Goal: Task Accomplishment & Management: Manage account settings

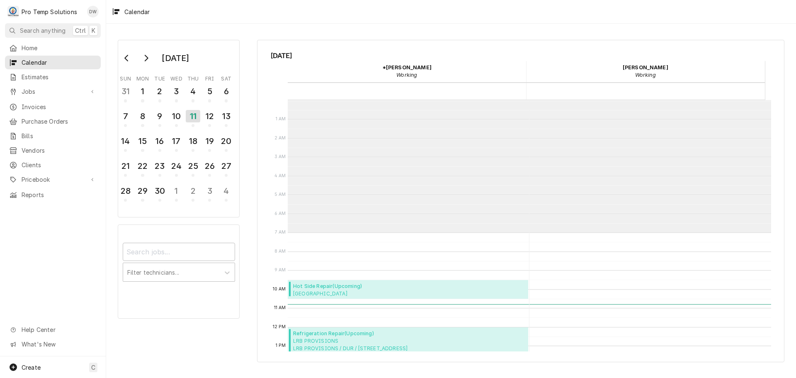
scroll to position [132, 0]
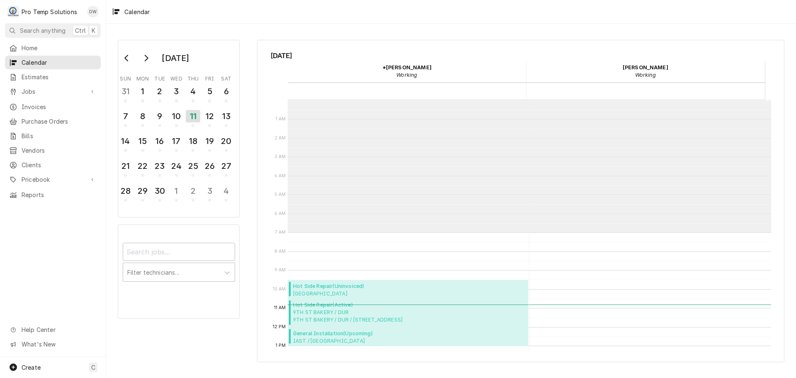
scroll to position [132, 0]
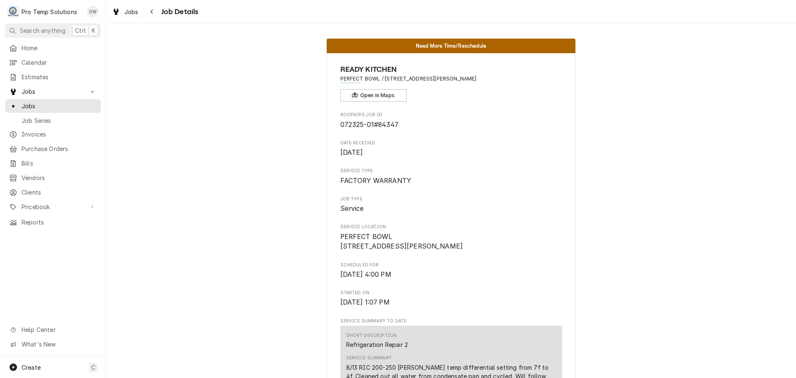
scroll to position [249, 0]
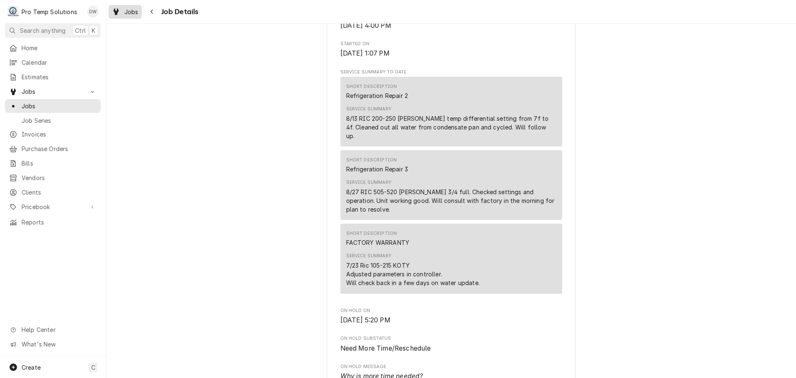
click at [125, 14] on span "Jobs" at bounding box center [131, 11] width 14 height 9
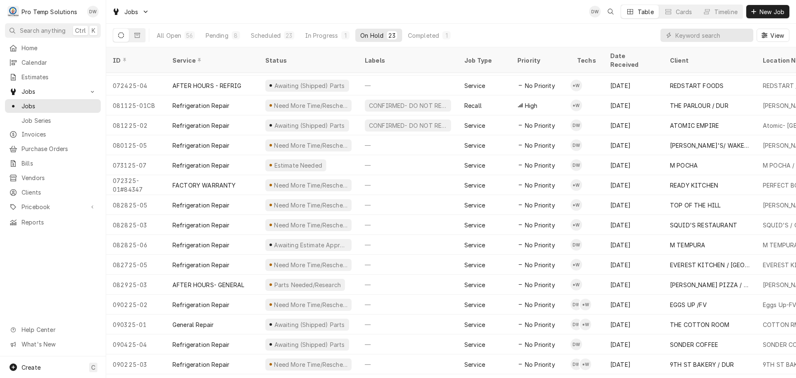
scroll to position [149, 0]
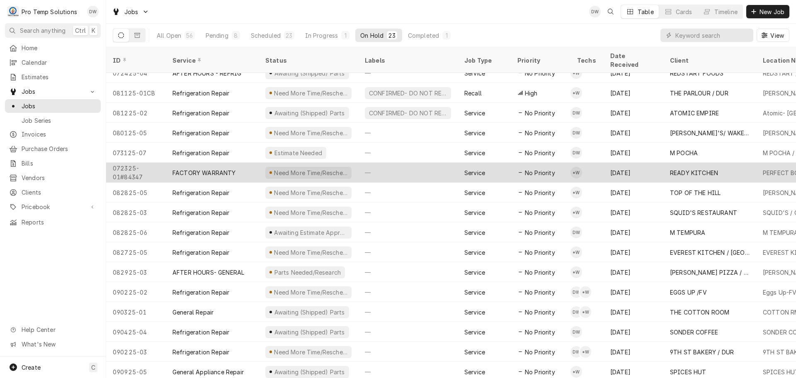
click at [424, 163] on div "—" at bounding box center [408, 173] width 100 height 20
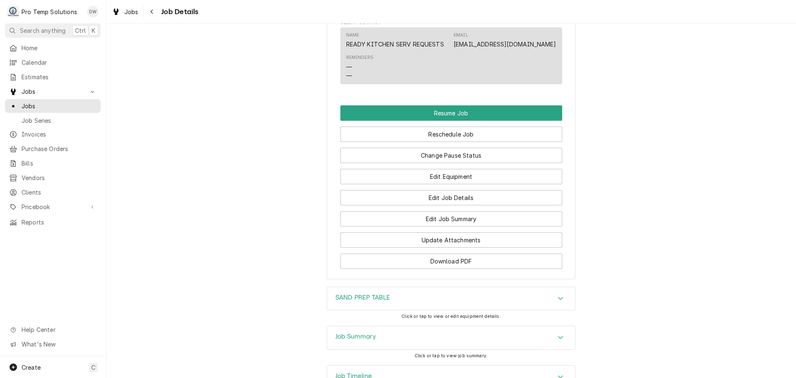
scroll to position [954, 0]
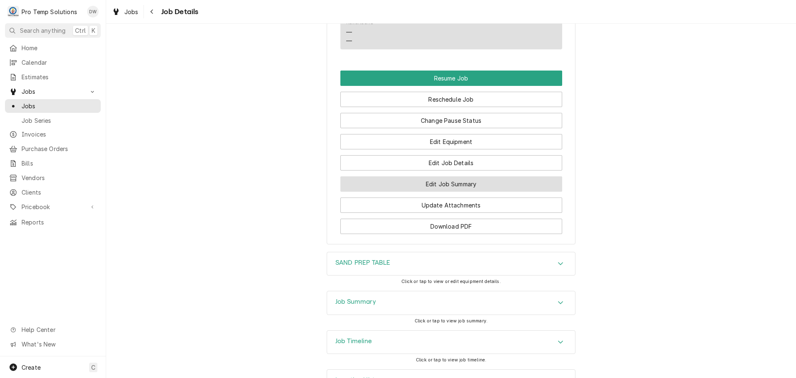
click at [447, 192] on button "Edit Job Summary" at bounding box center [452, 183] width 222 height 15
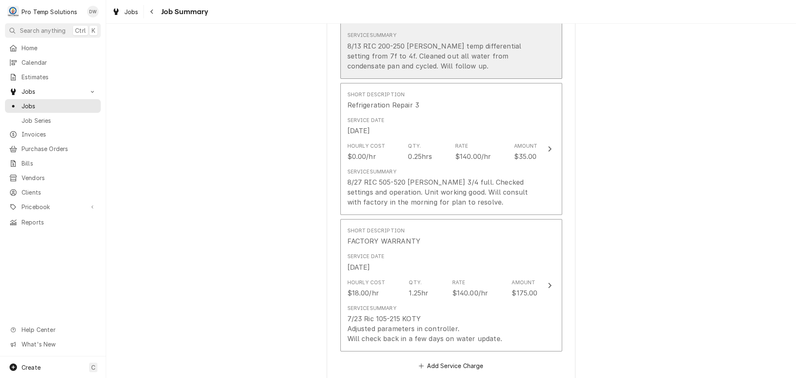
scroll to position [332, 0]
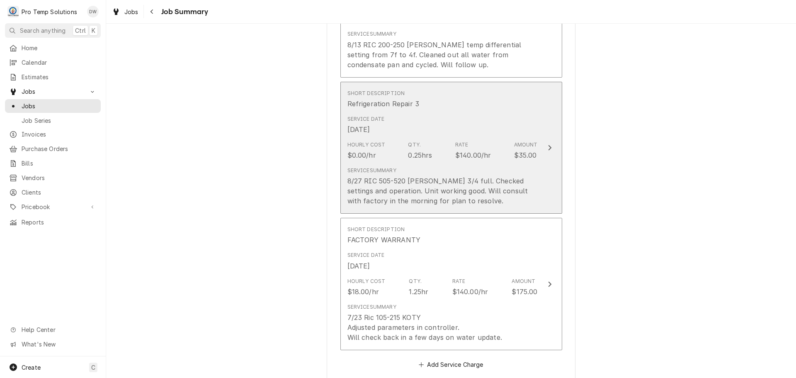
click at [548, 151] on icon "Update Line Item" at bounding box center [550, 147] width 4 height 7
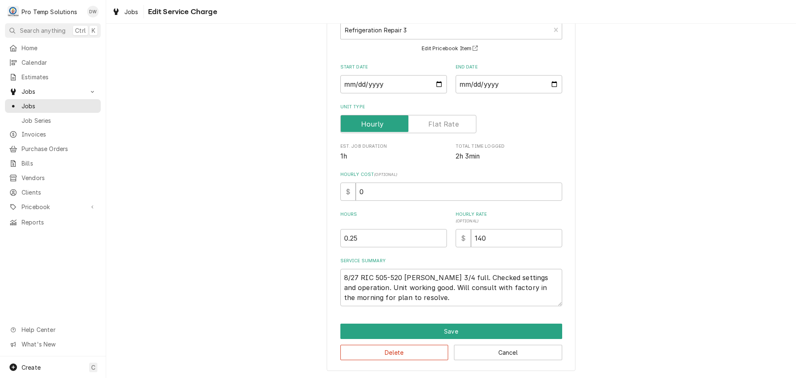
scroll to position [10, 0]
click at [398, 298] on textarea "8/27 RIC 505-520 KEVIN Condensate 3/4 full. Checked settings and operation. Uni…" at bounding box center [452, 287] width 222 height 37
type textarea "x"
type textarea "8/27 RIC 505-520 KEVIN Condensate 3/4 full. Checked settings and operation. Uni…"
type textarea "x"
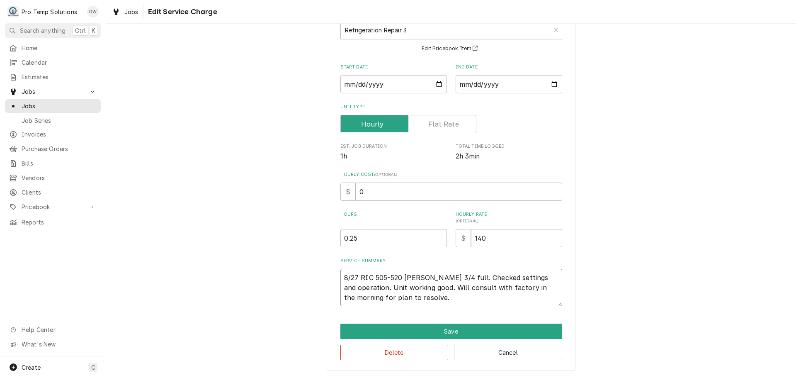
type textarea "8/27 RIC 505-520 KEVIN Condensate 3/4 full. Checked settings and operation. Uni…"
type textarea "x"
type textarea "8/27 RIC 505-520 KEVIN Condensate 3/4 full. Checked settings and operation. Uni…"
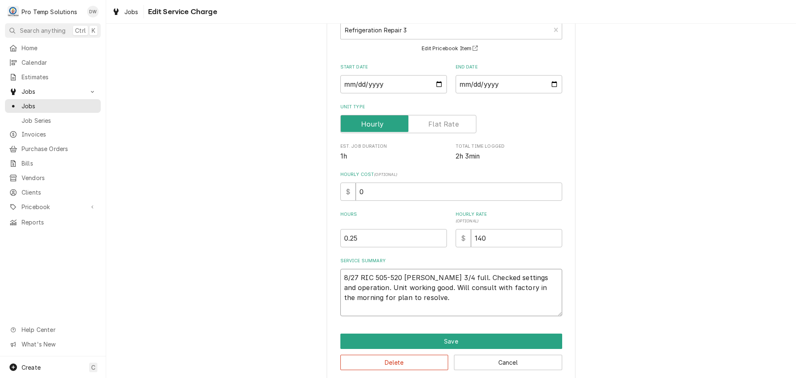
type textarea "x"
type textarea "8/27 RIC 505-520 KEVIN Condensate 3/4 full. Checked settings and operation. Uni…"
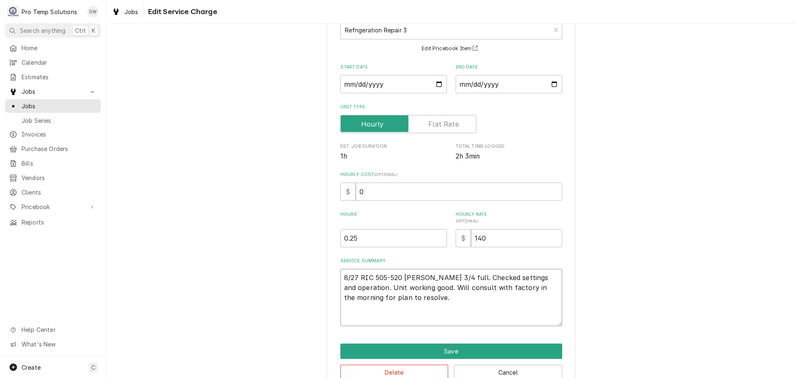
type textarea "x"
type textarea "8/27 RIC 505-520 KEVIN Condensate 3/4 full. Checked settings and operation. Uni…"
type textarea "x"
type textarea "8/27 RIC 505-520 KEVIN Condensate 3/4 full. Checked settings and operation. Uni…"
type textarea "x"
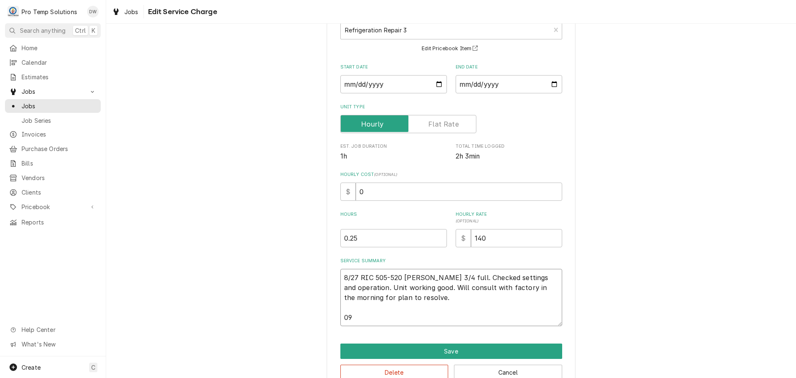
type textarea "8/27 RIC 505-520 KEVIN Condensate 3/4 full. Checked settings and operation. Uni…"
type textarea "x"
type textarea "8/27 RIC 505-520 KEVIN Condensate 3/4 full. Checked settings and operation. Uni…"
type textarea "x"
type textarea "8/27 RIC 505-520 KEVIN Condensate 3/4 full. Checked settings and operation. Uni…"
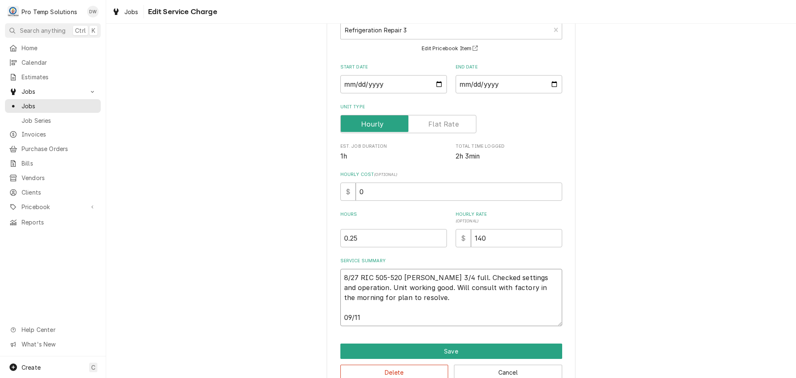
type textarea "x"
type textarea "8/27 RIC 505-520 KEVIN Condensate 3/4 full. Checked settings and operation. Uni…"
type textarea "x"
type textarea "8/27 RIC 505-520 KEVIN Condensate 3/4 full. Checked settings and operation. Uni…"
type textarea "x"
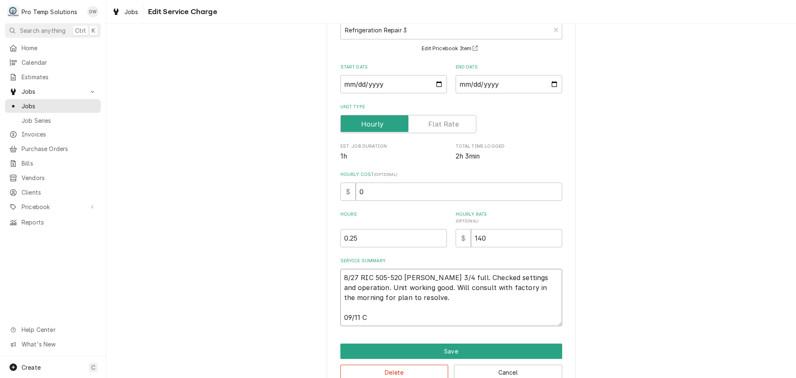
type textarea "8/27 RIC 505-520 KEVIN Condensate 3/4 full. Checked settings and operation. Uni…"
type textarea "x"
type textarea "8/27 RIC 505-520 KEVIN Condensate 3/4 full. Checked settings and operation. Uni…"
type textarea "x"
type textarea "8/27 RIC 505-520 KEVIN Condensate 3/4 full. Checked settings and operation. Uni…"
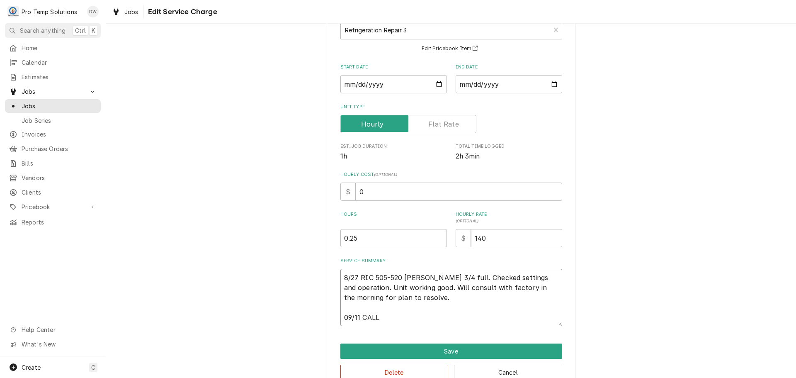
type textarea "x"
type textarea "8/27 RIC 505-520 KEVIN Condensate 3/4 full. Checked settings and operation. Uni…"
type textarea "x"
type textarea "8/27 RIC 505-520 KEVIN Condensate 3/4 full. Checked settings and operation. Uni…"
type textarea "x"
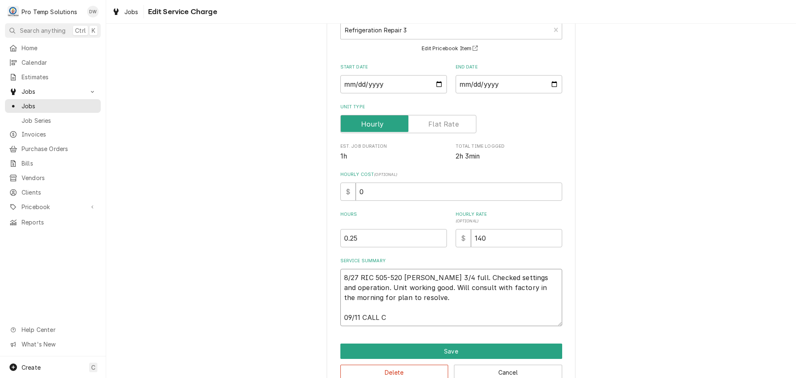
type textarea "8/27 RIC 505-520 KEVIN Condensate 3/4 full. Checked settings and operation. Uni…"
type textarea "x"
type textarea "8/27 RIC 505-520 KEVIN Condensate 3/4 full. Checked settings and operation. Uni…"
type textarea "x"
type textarea "8/27 RIC 505-520 KEVIN Condensate 3/4 full. Checked settings and operation. Uni…"
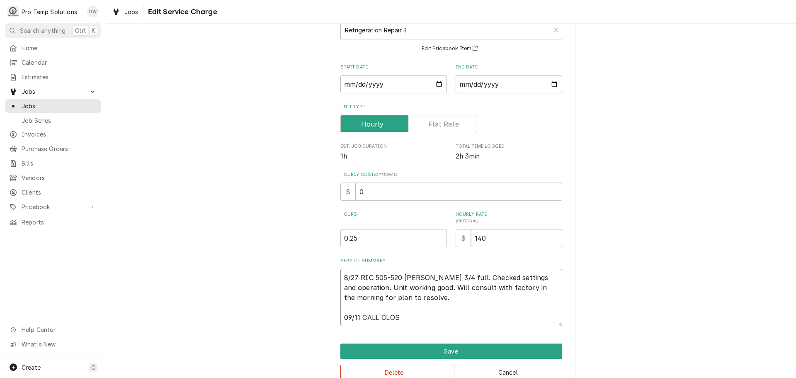
type textarea "x"
type textarea "8/27 RIC 505-520 KEVIN Condensate 3/4 full. Checked settings and operation. Uni…"
type textarea "x"
type textarea "8/27 RIC 505-520 KEVIN Condensate 3/4 full. Checked settings and operation. Uni…"
type textarea "x"
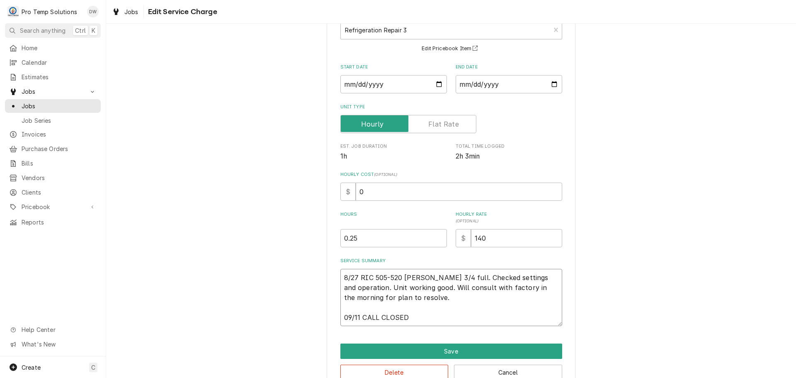
type textarea "8/27 RIC 505-520 KEVIN Condensate 3/4 full. Checked settings and operation. Uni…"
type textarea "x"
type textarea "8/27 RIC 505-520 KEVIN Condensate 3/4 full. Checked settings and operation. Uni…"
type textarea "x"
type textarea "8/27 RIC 505-520 KEVIN Condensate 3/4 full. Checked settings and operation. Uni…"
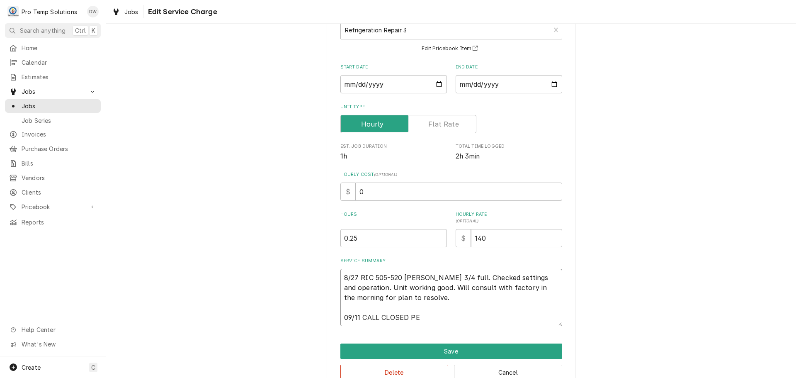
type textarea "x"
type textarea "8/27 RIC 505-520 KEVIN Condensate 3/4 full. Checked settings and operation. Uni…"
type textarea "x"
type textarea "8/27 RIC 505-520 KEVIN Condensate 3/4 full. Checked settings and operation. Uni…"
type textarea "x"
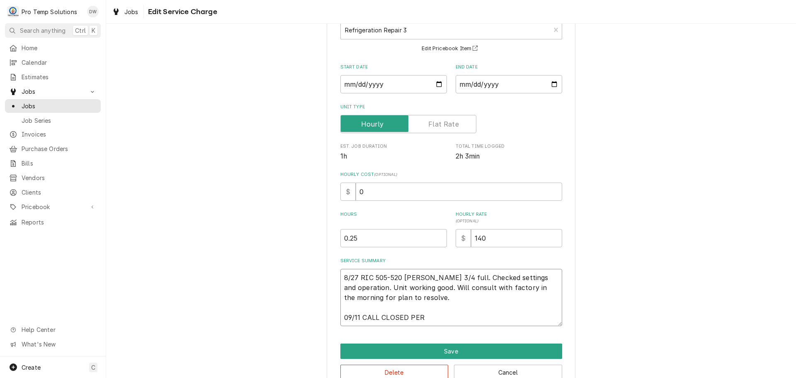
type textarea "8/27 RIC 505-520 KEVIN Condensate 3/4 full. Checked settings and operation. Uni…"
type textarea "x"
type textarea "8/27 RIC 505-520 KEVIN Condensate 3/4 full. Checked settings and operation. Uni…"
type textarea "x"
type textarea "8/27 RIC 505-520 KEVIN Condensate 3/4 full. Checked settings and operation. Uni…"
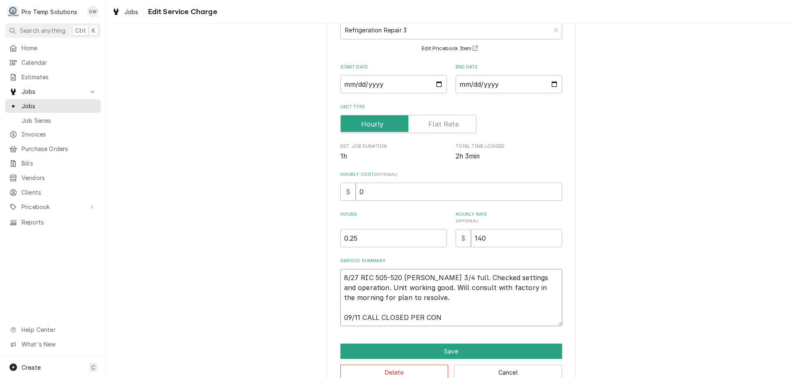
type textarea "x"
type textarea "8/27 RIC 505-520 KEVIN Condensate 3/4 full. Checked settings and operation. Uni…"
type textarea "x"
type textarea "8/27 RIC 505-520 KEVIN Condensate 3/4 full. Checked settings and operation. Uni…"
type textarea "x"
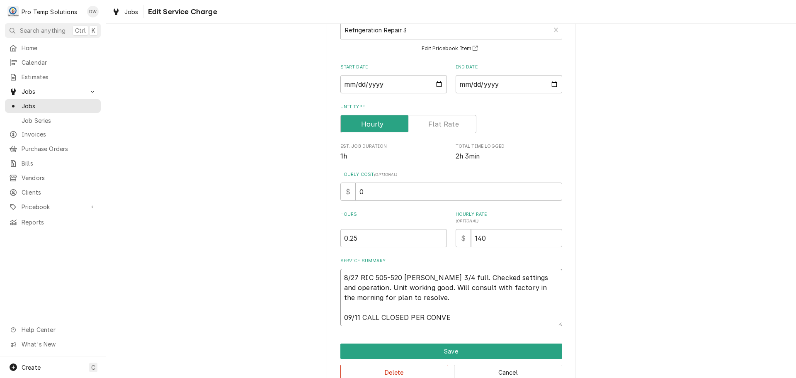
type textarea "8/27 RIC 505-520 KEVIN Condensate 3/4 full. Checked settings and operation. Uni…"
type textarea "x"
type textarea "8/27 RIC 505-520 KEVIN Condensate 3/4 full. Checked settings and operation. Uni…"
type textarea "x"
type textarea "8/27 RIC 505-520 KEVIN Condensate 3/4 full. Checked settings and operation. Uni…"
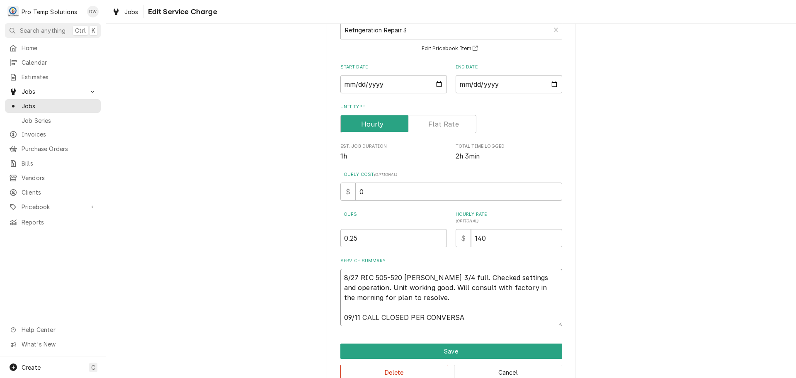
type textarea "x"
type textarea "8/27 RIC 505-520 KEVIN Condensate 3/4 full. Checked settings and operation. Uni…"
type textarea "x"
type textarea "8/27 RIC 505-520 KEVIN Condensate 3/4 full. Checked settings and operation. Uni…"
type textarea "x"
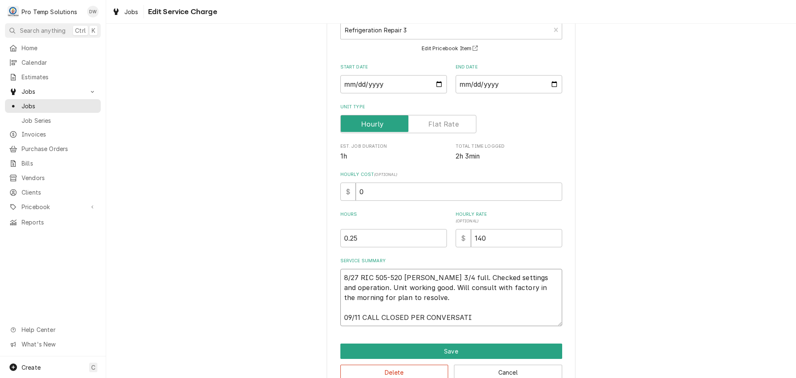
type textarea "8/27 RIC 505-520 KEVIN Condensate 3/4 full. Checked settings and operation. Uni…"
type textarea "x"
type textarea "8/27 RIC 505-520 KEVIN Condensate 3/4 full. Checked settings and operation. Uni…"
type textarea "x"
type textarea "8/27 RIC 505-520 KEVIN Condensate 3/4 full. Checked settings and operation. Uni…"
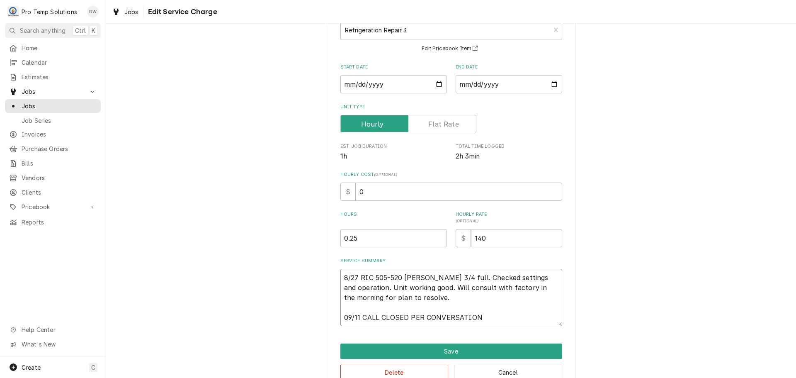
type textarea "x"
type textarea "8/27 RIC 505-520 KEVIN Condensate 3/4 full. Checked settings and operation. Uni…"
type textarea "x"
type textarea "8/27 RIC 505-520 KEVIN Condensate 3/4 full. Checked settings and operation. Uni…"
type textarea "x"
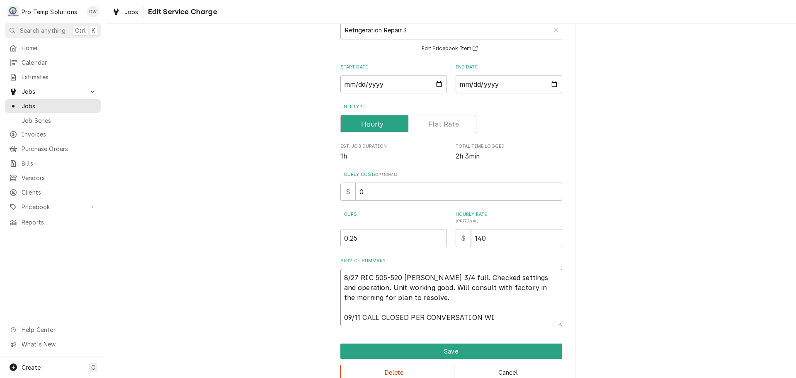
type textarea "8/27 RIC 505-520 KEVIN Condensate 3/4 full. Checked settings and operation. Uni…"
type textarea "x"
type textarea "8/27 RIC 505-520 KEVIN Condensate 3/4 full. Checked settings and operation. Uni…"
type textarea "x"
type textarea "8/27 RIC 505-520 KEVIN Condensate 3/4 full. Checked settings and operation. Uni…"
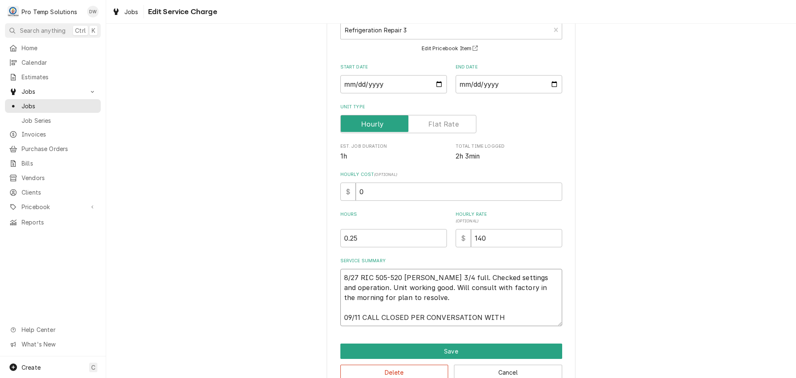
type textarea "x"
type textarea "8/27 RIC 505-520 KEVIN Condensate 3/4 full. Checked settings and operation. Uni…"
type textarea "x"
type textarea "8/27 RIC 505-520 KEVIN Condensate 3/4 full. Checked settings and operation. Uni…"
type textarea "x"
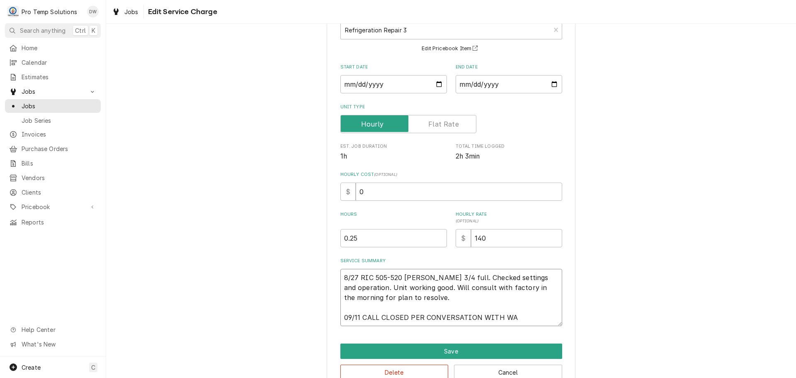
type textarea "8/27 RIC 505-520 KEVIN Condensate 3/4 full. Checked settings and operation. Uni…"
type textarea "x"
type textarea "8/27 RIC 505-520 KEVIN Condensate 3/4 full. Checked settings and operation. Uni…"
type textarea "x"
type textarea "8/27 RIC 505-520 KEVIN Condensate 3/4 full. Checked settings and operation. Uni…"
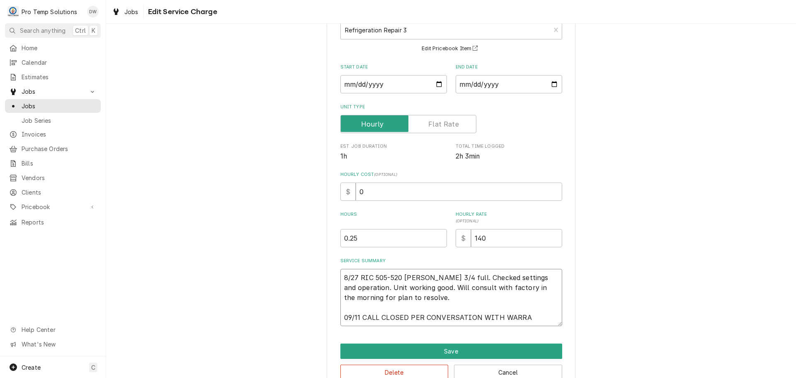
type textarea "x"
type textarea "8/27 RIC 505-520 KEVIN Condensate 3/4 full. Checked settings and operation. Uni…"
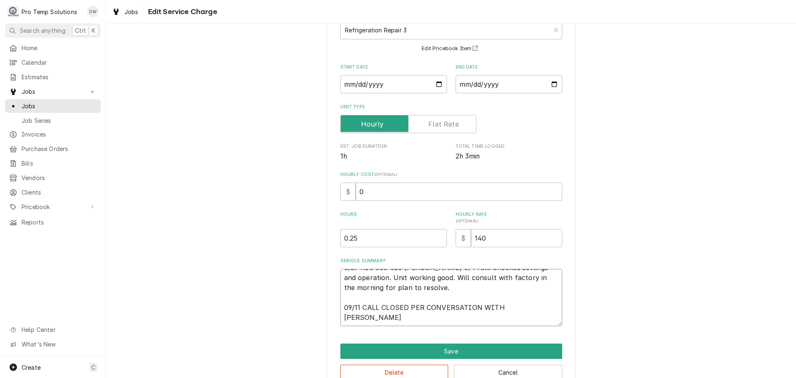
type textarea "x"
type textarea "8/27 RIC 505-520 KEVIN Condensate 3/4 full. Checked settings and operation. Uni…"
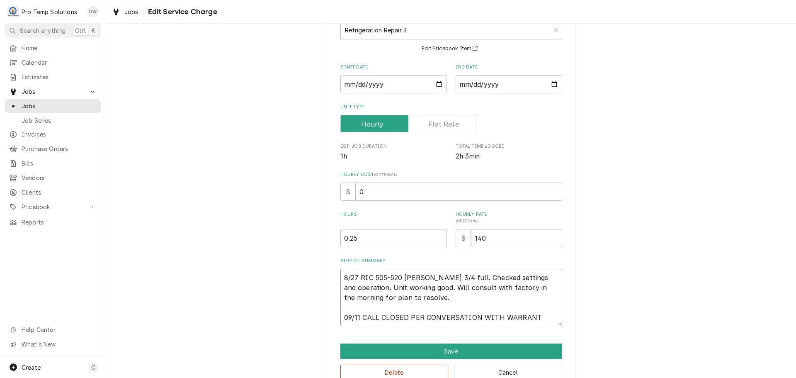
type textarea "x"
type textarea "8/27 RIC 505-520 KEVIN Condensate 3/4 full. Checked settings and operation. Uni…"
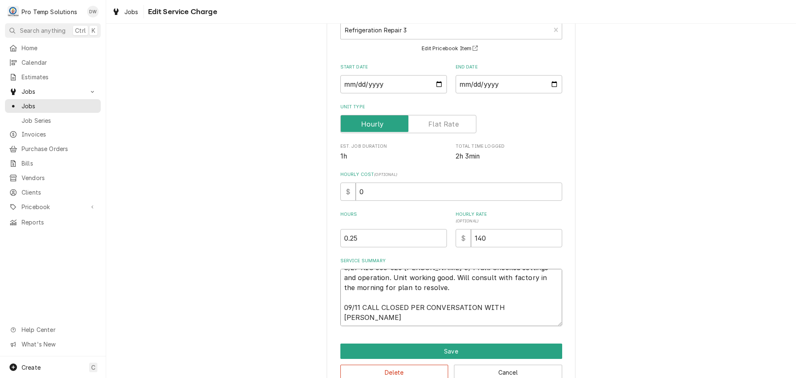
type textarea "x"
type textarea "8/27 RIC 505-520 KEVIN Condensate 3/4 full. Checked settings and operation. Uni…"
type textarea "x"
type textarea "8/27 RIC 505-520 KEVIN Condensate 3/4 full. Checked settings and operation. Uni…"
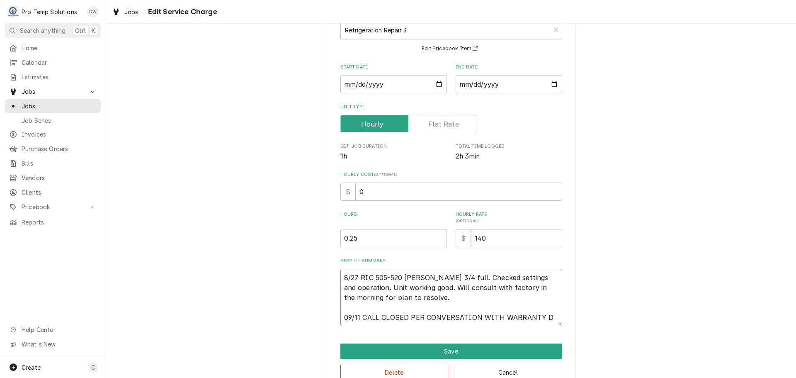
type textarea "x"
type textarea "8/27 RIC 505-520 KEVIN Condensate 3/4 full. Checked settings and operation. Uni…"
type textarea "x"
type textarea "8/27 RIC 505-520 KEVIN Condensate 3/4 full. Checked settings and operation. Uni…"
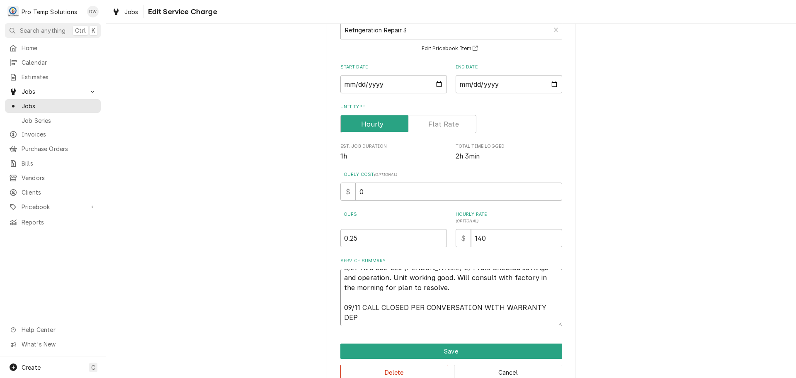
type textarea "x"
type textarea "8/27 RIC 505-520 KEVIN Condensate 3/4 full. Checked settings and operation. Uni…"
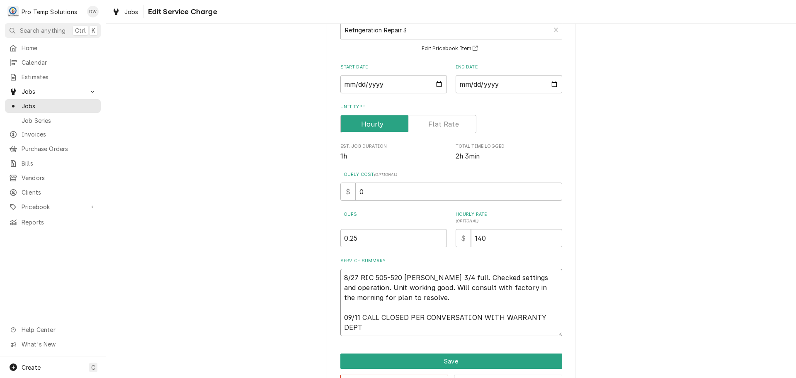
type textarea "x"
type textarea "8/27 RIC 505-520 KEVIN Condensate 3/4 full. Checked settings and operation. Uni…"
type textarea "x"
type textarea "8/27 RIC 505-520 KEVIN Condensate 3/4 full. Checked settings and operation. Uni…"
type textarea "x"
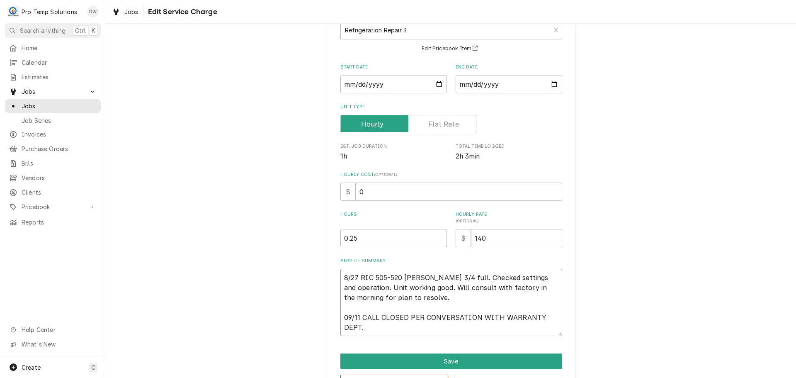
type textarea "8/27 RIC 505-520 KEVIN Condensate 3/4 full. Checked settings and operation. Uni…"
type textarea "x"
type textarea "8/27 RIC 505-520 KEVIN Condensate 3/4 full. Checked settings and operation. Uni…"
type textarea "x"
type textarea "8/27 RIC 505-520 KEVIN Condensate 3/4 full. Checked settings and operation. Uni…"
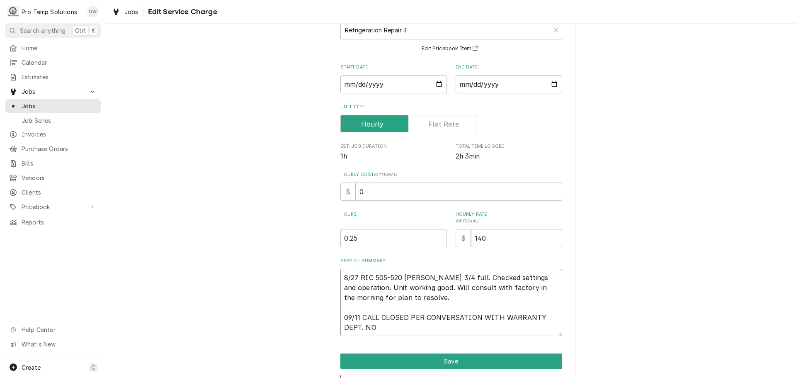
type textarea "x"
type textarea "8/27 RIC 505-520 KEVIN Condensate 3/4 full. Checked settings and operation. Uni…"
type textarea "x"
type textarea "8/27 RIC 505-520 KEVIN Condensate 3/4 full. Checked settings and operation. Uni…"
type textarea "x"
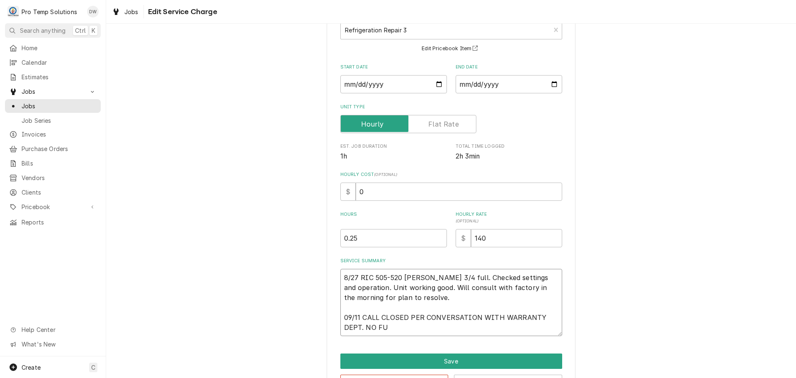
type textarea "8/27 RIC 505-520 KEVIN Condensate 3/4 full. Checked settings and operation. Uni…"
type textarea "x"
type textarea "8/27 RIC 505-520 KEVIN Condensate 3/4 full. Checked settings and operation. Uni…"
type textarea "x"
type textarea "8/27 RIC 505-520 KEVIN Condensate 3/4 full. Checked settings and operation. Uni…"
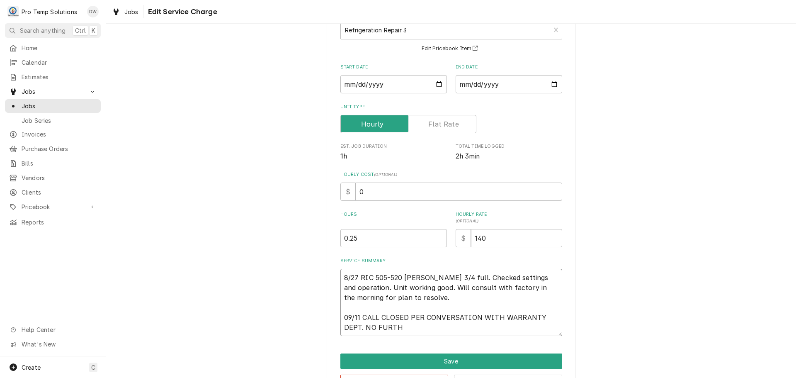
type textarea "x"
type textarea "8/27 RIC 505-520 KEVIN Condensate 3/4 full. Checked settings and operation. Uni…"
type textarea "x"
type textarea "8/27 RIC 505-520 KEVIN Condensate 3/4 full. Checked settings and operation. Uni…"
type textarea "x"
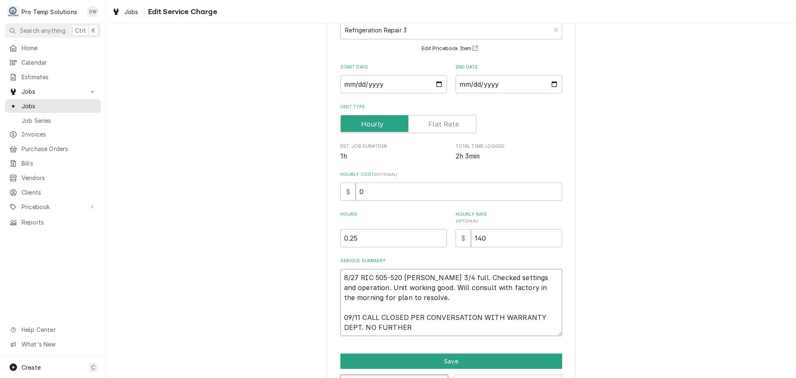
type textarea "8/27 RIC 505-520 KEVIN Condensate 3/4 full. Checked settings and operation. Uni…"
type textarea "x"
type textarea "8/27 RIC 505-520 KEVIN Condensate 3/4 full. Checked settings and operation. Uni…"
type textarea "x"
type textarea "8/27 RIC 505-520 KEVIN Condensate 3/4 full. Checked settings and operation. Uni…"
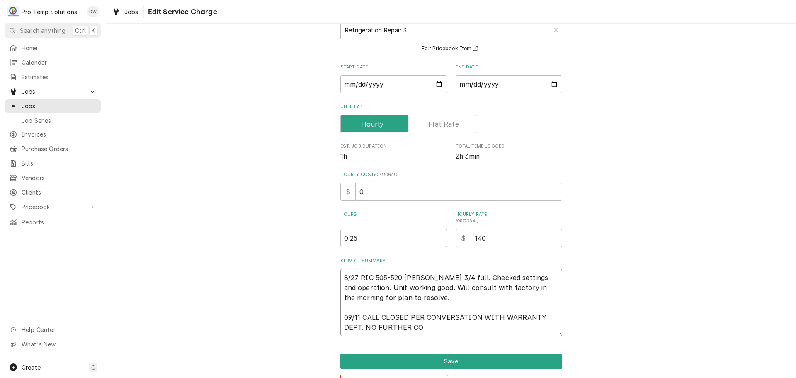
type textarea "x"
type textarea "8/27 RIC 505-520 KEVIN Condensate 3/4 full. Checked settings and operation. Uni…"
type textarea "x"
type textarea "8/27 RIC 505-520 KEVIN Condensate 3/4 full. Checked settings and operation. Uni…"
type textarea "x"
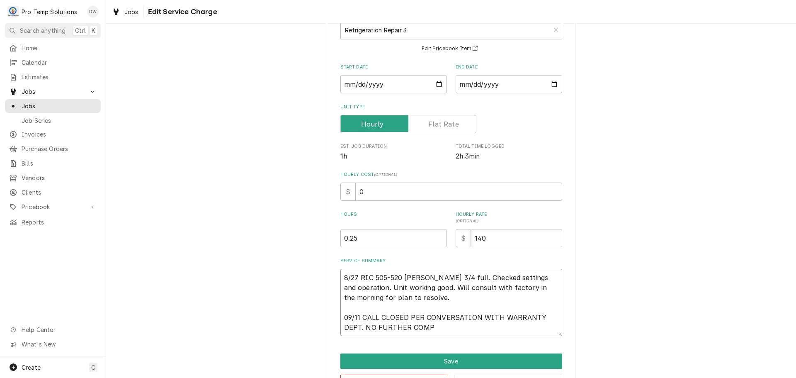
type textarea "8/27 RIC 505-520 KEVIN Condensate 3/4 full. Checked settings and operation. Uni…"
type textarea "x"
type textarea "8/27 RIC 505-520 KEVIN Condensate 3/4 full. Checked settings and operation. Uni…"
type textarea "x"
type textarea "8/27 RIC 505-520 KEVIN Condensate 3/4 full. Checked settings and operation. Uni…"
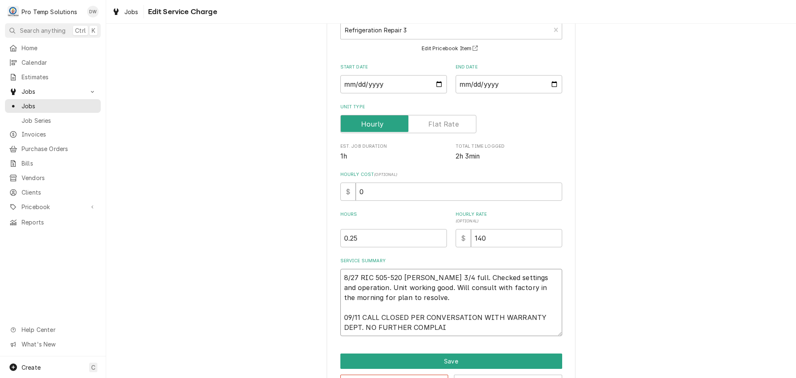
type textarea "x"
type textarea "8/27 RIC 505-520 KEVIN Condensate 3/4 full. Checked settings and operation. Uni…"
type textarea "x"
type textarea "8/27 RIC 505-520 KEVIN Condensate 3/4 full. Checked settings and operation. Uni…"
type textarea "x"
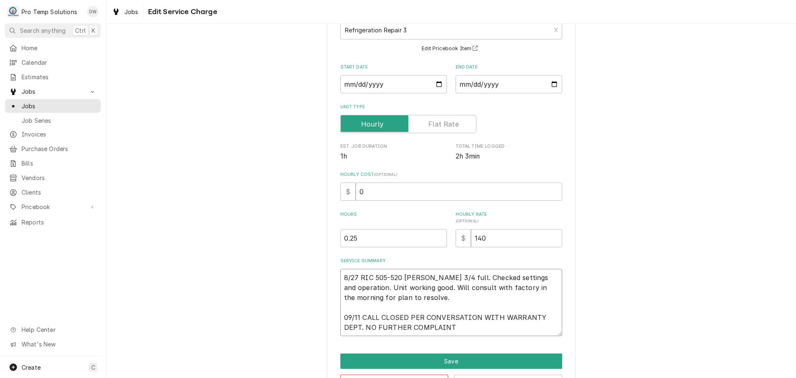
type textarea "8/27 RIC 505-520 KEVIN Condensate 3/4 full. Checked settings and operation. Uni…"
type textarea "x"
type textarea "8/27 RIC 505-520 KEVIN Condensate 3/4 full. Checked settings and operation. Uni…"
type textarea "x"
type textarea "8/27 RIC 505-520 KEVIN Condensate 3/4 full. Checked settings and operation. Uni…"
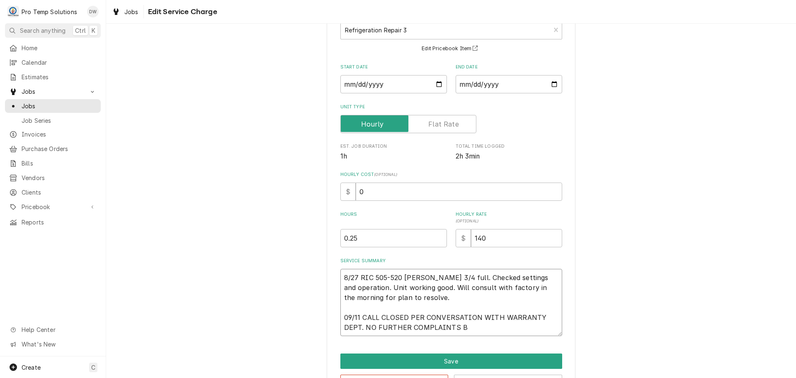
type textarea "x"
type textarea "8/27 RIC 505-520 KEVIN Condensate 3/4 full. Checked settings and operation. Uni…"
type textarea "x"
type textarea "8/27 RIC 505-520 KEVIN Condensate 3/4 full. Checked settings and operation. Uni…"
type textarea "x"
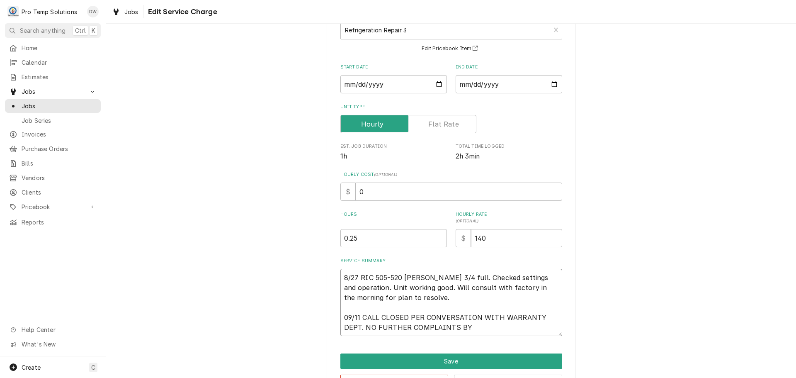
type textarea "8/27 RIC 505-520 KEVIN Condensate 3/4 full. Checked settings and operation. Uni…"
type textarea "x"
type textarea "8/27 RIC 505-520 KEVIN Condensate 3/4 full. Checked settings and operation. Uni…"
type textarea "x"
type textarea "8/27 RIC 505-520 KEVIN Condensate 3/4 full. Checked settings and operation. Uni…"
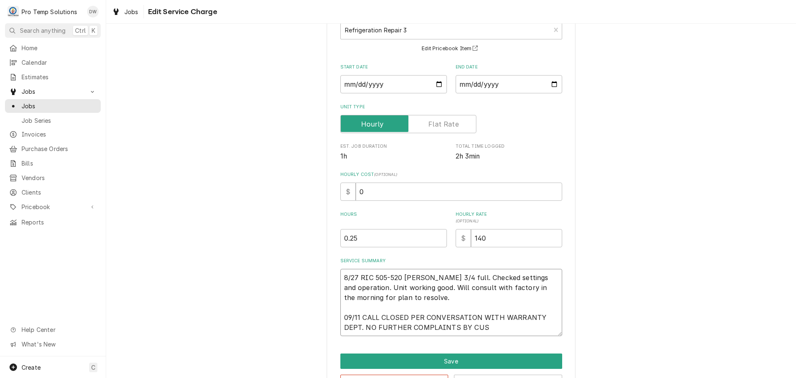
type textarea "x"
type textarea "8/27 RIC 505-520 KEVIN Condensate 3/4 full. Checked settings and operation. Uni…"
type textarea "x"
type textarea "8/27 RIC 505-520 [PERSON_NAME] 3/4 full. Checked settings and operation. Unit w…"
type textarea "x"
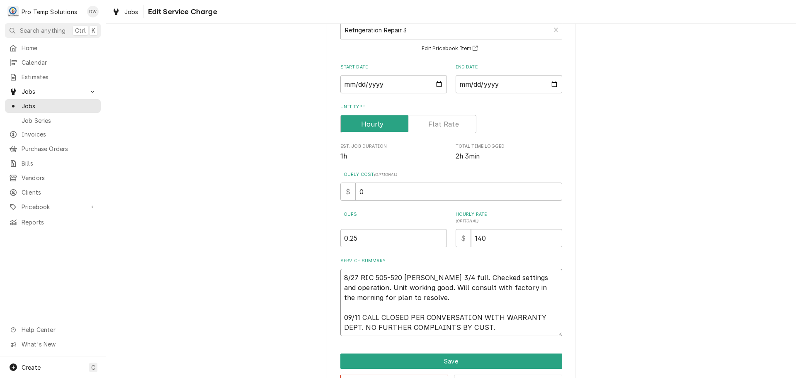
scroll to position [88, 0]
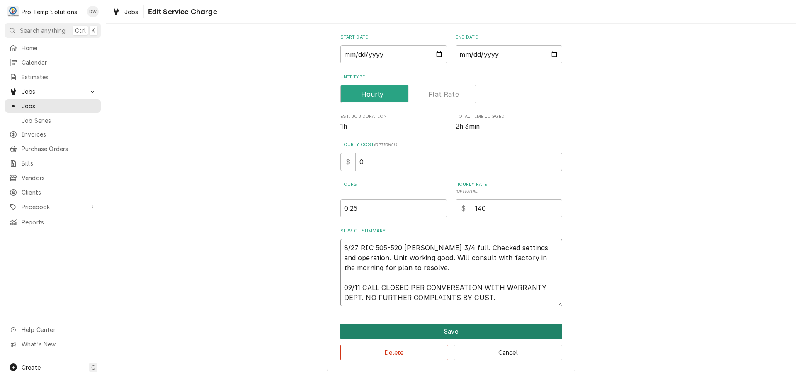
type textarea "8/27 RIC 505-520 [PERSON_NAME] 3/4 full. Checked settings and operation. Unit w…"
click at [449, 333] on button "Save" at bounding box center [452, 331] width 222 height 15
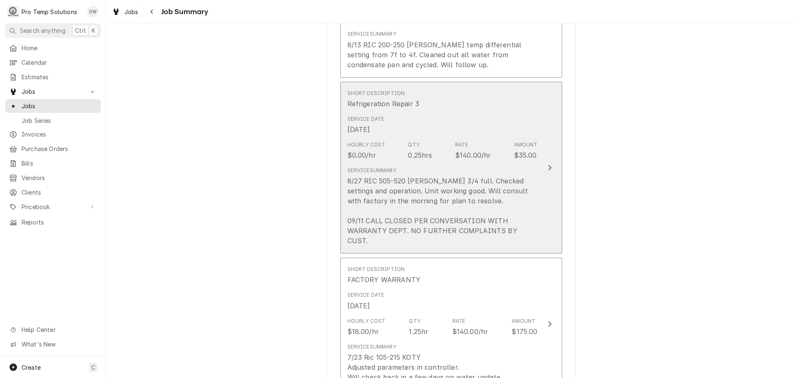
click at [545, 173] on div "Update Line Item" at bounding box center [550, 168] width 11 height 10
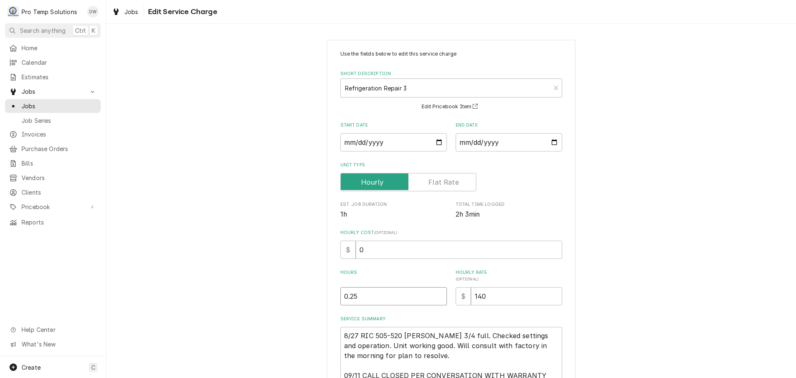
type textarea "x"
type input "0.5"
click at [438, 293] on input "0.5" at bounding box center [394, 296] width 107 height 18
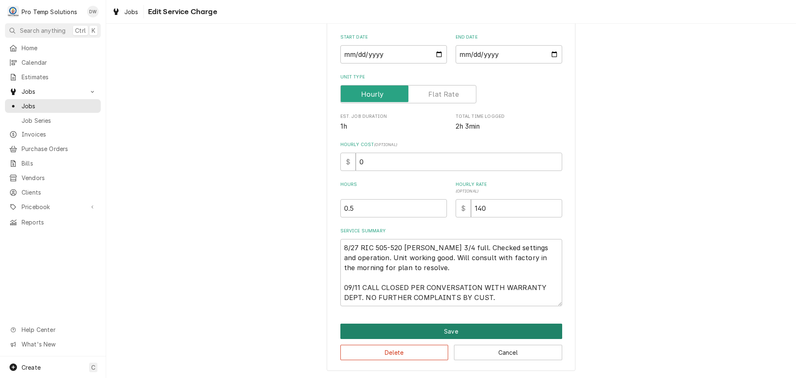
click at [448, 331] on button "Save" at bounding box center [452, 331] width 222 height 15
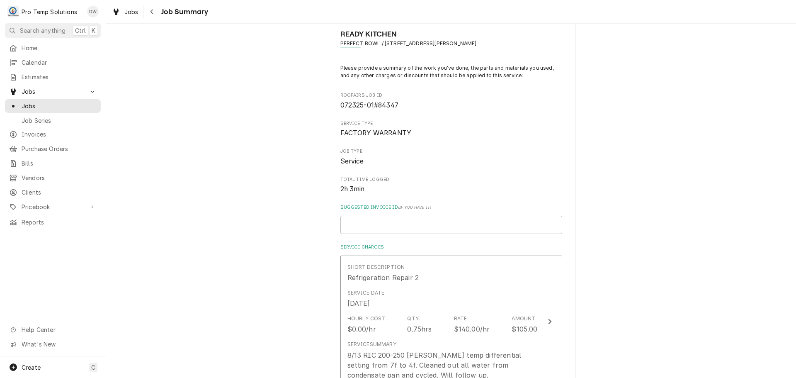
scroll to position [41, 0]
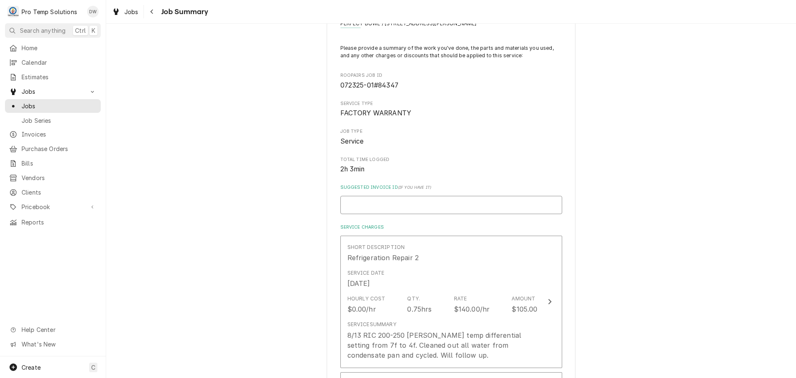
click at [409, 199] on input "Suggested Invoice ID ( if you have it )" at bounding box center [452, 205] width 222 height 18
type textarea "x"
type input "#"
type textarea "x"
type input "#0"
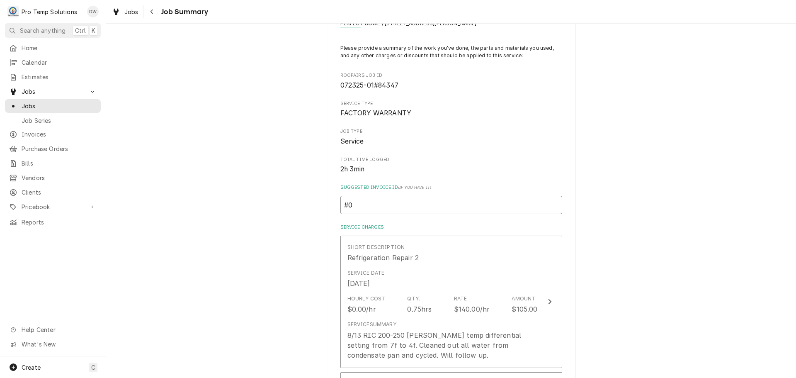
type textarea "x"
type input "#08"
type textarea "x"
type input "#082"
type textarea "x"
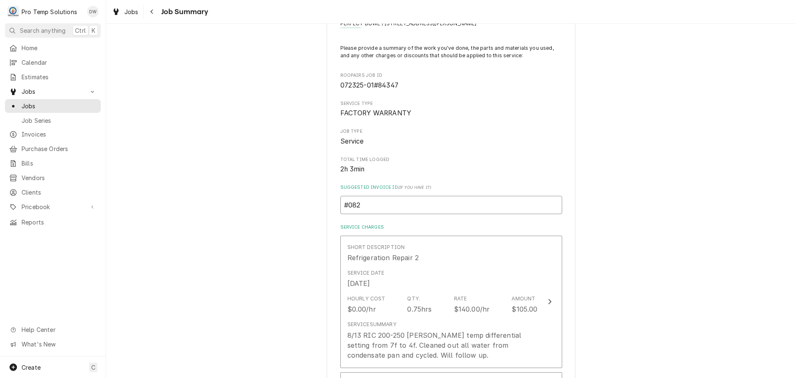
type input "#0827"
type textarea "x"
type input "#08272"
type textarea "x"
type input "#082725"
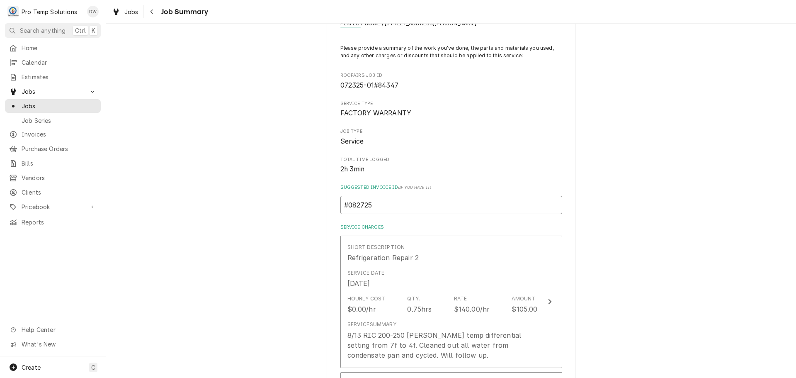
type textarea "x"
type input "#0827250"
type textarea "x"
type input "#08272500"
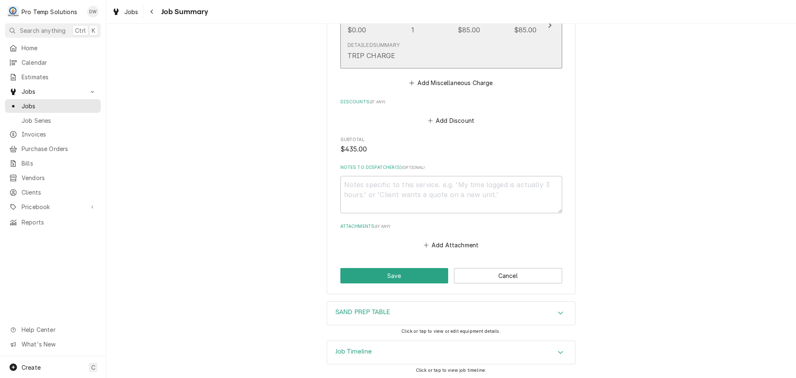
scroll to position [830, 0]
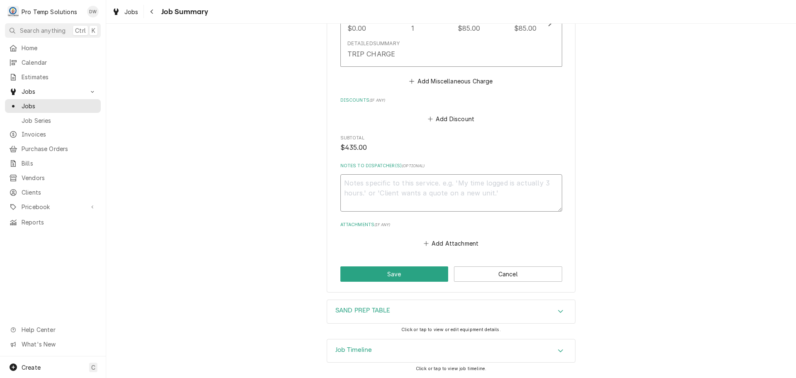
click at [387, 181] on textarea "Notes to Dispatcher(s) ( optional )" at bounding box center [452, 192] width 222 height 37
click at [342, 190] on textarea "#082725006-FW READY KITCHEN/PERFECT BOWL- RIC WO#84347" at bounding box center [452, 192] width 222 height 37
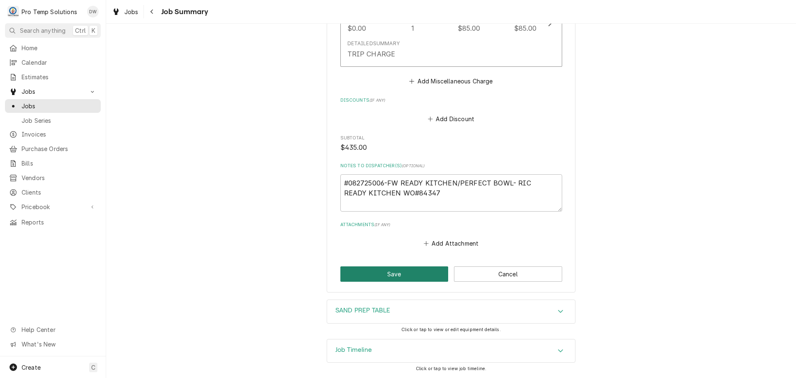
click at [402, 269] on button "Save" at bounding box center [395, 273] width 108 height 15
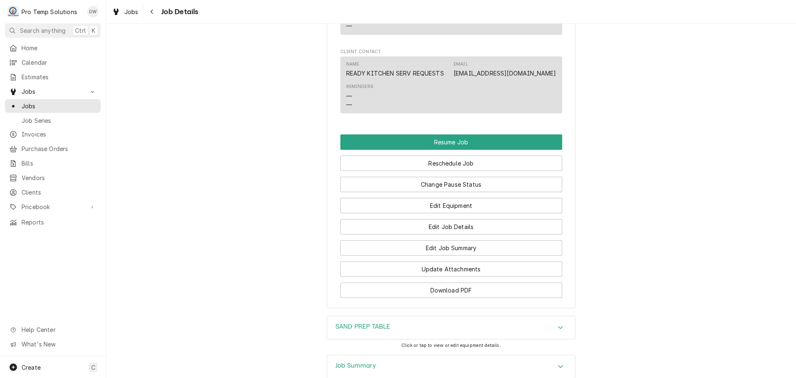
scroll to position [913, 0]
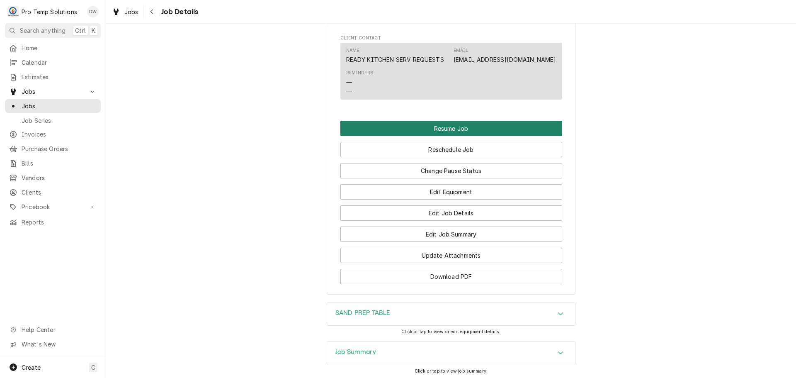
click at [439, 136] on button "Resume Job" at bounding box center [452, 128] width 222 height 15
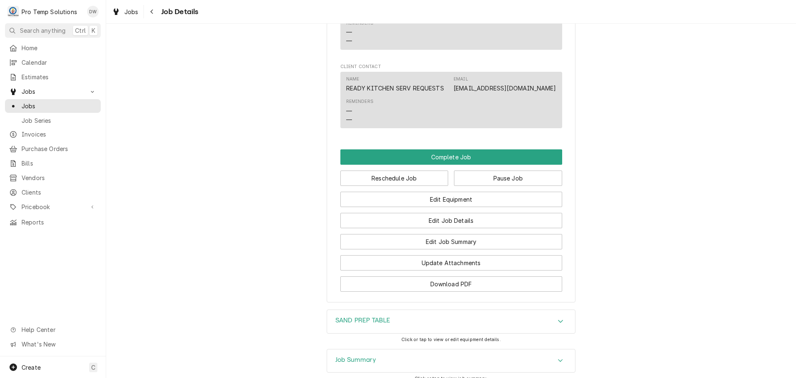
scroll to position [830, 0]
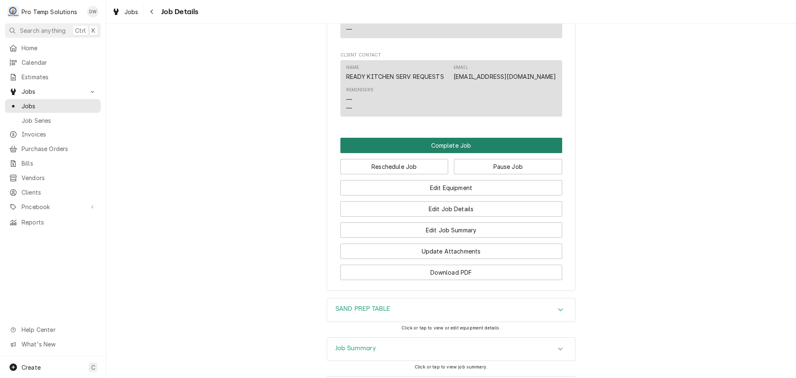
click at [445, 153] on button "Complete Job" at bounding box center [452, 145] width 222 height 15
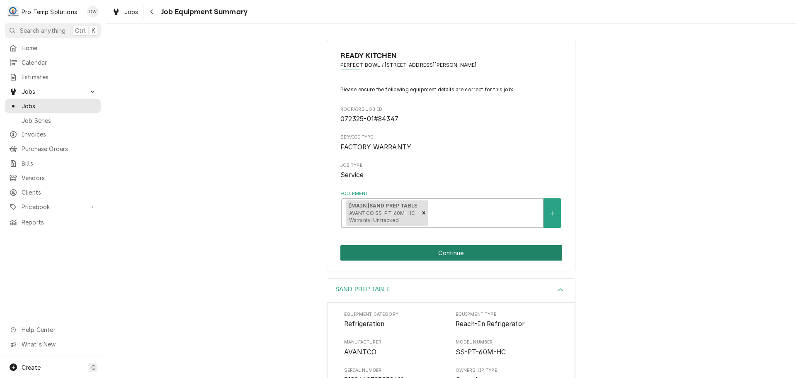
click at [444, 249] on button "Continue" at bounding box center [452, 252] width 222 height 15
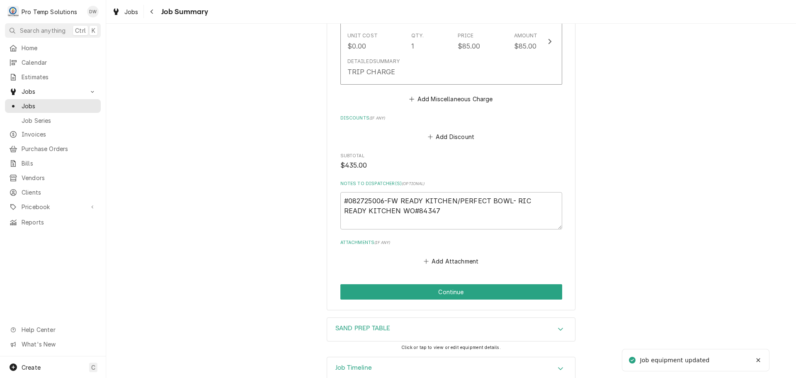
scroll to position [830, 0]
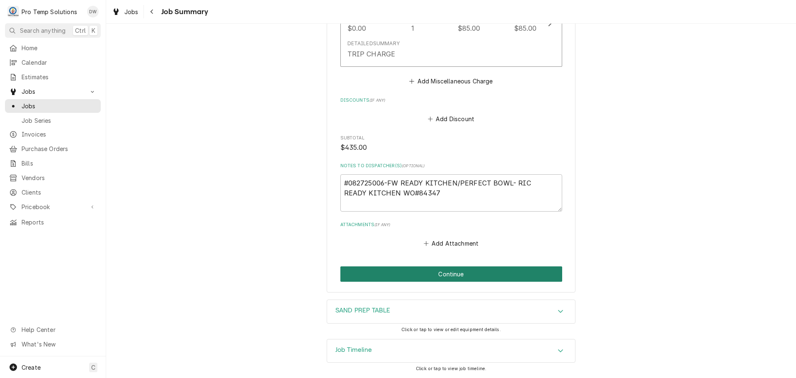
click at [451, 277] on button "Continue" at bounding box center [452, 273] width 222 height 15
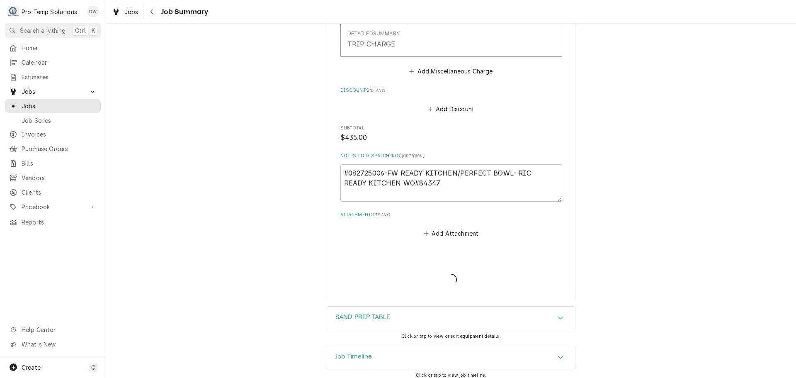
type textarea "x"
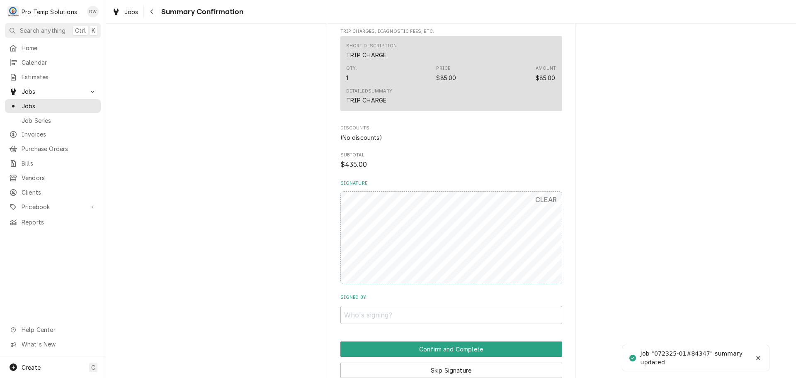
scroll to position [705, 0]
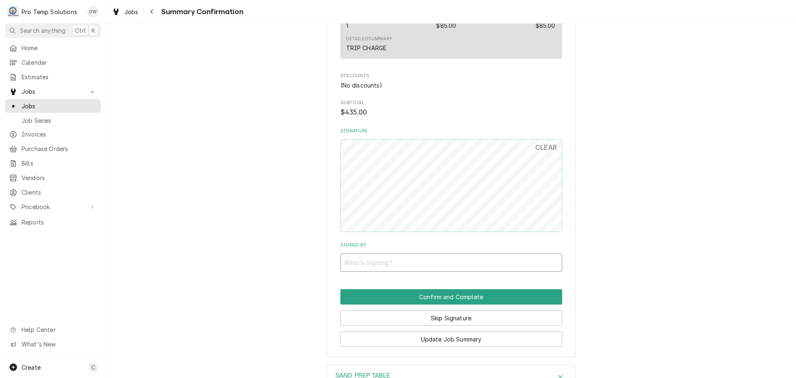
click at [410, 262] on input "Signed By" at bounding box center [452, 262] width 222 height 18
type input "DW"
click at [442, 316] on button "Skip Signature" at bounding box center [452, 317] width 222 height 15
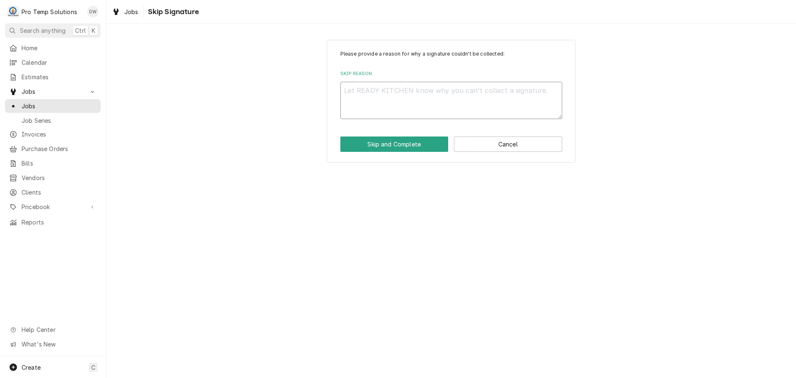
click at [409, 98] on textarea "Skip Reason" at bounding box center [452, 100] width 222 height 37
type textarea "x"
type textarea "C"
type textarea "x"
type textarea "CA"
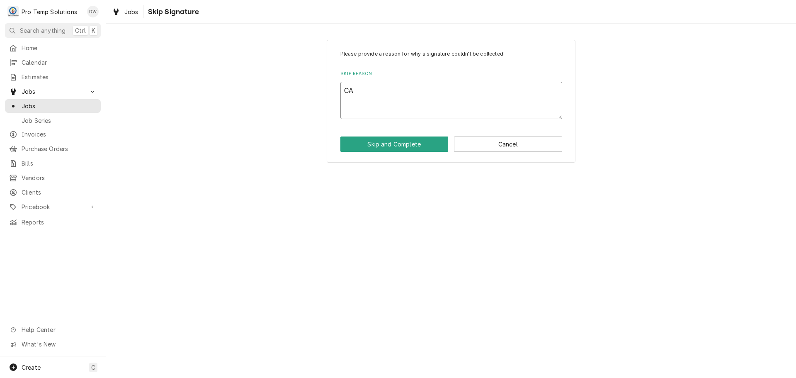
type textarea "x"
type textarea "CAL"
type textarea "x"
type textarea "CALL"
type textarea "x"
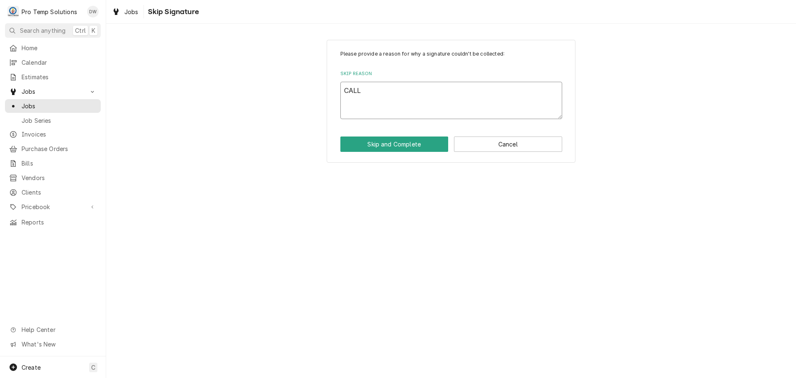
type textarea "CALL"
type textarea "x"
type textarea "CALL C"
type textarea "x"
type textarea "CALL CL"
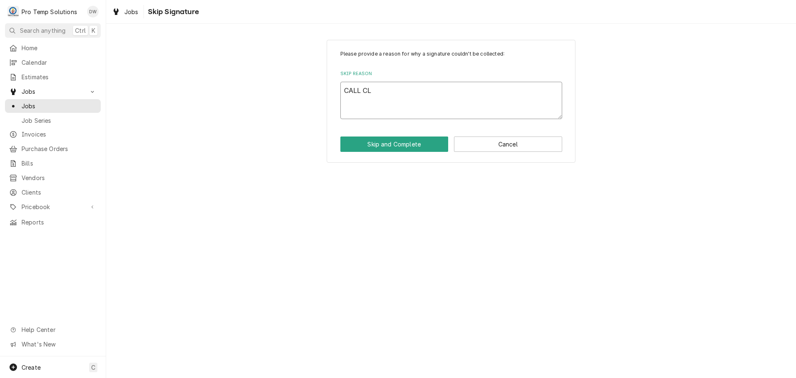
type textarea "x"
type textarea "CALL CLO"
type textarea "x"
type textarea "CALL CLOS"
type textarea "x"
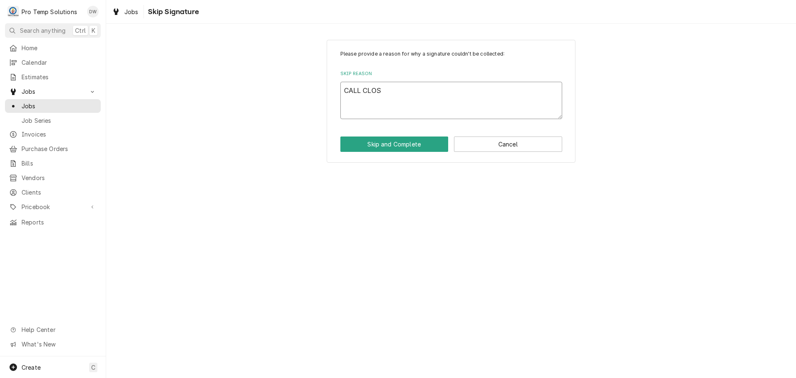
type textarea "CALL CLOSE"
type textarea "x"
type textarea "CALL CLOSED"
type textarea "x"
type textarea "CALL CLOSED"
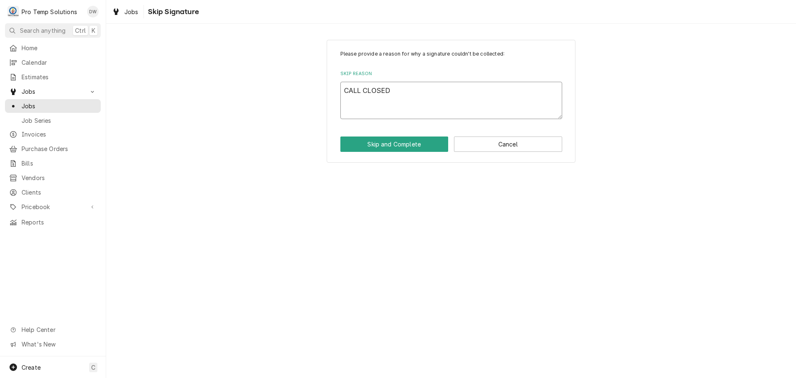
type textarea "x"
type textarea "CALL CLOSED P"
type textarea "x"
type textarea "CALL CLOSED PE"
type textarea "x"
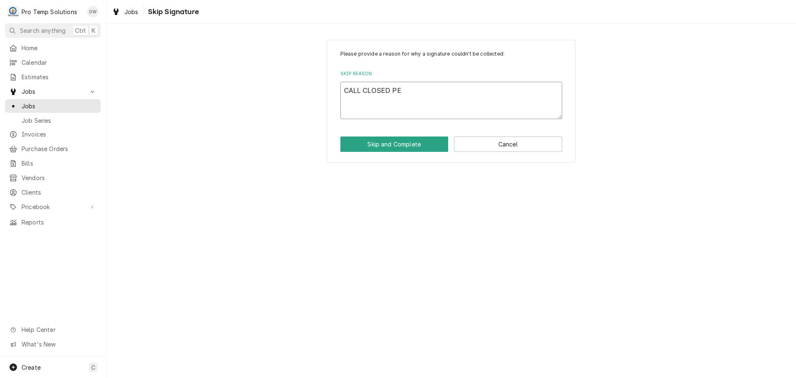
type textarea "CALL CLOSED PER"
type textarea "x"
type textarea "CALL CLOSED PER"
type textarea "x"
type textarea "CALL CLOSED PER R"
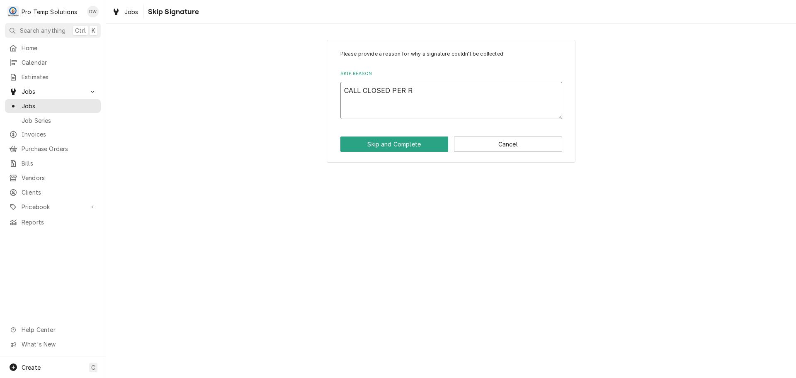
type textarea "x"
type textarea "CALL CLOSED PER RE"
type textarea "x"
type textarea "CALL CLOSED PER REA"
type textarea "x"
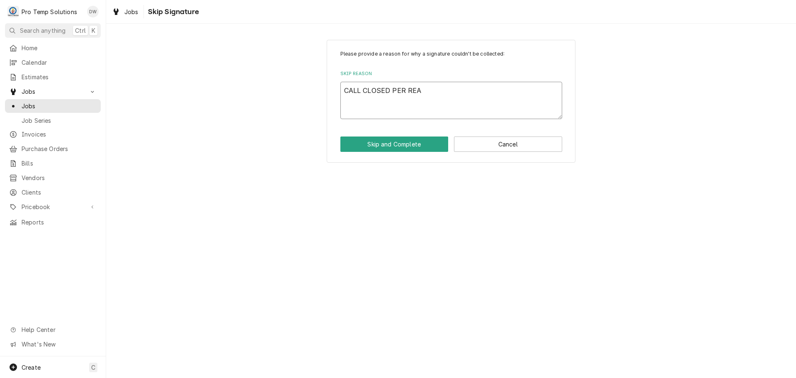
type textarea "CALL CLOSED PER READ"
type textarea "x"
type textarea "CALL CLOSED PER READY"
type textarea "x"
type textarea "CALL CLOSED PER READY"
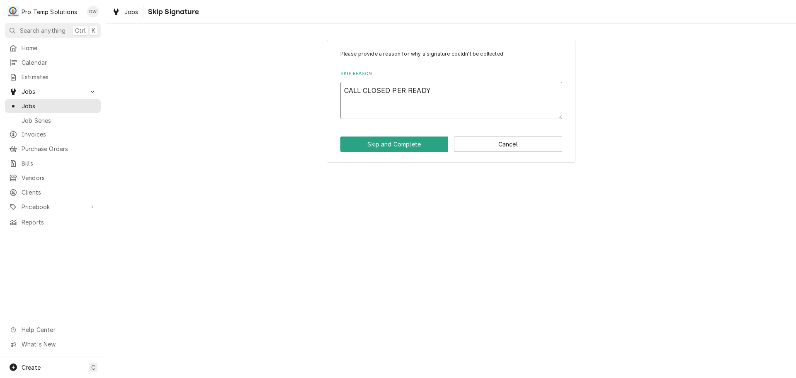
type textarea "x"
type textarea "CALL CLOSED PER READY K"
type textarea "x"
type textarea "CALL CLOSED PER READY KI"
type textarea "x"
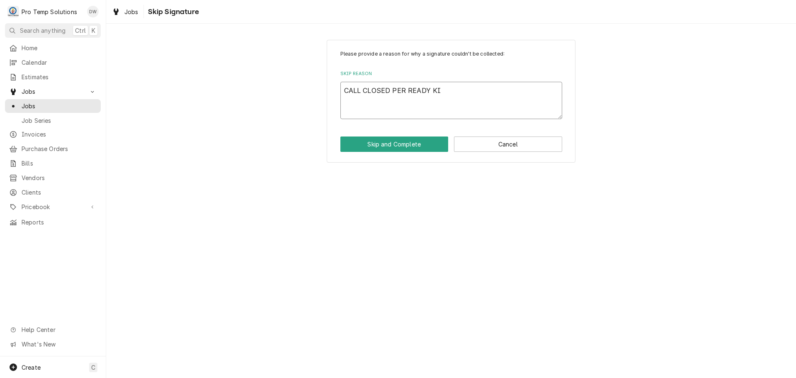
type textarea "CALL CLOSED PER READY KIT"
type textarea "x"
type textarea "CALL CLOSED PER READY KITC"
type textarea "x"
type textarea "CALL CLOSED PER READY KITCH"
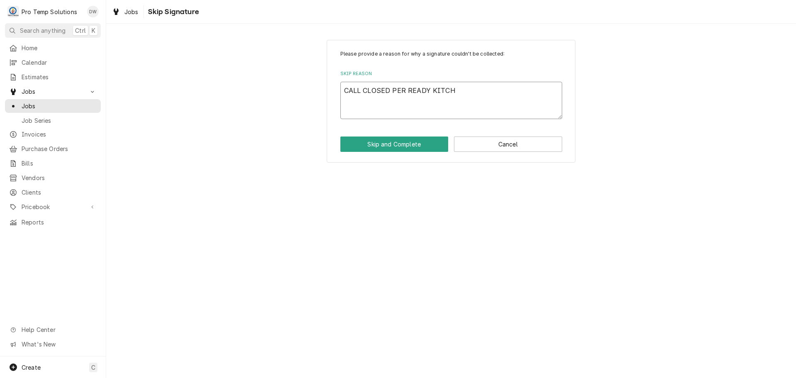
type textarea "x"
type textarea "CALL CLOSED PER READY KITCHE"
type textarea "x"
type textarea "CALL CLOSED PER READY KITCHEN"
type textarea "x"
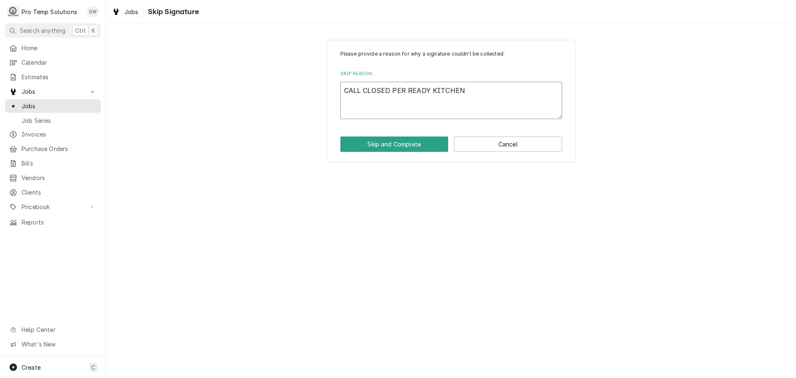
type textarea "CALL CLOSED PER READY KITCHEN"
type textarea "x"
type textarea "CALL CLOSED PER READY KITCHEN W"
type textarea "x"
type textarea "CALL CLOSED PER READY KITCHEN WA"
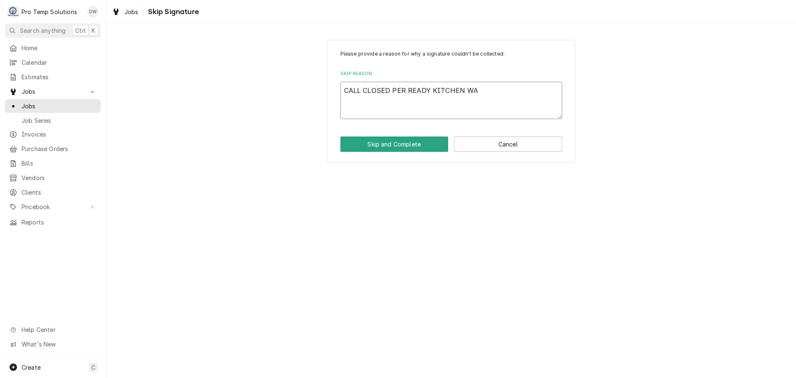
type textarea "x"
type textarea "CALL CLOSED PER READY KITCHEN WAR"
type textarea "x"
type textarea "CALL CLOSED PER READY KITCHEN WARR"
type textarea "x"
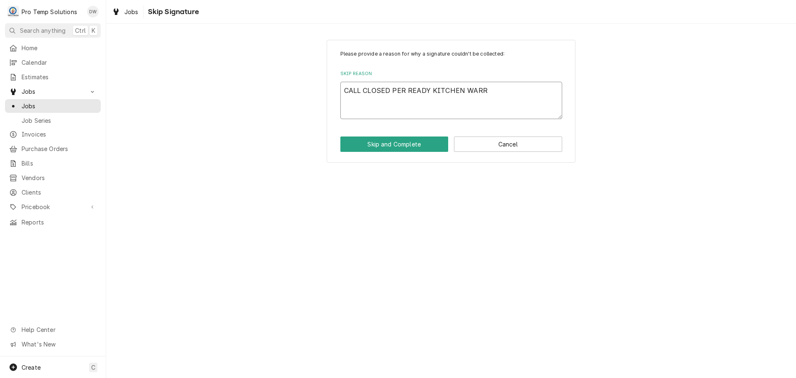
type textarea "CALL CLOSED PER READY KITCHEN WARRA"
type textarea "x"
type textarea "CALL CLOSED PER READY KITCHEN WARRAN"
type textarea "x"
type textarea "CALL CLOSED PER READY KITCHEN WARRANT"
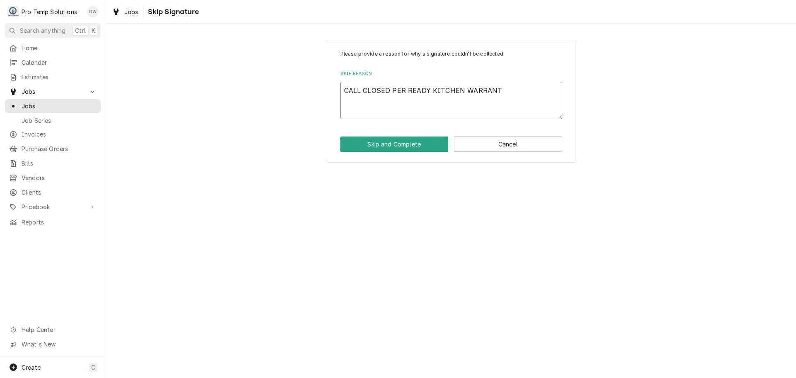
type textarea "x"
type textarea "CALL CLOSED PER READY KITCHEN WARRANTY"
type textarea "x"
type textarea "CALL CLOSED PER READY KITCHEN WARRANTY"
type textarea "x"
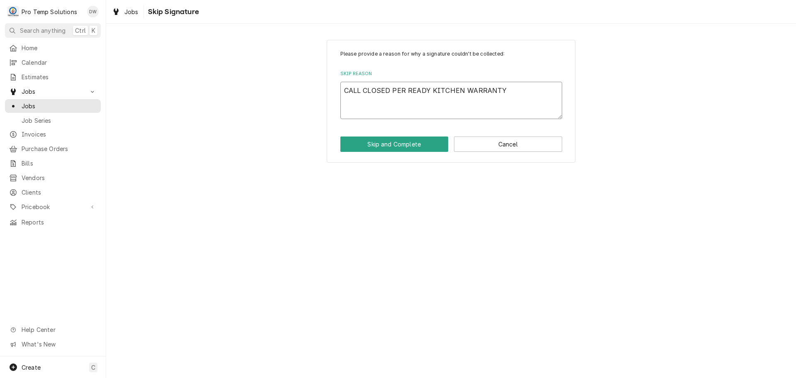
type textarea "CALL CLOSED PER READY KITCHEN WARRANTY D"
type textarea "x"
type textarea "CALL CLOSED PER READY KITCHEN WARRANTY DE"
type textarea "x"
type textarea "CALL CLOSED PER READY KITCHEN WARRANTY DEP"
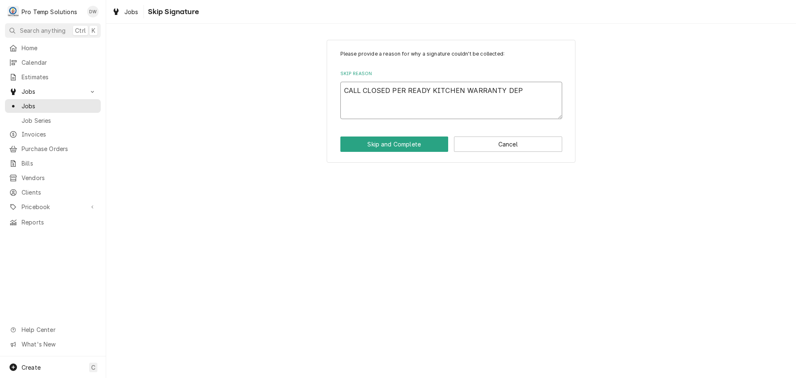
type textarea "x"
type textarea "CALL CLOSED PER READY KITCHEN WARRANTY DEPT"
type textarea "x"
type textarea "CALL CLOSED PER READY KITCHEN WARRANTY DEPT"
type textarea "x"
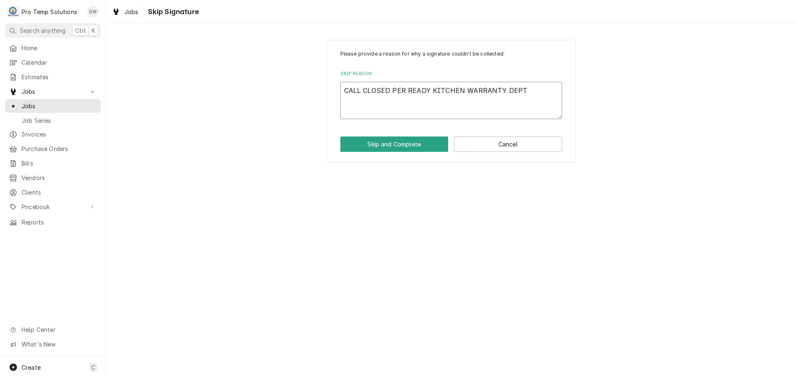
type textarea "CALL CLOSED PER READY KITCHEN WARRANTY DEPT N"
type textarea "x"
type textarea "CALL CLOSED PER READY KITCHEN WARRANTY DEPT NO"
type textarea "x"
type textarea "CALL CLOSED PER READY KITCHEN WARRANTY DEPT NO"
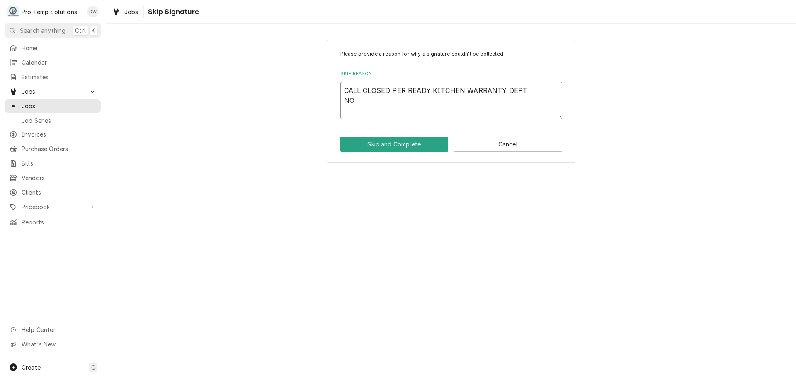
type textarea "x"
type textarea "CALL CLOSED PER READY KITCHEN WARRANTY DEPT NO F"
type textarea "x"
type textarea "CALL CLOSED PER READY KITCHEN WARRANTY DEPT NO FU"
type textarea "x"
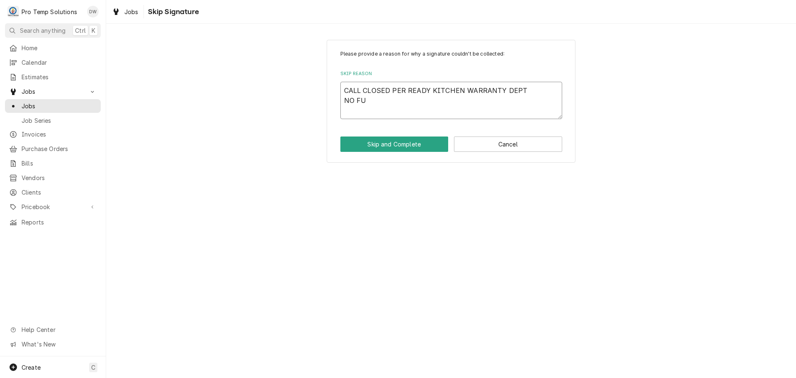
type textarea "CALL CLOSED PER READY KITCHEN WARRANTY DEPT NO FUR"
type textarea "x"
type textarea "CALL CLOSED PER READY KITCHEN WARRANTY DEPT NO FURT"
type textarea "x"
type textarea "CALL CLOSED PER READY KITCHEN WARRANTY DEPT NO FURTH"
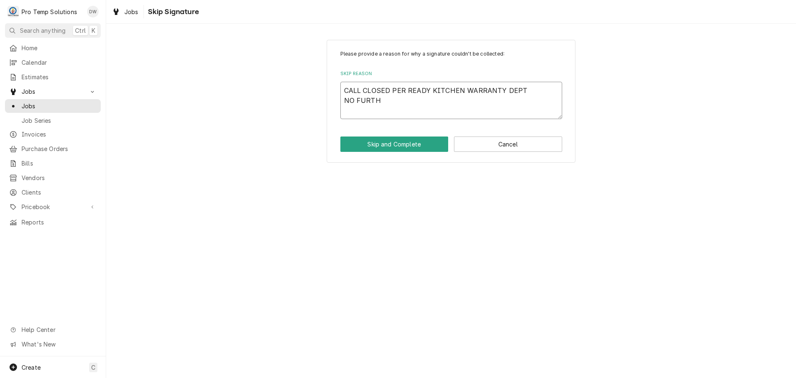
type textarea "x"
type textarea "CALL CLOSED PER READY KITCHEN WARRANTY DEPT NO FURTHE"
type textarea "x"
type textarea "CALL CLOSED PER READY KITCHEN WARRANTY DEPT NO FURTHER"
type textarea "x"
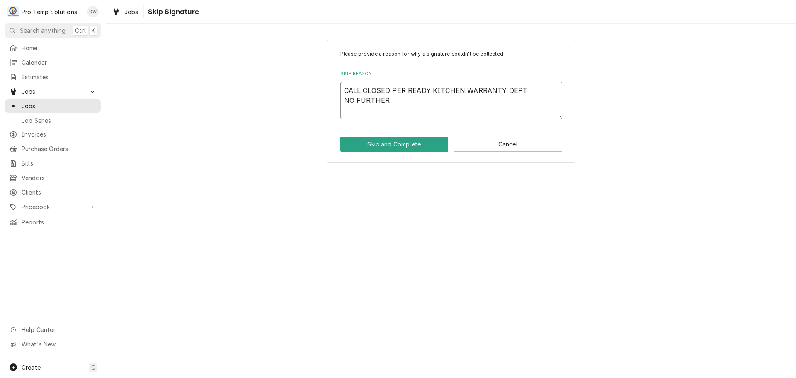
type textarea "CALL CLOSED PER READY KITCHEN WARRANTY DEPT NO FURTHER"
type textarea "x"
type textarea "CALL CLOSED PER READY KITCHEN WARRANTY DEPT NO FURTHER C"
type textarea "x"
type textarea "CALL CLOSED PER READY KITCHEN WARRANTY DEPT NO FURTHER CO"
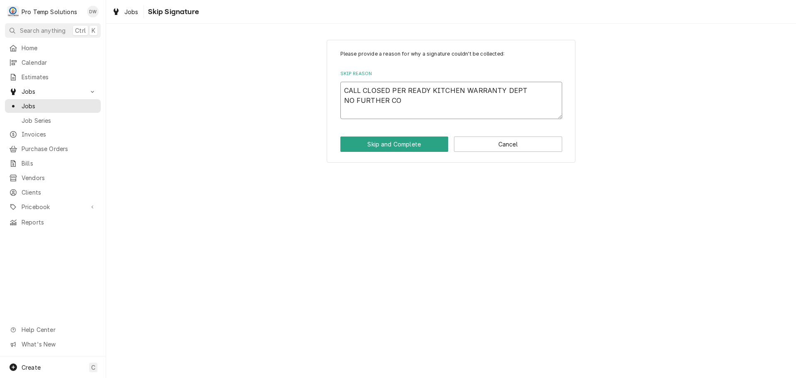
type textarea "x"
type textarea "CALL CLOSED PER READY KITCHEN WARRANTY DEPT NO FURTHER COM"
type textarea "x"
type textarea "CALL CLOSED PER READY KITCHEN WARRANTY DEPT NO FURTHER COMP"
type textarea "x"
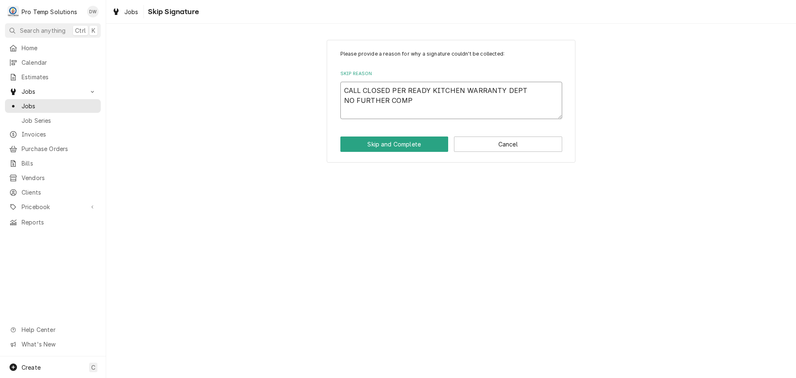
type textarea "CALL CLOSED PER READY KITCHEN WARRANTY DEPT NO FURTHER COMPA"
type textarea "x"
type textarea "CALL CLOSED PER READY KITCHEN WARRANTY DEPT NO FURTHER COMP"
type textarea "x"
type textarea "CALL CLOSED PER READY KITCHEN WARRANTY DEPT NO FURTHER COMPL"
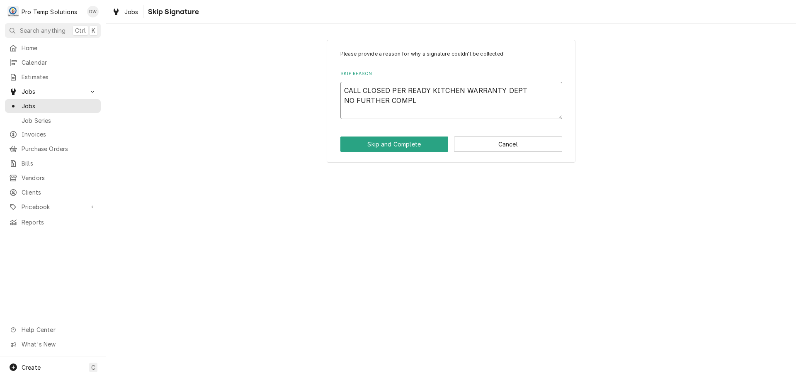
type textarea "x"
type textarea "CALL CLOSED PER READY KITCHEN WARRANTY DEPT NO FURTHER COMPLA"
type textarea "x"
type textarea "CALL CLOSED PER READY KITCHEN WARRANTY DEPT NO FURTHER COMPLAI"
type textarea "x"
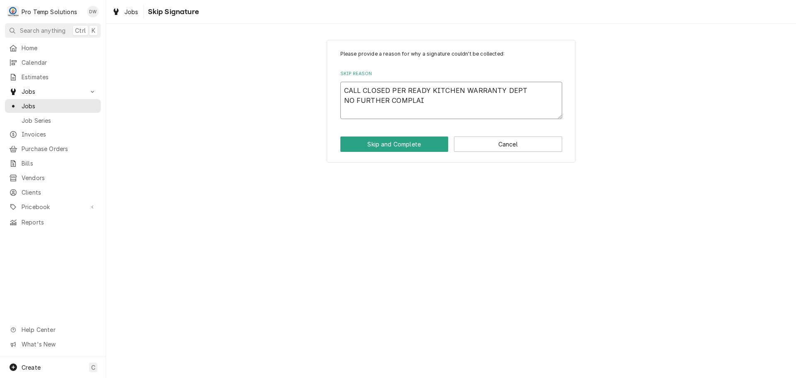
type textarea "CALL CLOSED PER READY KITCHEN WARRANTY DEPT NO FURTHER COMPLAIN"
type textarea "x"
type textarea "CALL CLOSED PER READY KITCHEN WARRANTY DEPT NO FURTHER COMPLAINT"
type textarea "x"
type textarea "CALL CLOSED PER READY KITCHEN WARRANTY DEPT NO FURTHER COMPLAINTS"
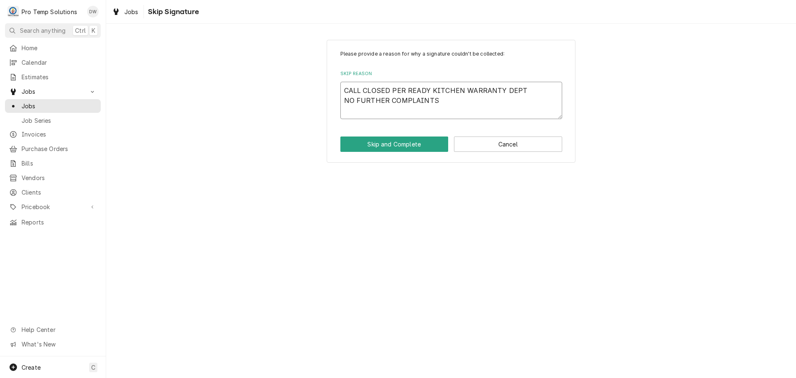
type textarea "x"
type textarea "CALL CLOSED PER READY KITCHEN WARRANTY DEPT NO FURTHER COMPLAINTS"
type textarea "x"
type textarea "CALL CLOSED PER READY KITCHEN WARRANTY DEPT NO FURTHER COMPLAINTS F"
type textarea "x"
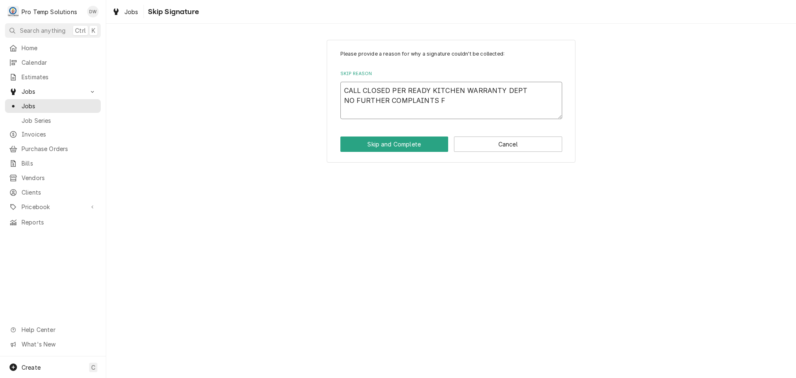
type textarea "CALL CLOSED PER READY KITCHEN WARRANTY DEPT NO FURTHER COMPLAINTS FR"
type textarea "x"
type textarea "CALL CLOSED PER READY KITCHEN WARRANTY DEPT NO FURTHER COMPLAINTS FRO"
type textarea "x"
type textarea "CALL CLOSED PER READY KITCHEN WARRANTY DEPT NO FURTHER COMPLAINTS FROM"
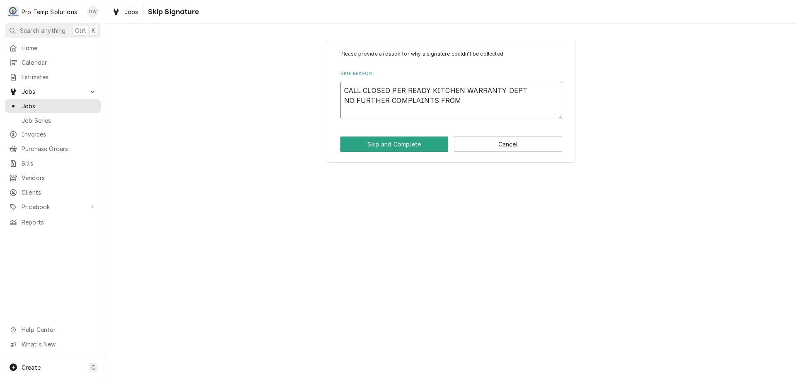
type textarea "x"
type textarea "CALL CLOSED PER READY KITCHEN WARRANTY DEPT NO FURTHER COMPLAINTS FROM"
type textarea "x"
type textarea "CALL CLOSED PER READY KITCHEN WARRANTY DEPT NO FURTHER COMPLAINTS FROM C"
type textarea "x"
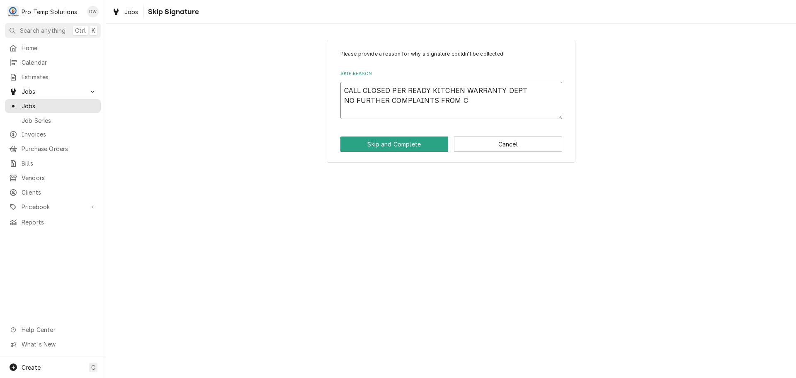
type textarea "CALL CLOSED PER READY KITCHEN WARRANTY DEPT NO FURTHER COMPLAINTS FROM CU"
type textarea "x"
type textarea "CALL CLOSED PER READY KITCHEN WARRANTY DEPT NO FURTHER COMPLAINTS FROM CUS"
type textarea "x"
type textarea "CALL CLOSED PER READY KITCHEN WARRANTY DEPT NO FURTHER COMPLAINTS FROM CUST"
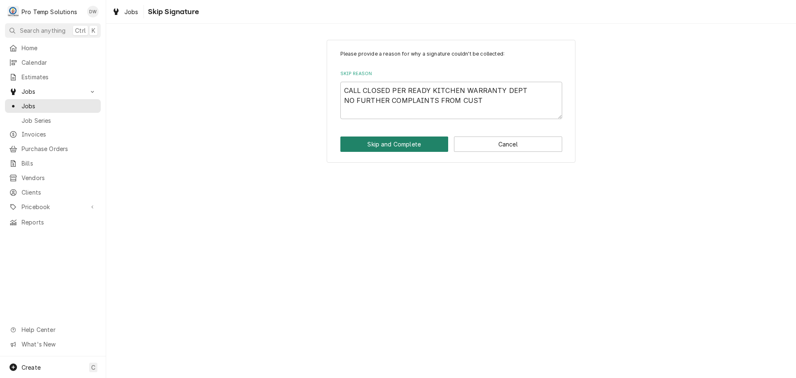
click at [399, 146] on button "Skip and Complete" at bounding box center [395, 143] width 108 height 15
type textarea "x"
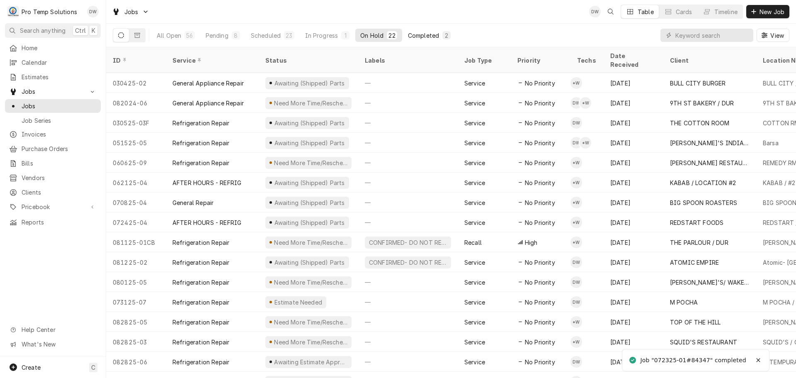
click at [425, 34] on div "Completed" at bounding box center [423, 35] width 31 height 9
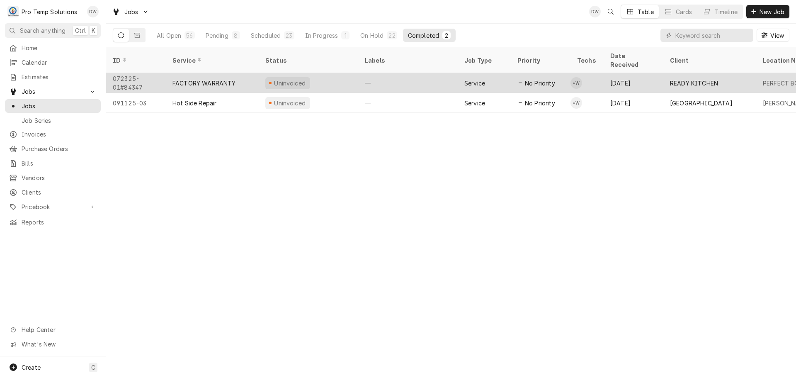
click at [429, 73] on div "—" at bounding box center [408, 83] width 100 height 20
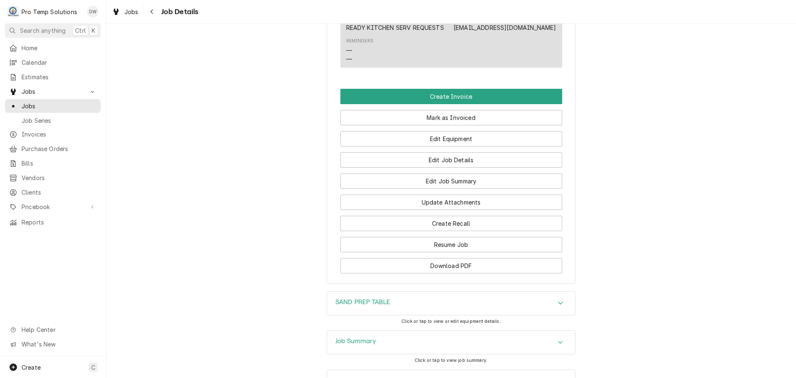
scroll to position [628, 0]
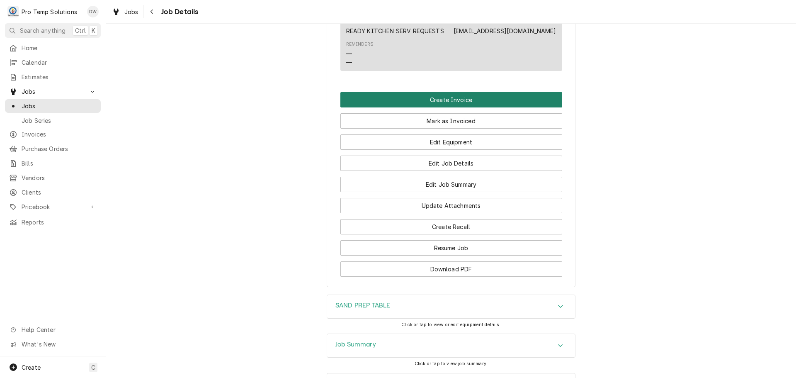
click at [442, 106] on button "Create Invoice" at bounding box center [452, 99] width 222 height 15
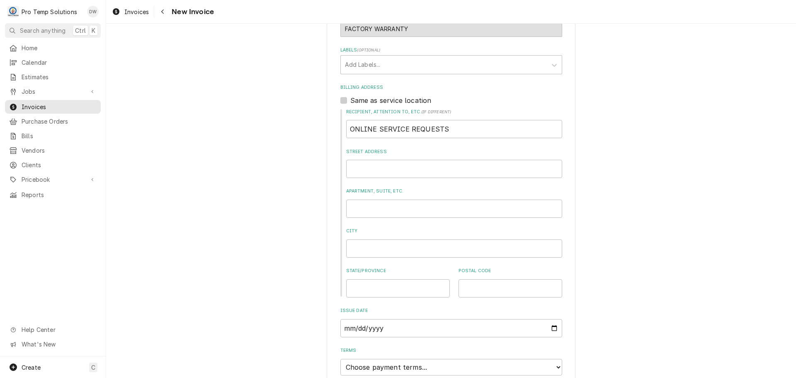
scroll to position [282, 0]
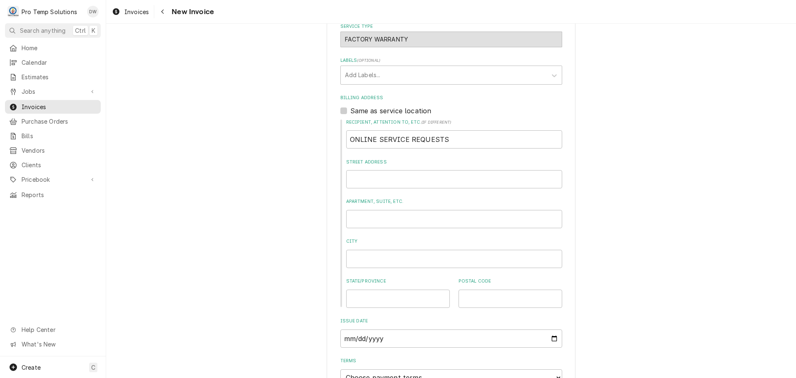
click at [351, 110] on label "Same as service location" at bounding box center [391, 111] width 81 height 10
click at [351, 110] on input "Same as service location" at bounding box center [462, 115] width 222 height 18
checkbox input "true"
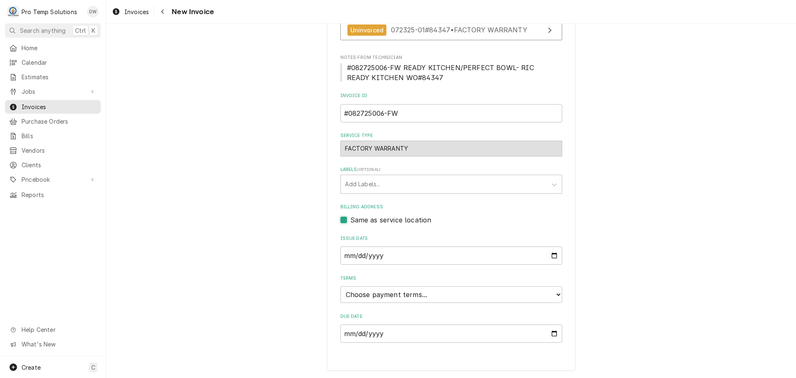
scroll to position [173, 0]
click at [548, 254] on input "[DATE]" at bounding box center [452, 255] width 222 height 18
type input "[DATE]"
click at [389, 297] on select "Choose payment terms... Same Day Net 7 Net 14 Net 21 Net 30 Net 45 Net 60 Net 90" at bounding box center [452, 294] width 222 height 17
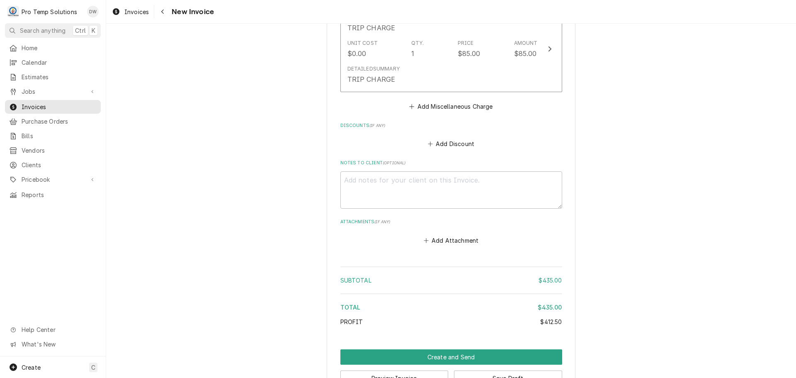
scroll to position [1117, 0]
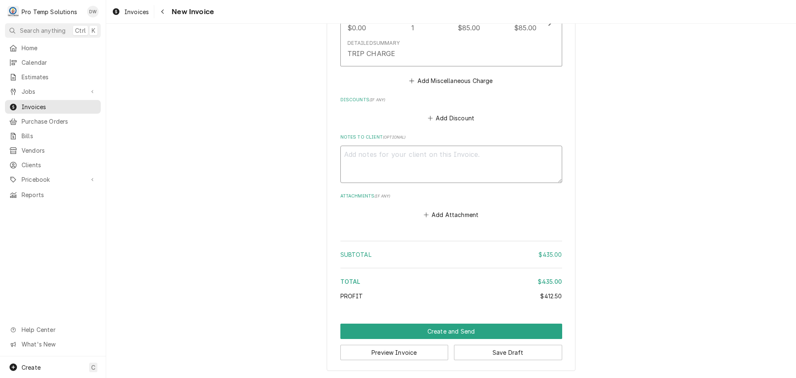
click at [365, 156] on textarea "Notes to Client ( optional )" at bounding box center [452, 164] width 222 height 37
type textarea "x"
type textarea "#"
type textarea "x"
type textarea "#0"
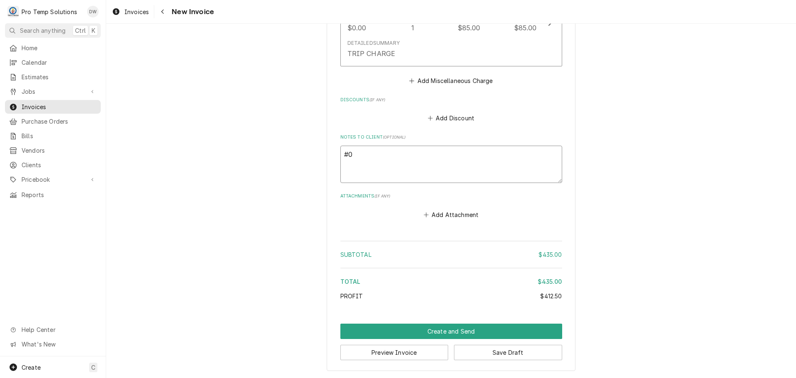
type textarea "x"
type textarea "#08"
type textarea "x"
type textarea "#082"
type textarea "x"
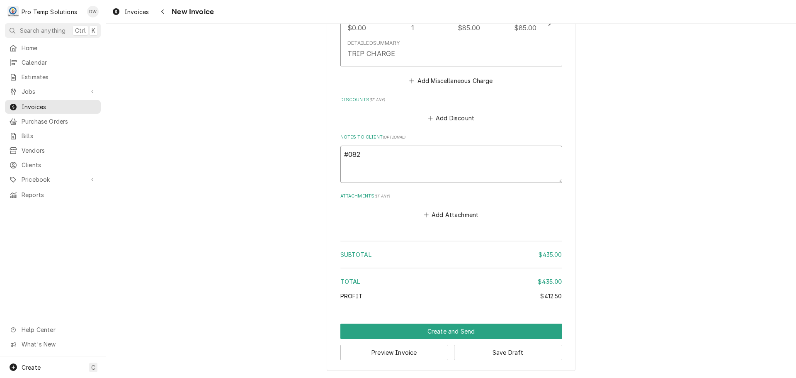
type textarea "#0827"
type textarea "x"
type textarea "#08272"
type textarea "x"
type textarea "#082725"
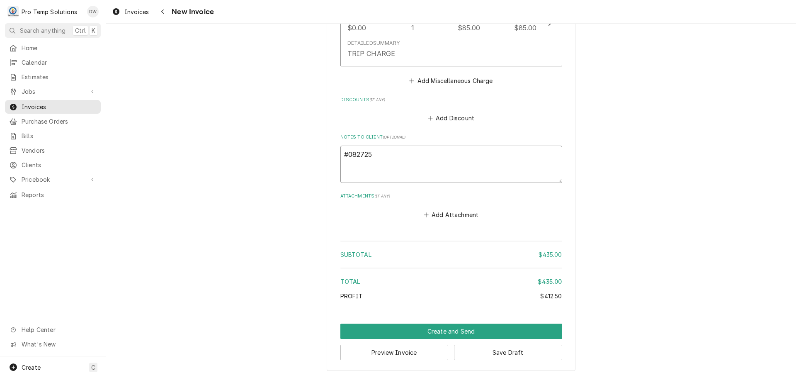
type textarea "x"
type textarea "#0827250"
type textarea "x"
type textarea "#08272500"
type textarea "x"
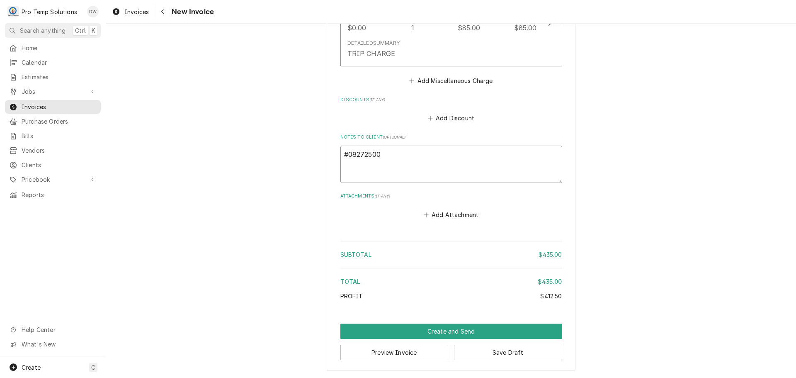
type textarea "#082725006"
type textarea "x"
type textarea "#082725006-"
type textarea "x"
type textarea "#082725006-F"
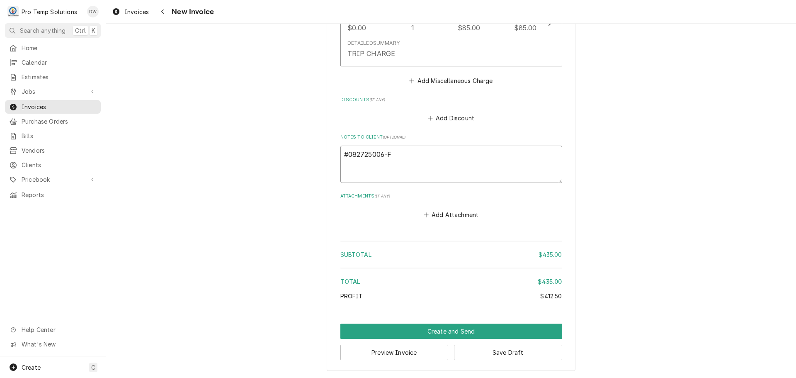
type textarea "x"
type textarea "#082725006-FW"
type textarea "x"
type textarea "#082725006-FW"
type textarea "x"
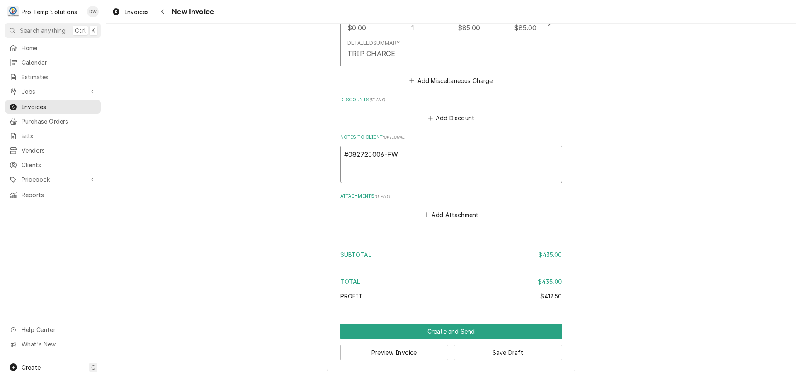
type textarea "#082725006-FW R"
type textarea "x"
type textarea "#082725006-FW RE"
type textarea "x"
type textarea "#082725006-FW REA"
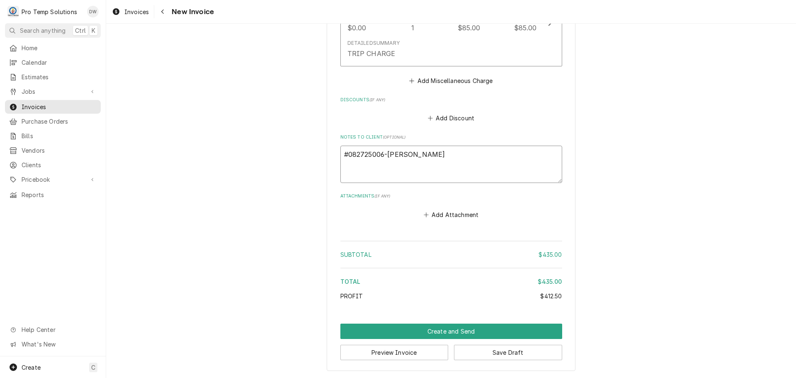
type textarea "x"
type textarea "#082725006-FW READ"
type textarea "x"
type textarea "#082725006-FW READY"
type textarea "x"
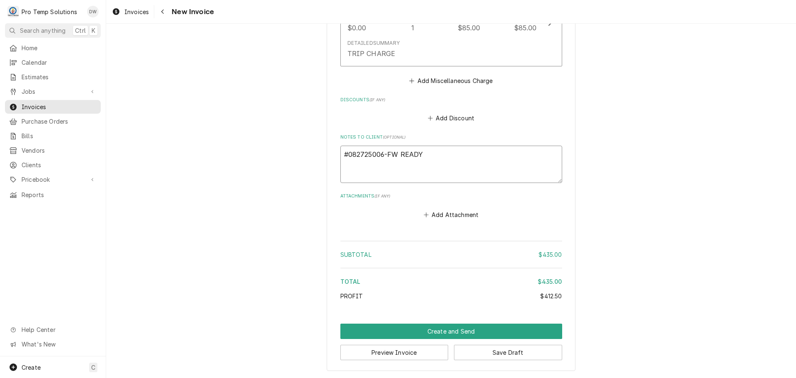
type textarea "#082725006-FW READY K"
type textarea "x"
type textarea "#082725006-FW READY KI"
type textarea "x"
type textarea "#082725006-FW READY KIT"
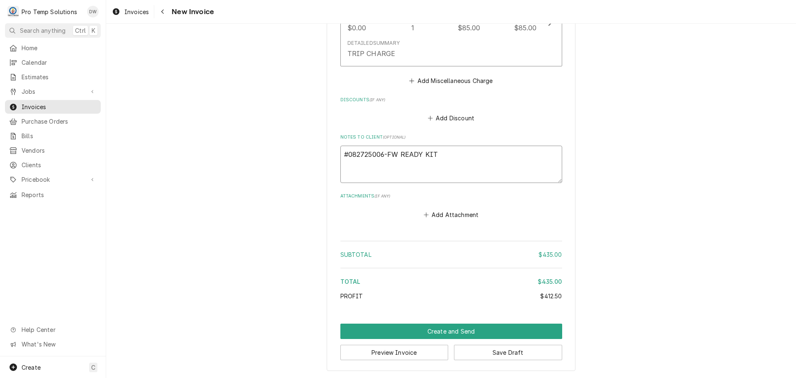
type textarea "x"
type textarea "#082725006-FW READY KITC"
type textarea "x"
type textarea "#082725006-FW READY KITCH"
type textarea "x"
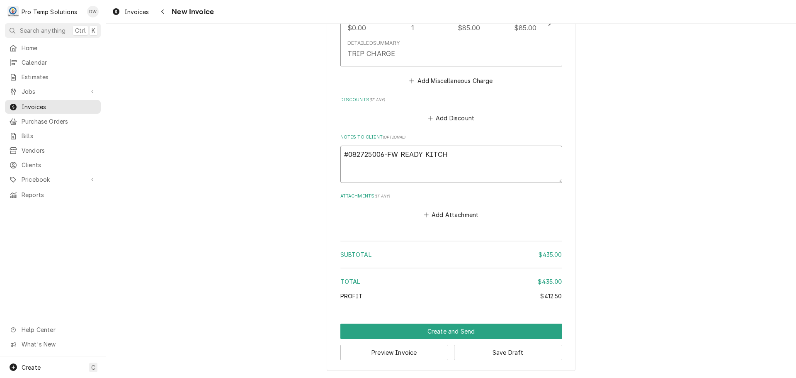
type textarea "#082725006-FW READY KITCHE"
type textarea "x"
type textarea "#082725006-FW READY KITCHEN"
type textarea "x"
type textarea "#082725006-FW READY KITCHEN"
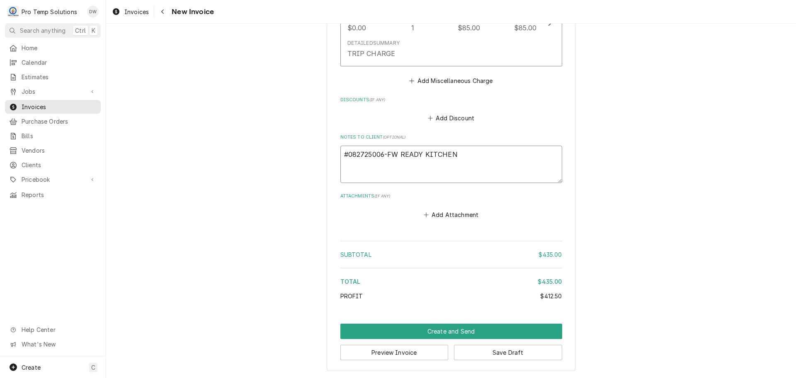
type textarea "x"
type textarea "#082725006-FW READY KITCHEN /"
type textarea "x"
type textarea "#082725006-FW READY KITCHEN /"
type textarea "x"
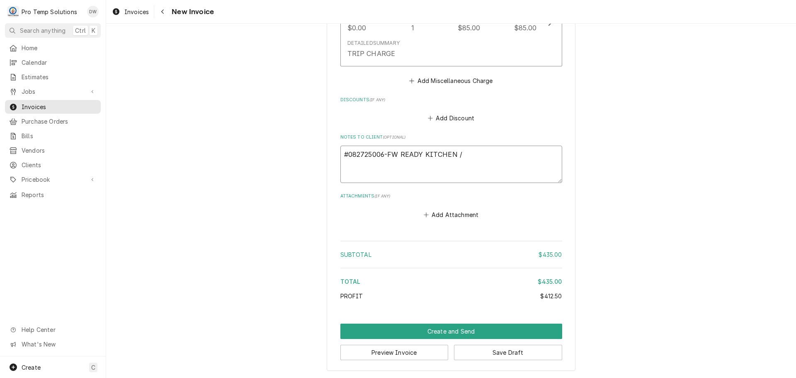
type textarea "#082725006-FW READY KITCHEN / P"
type textarea "x"
type textarea "#082725006-FW READY KITCHEN / PE"
type textarea "x"
type textarea "#082725006-FW READY KITCHEN / PER"
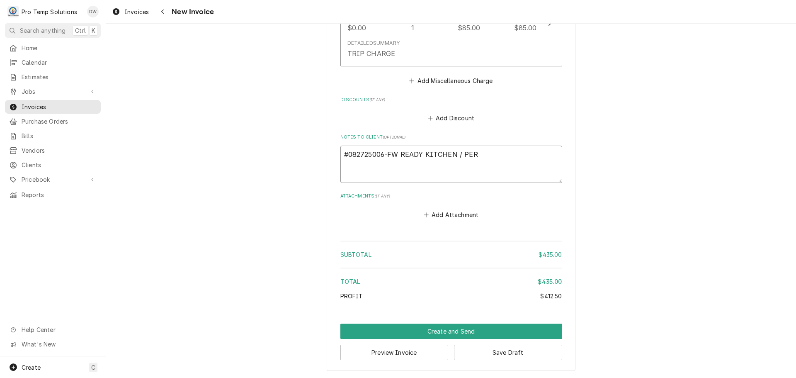
type textarea "x"
type textarea "#082725006-FW READY KITCHEN / PERF"
type textarea "x"
type textarea "#082725006-FW READY KITCHEN / PERFE"
type textarea "x"
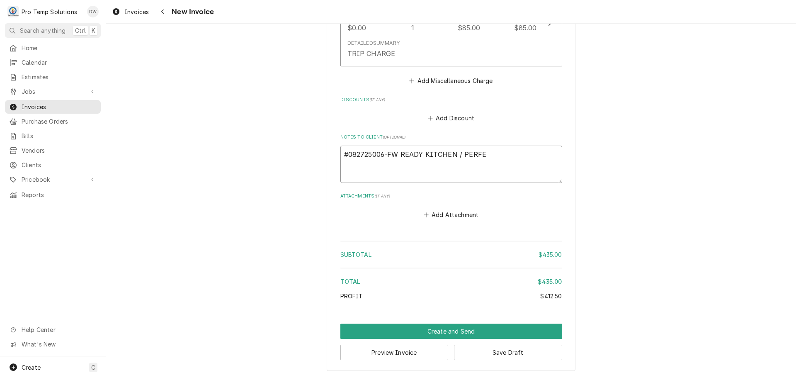
type textarea "#082725006-FW READY KITCHEN / PERFEC"
type textarea "x"
type textarea "#082725006-FW READY KITCHEN / PERFECT"
type textarea "x"
type textarea "#082725006-FW READY KITCHEN / PERFECT"
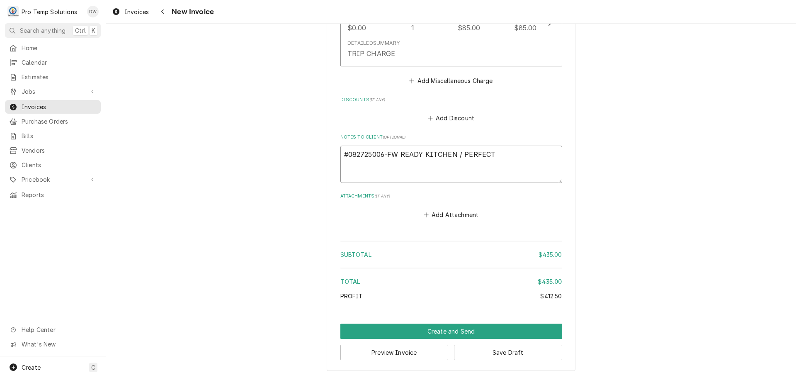
type textarea "x"
type textarea "#082725006-FW READY KITCHEN / PERFECT B"
type textarea "x"
type textarea "#082725006-FW READY KITCHEN / PERFECT BO"
type textarea "x"
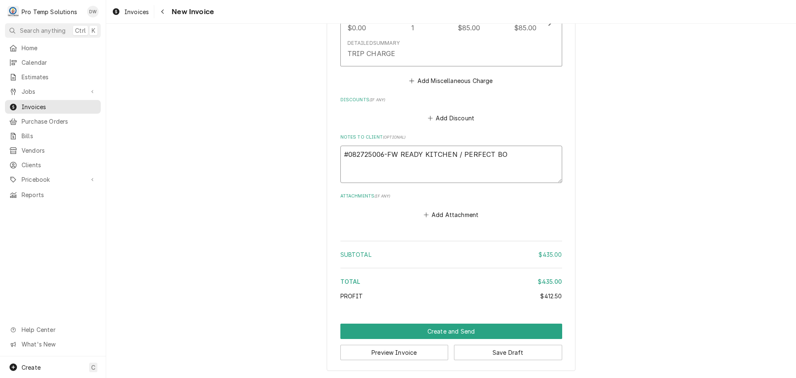
type textarea "#082725006-FW READY KITCHEN / PERFECT BOW"
type textarea "x"
type textarea "#082725006-FW READY KITCHEN / PERFECT BOWL"
type textarea "x"
type textarea "#082725006-FW READY KITCHEN / PERFECT BOWL-"
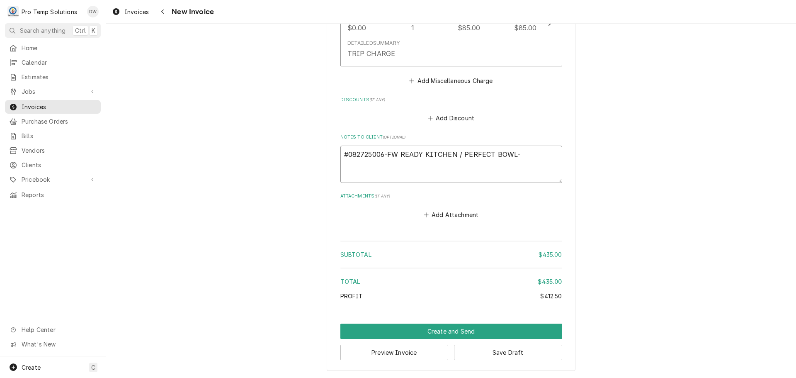
type textarea "x"
type textarea "#082725006-FW READY KITCHEN / PERFECT BOWL-"
type textarea "x"
type textarea "#082725006-FW READY KITCHEN / PERFECT BOWL- R"
type textarea "x"
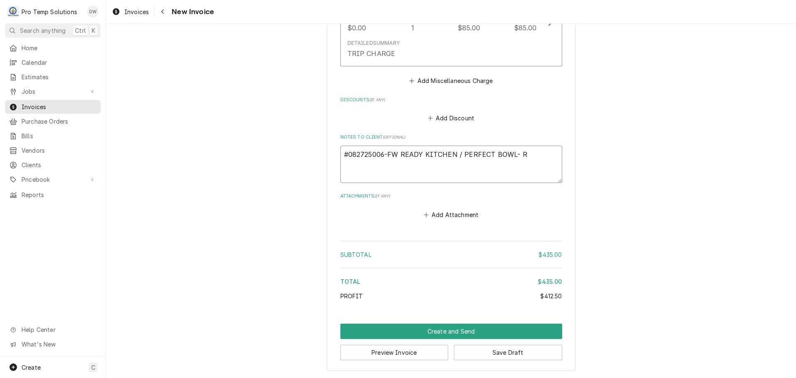
type textarea "#082725006-FW READY KITCHEN / PERFECT BOWL- RI"
type textarea "x"
type textarea "#082725006-FW READY KITCHEN / PERFECT BOWL- RIC"
type textarea "x"
type textarea "#082725006-FW READY KITCHEN / PERFECT BOWL- RIC"
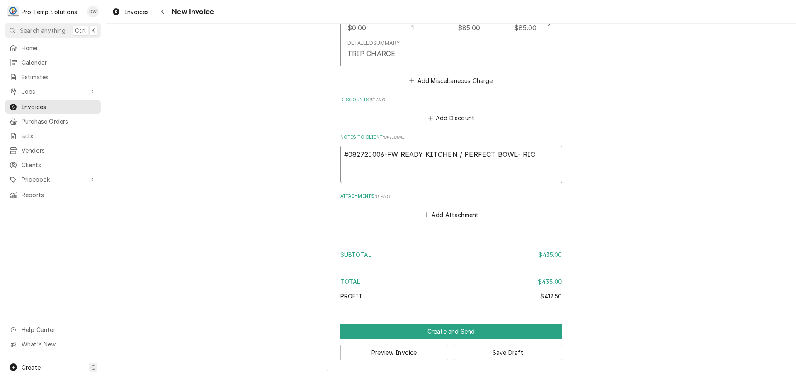
type textarea "x"
type textarea "#082725006-FW READY KITCHEN / PERFECT BOWL- RIC"
type textarea "x"
type textarea "#082725006-FW READY KITCHEN / PERFECT BOWL- RIC R"
type textarea "x"
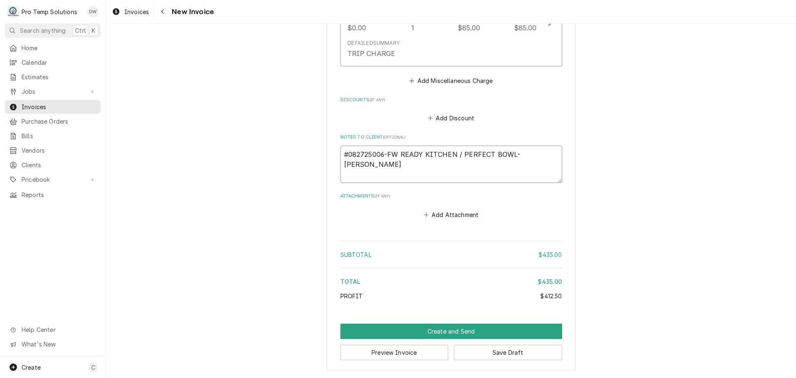
type textarea "#082725006-FW READY KITCHEN / PERFECT BOWL- RIC RE"
type textarea "x"
type textarea "#082725006-FW READY KITCHEN / PERFECT BOWL- RIC REA"
type textarea "x"
type textarea "#082725006-FW READY KITCHEN / PERFECT BOWL- RIC READY"
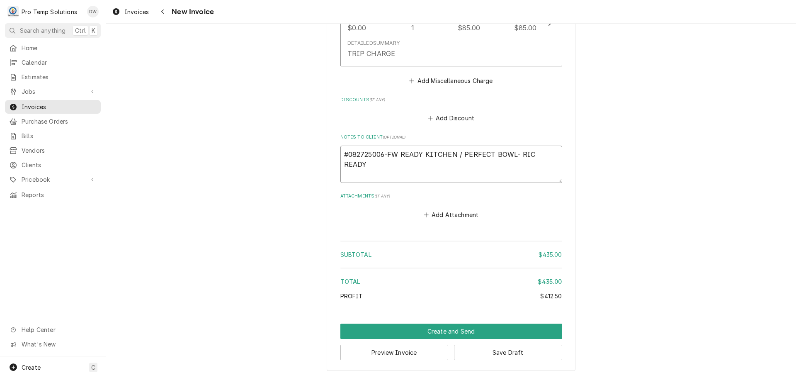
type textarea "x"
type textarea "#082725006-FW READY KITCHEN / PERFECT BOWL- RIC READY"
type textarea "x"
type textarea "#082725006-FW READY KITCHEN / PERFECT BOWL- RIC READY K"
type textarea "x"
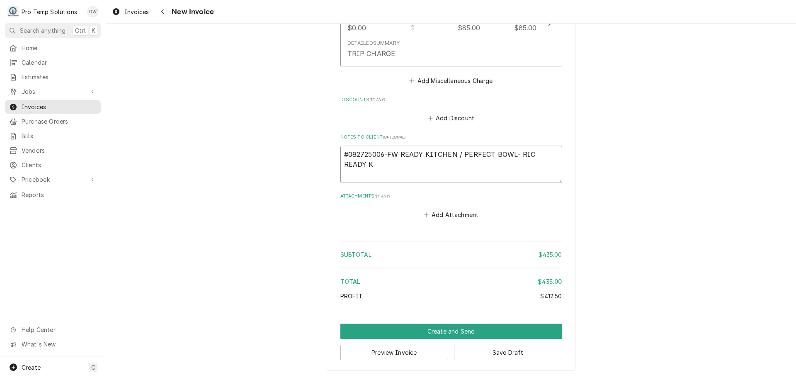
type textarea "#082725006-FW READY KITCHEN / PERFECT BOWL- RIC READY KI"
type textarea "x"
type textarea "#082725006-FW READY KITCHEN / PERFECT BOWL- RIC READY KIT"
type textarea "x"
type textarea "#082725006-FW READY KITCHEN / PERFECT BOWL- RIC READY KITC"
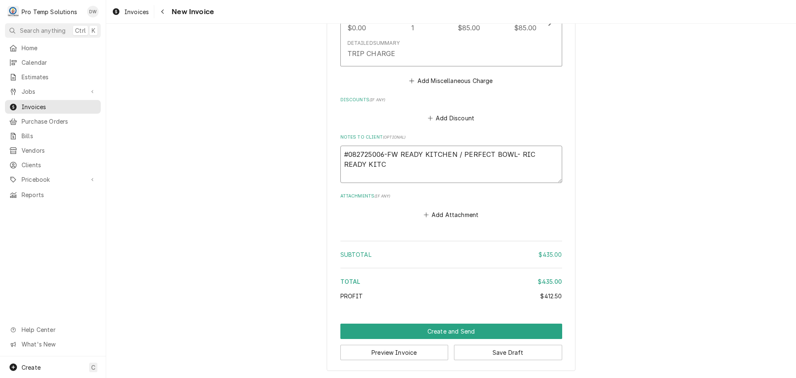
type textarea "x"
type textarea "#082725006-FW READY KITCHEN / PERFECT BOWL- RIC READY KITCH"
type textarea "x"
type textarea "#082725006-FW READY KITCHEN / PERFECT BOWL- RIC READY KITCHE"
type textarea "x"
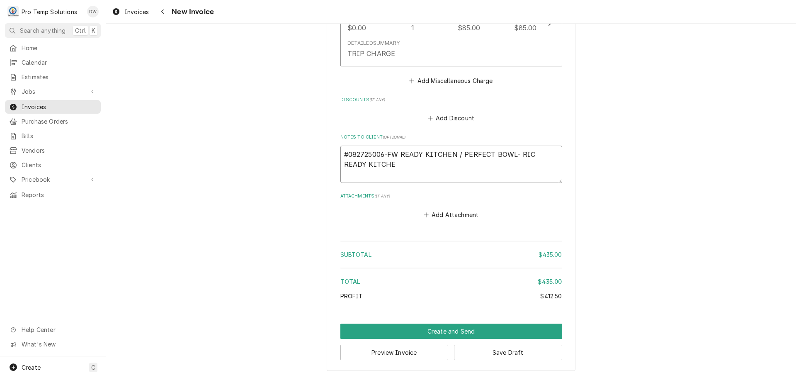
type textarea "#082725006-FW READY KITCHEN / PERFECT BOWL- RIC READY KITCHEN"
type textarea "x"
type textarea "#082725006-FW READY KITCHEN / PERFECT BOWL- RIC READY KITCHEN"
type textarea "x"
type textarea "#082725006-FW READY KITCHEN / PERFECT BOWL- RIC READY KITCHEN W"
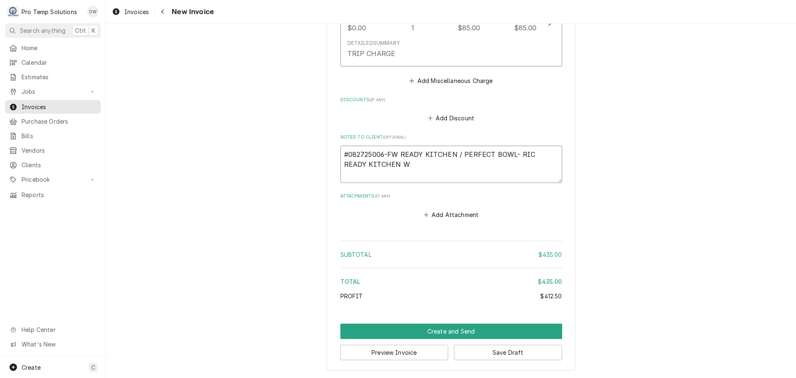
type textarea "x"
type textarea "#082725006-FW READY KITCHEN / PERFECT BOWL- RIC READY KITCHEN WO"
type textarea "x"
type textarea "#082725006-FW READY KITCHEN / PERFECT BOWL- RIC READY KITCHEN WO#"
type textarea "x"
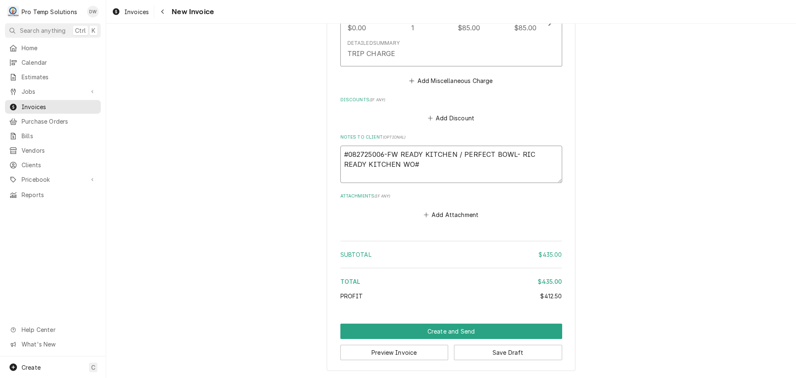
type textarea "#082725006-FW READY KITCHEN / PERFECT BOWL- RIC READY KITCHEN WO#8"
type textarea "x"
type textarea "#082725006-FW READY KITCHEN / PERFECT BOWL- RIC READY KITCHEN WO#84"
type textarea "x"
type textarea "#082725006-FW READY KITCHEN / PERFECT BOWL- RIC READY KITCHEN WO#843"
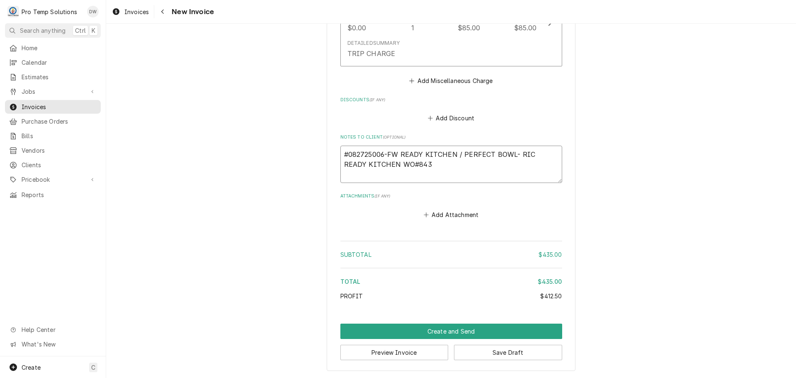
type textarea "x"
type textarea "#082725006-FW READY KITCHEN / PERFECT BOWL- RIC READY KITCHEN WO#8434"
type textarea "x"
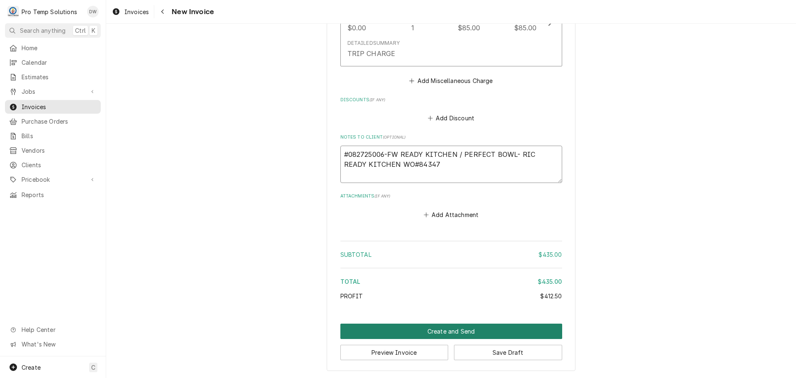
type textarea "#082725006-FW READY KITCHEN / PERFECT BOWL- RIC READY KITCHEN WO#84347"
click at [441, 332] on button "Create and Send" at bounding box center [452, 331] width 222 height 15
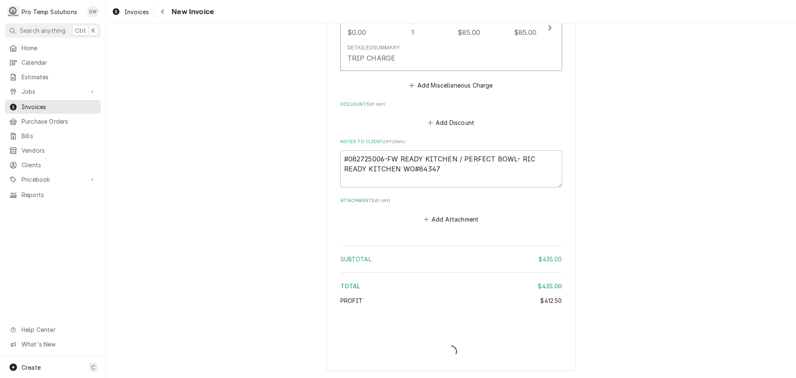
type textarea "x"
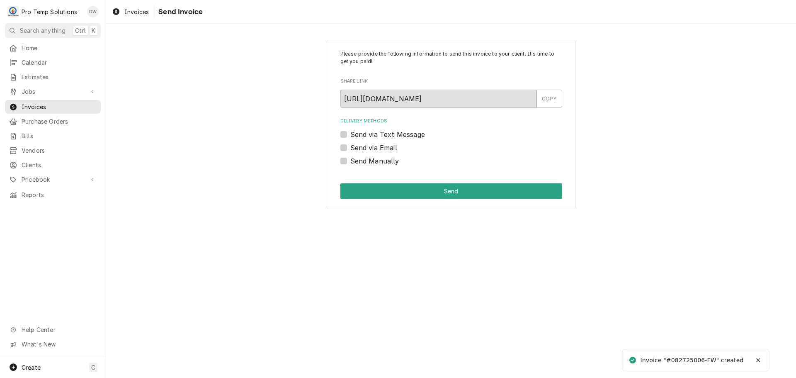
click at [351, 147] on label "Send via Email" at bounding box center [374, 148] width 47 height 10
click at [351, 147] on input "Send via Email" at bounding box center [462, 152] width 222 height 18
checkbox input "true"
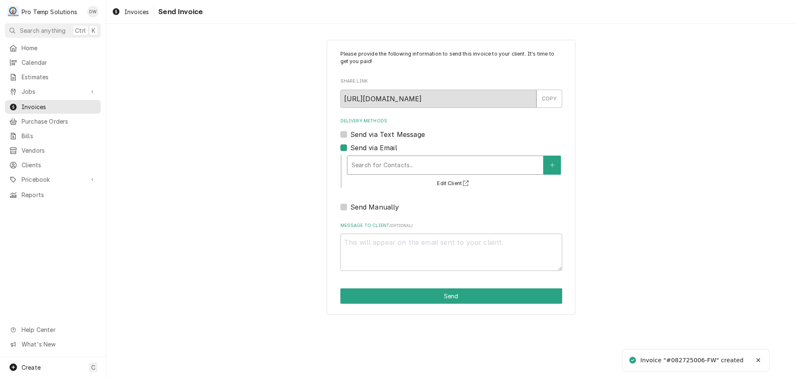
click at [438, 166] on div "Delivery Methods" at bounding box center [445, 165] width 187 height 15
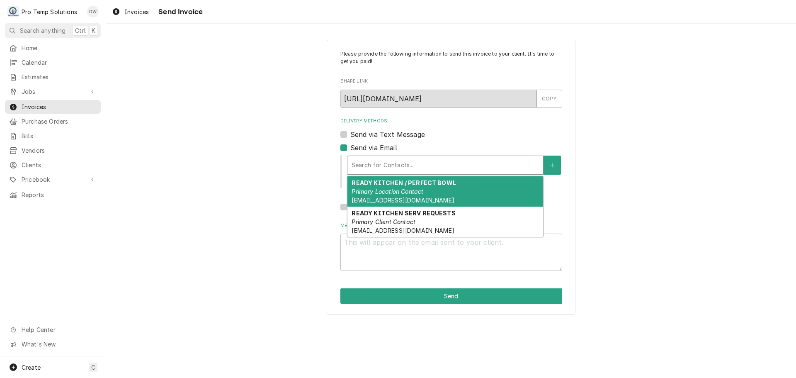
click at [425, 186] on strong "READY KITCHEN / PERFECT BOWL" at bounding box center [404, 182] width 104 height 7
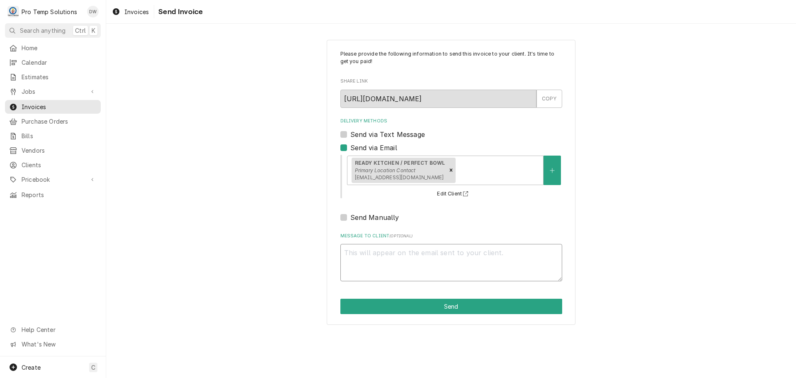
click at [378, 251] on textarea "Message to Client ( optional )" at bounding box center [452, 262] width 222 height 37
type textarea "x"
type textarea "#"
type textarea "x"
type textarea "#0"
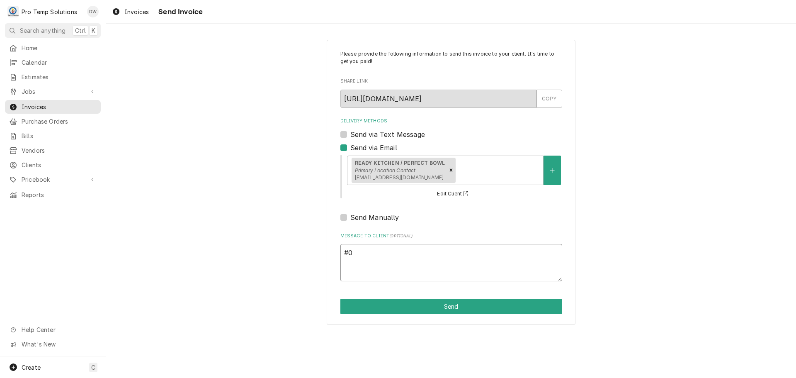
type textarea "x"
type textarea "#08"
type textarea "x"
type textarea "#082"
type textarea "x"
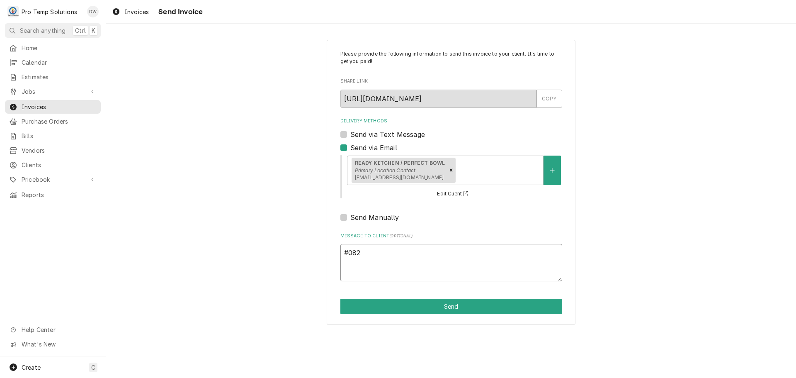
type textarea "#0827"
type textarea "x"
type textarea "#08272"
type textarea "x"
type textarea "#082725"
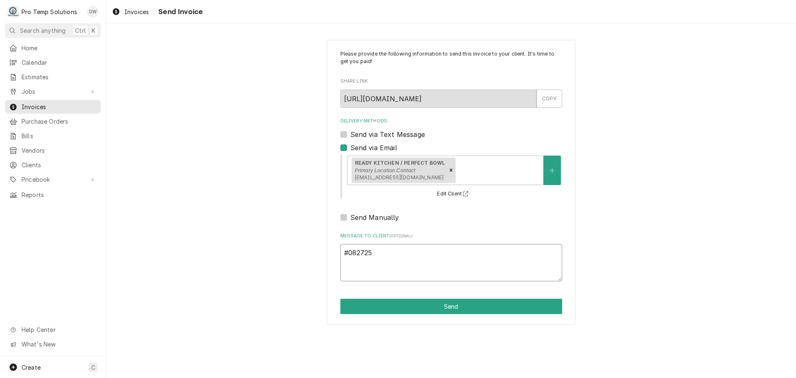
type textarea "x"
type textarea "#0827250"
type textarea "x"
type textarea "#08272500"
type textarea "x"
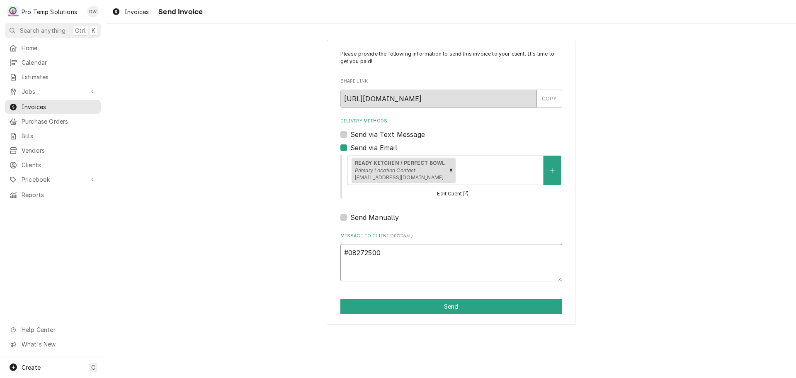
type textarea "#082725006"
type textarea "x"
type textarea "#082725006-"
type textarea "x"
type textarea "#082725006-F"
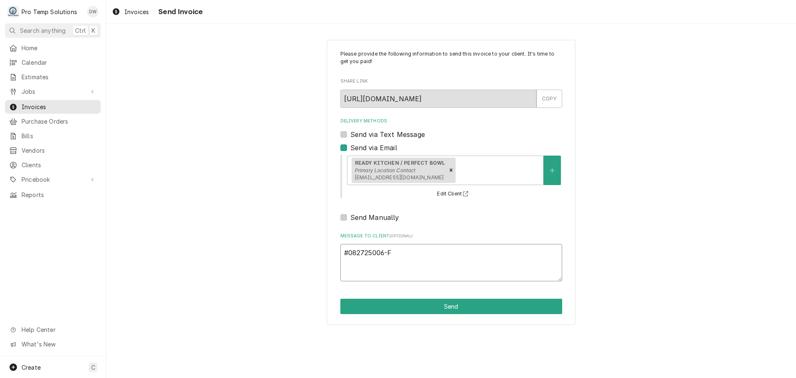
type textarea "x"
type textarea "#082725006-FW"
type textarea "x"
type textarea "#082725006-FW"
type textarea "x"
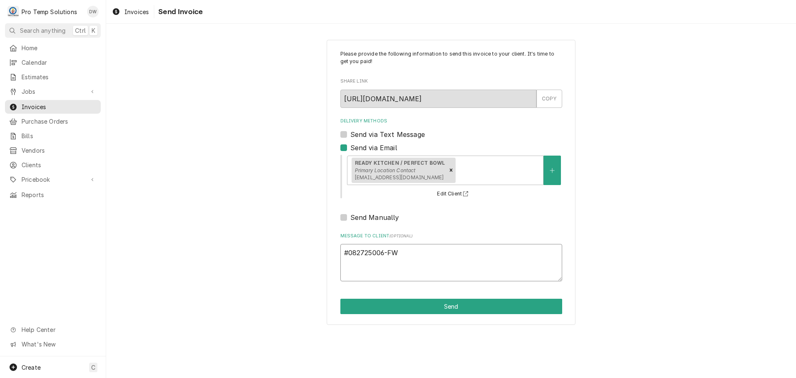
type textarea "#082725006-FW R"
type textarea "x"
type textarea "#082725006-FW RE"
type textarea "x"
type textarea "#082725006-FW REA"
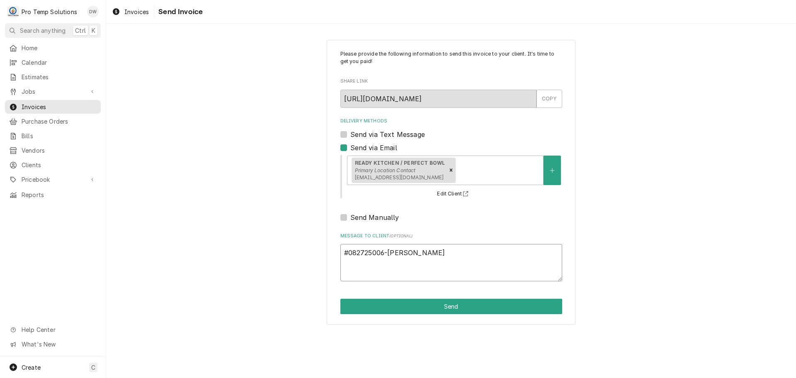
type textarea "x"
type textarea "#082725006-FW READ"
type textarea "x"
type textarea "#082725006-FW READY"
type textarea "x"
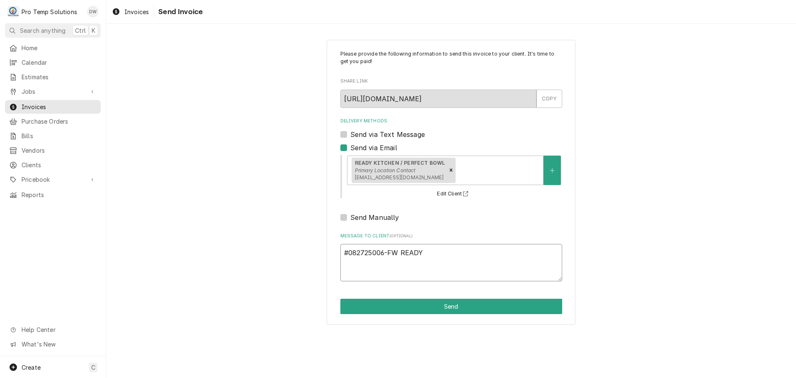
type textarea "#082725006-FW READY"
type textarea "x"
type textarea "#082725006-FW READY K"
type textarea "x"
type textarea "#082725006-FW READY KI"
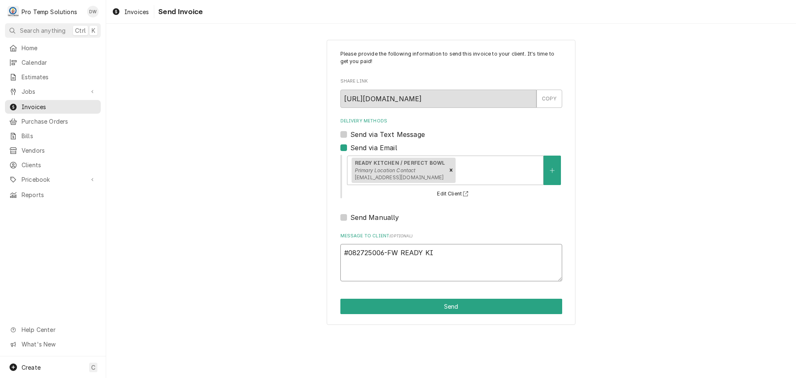
type textarea "x"
type textarea "#082725006-FW READY KIT"
type textarea "x"
type textarea "#082725006-FW READY KITC"
type textarea "x"
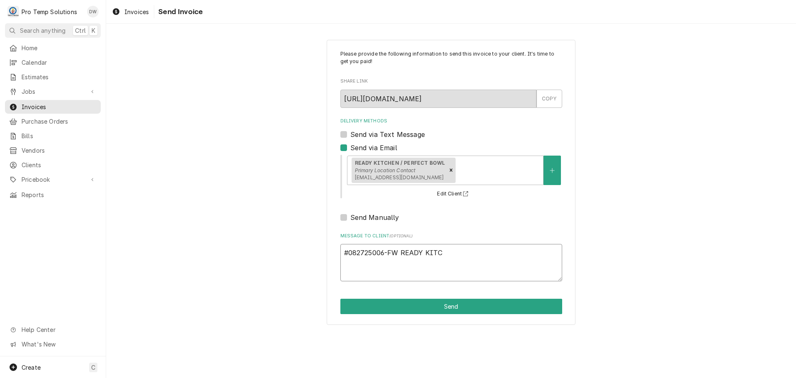
type textarea "#082725006-FW READY KITCH"
type textarea "x"
type textarea "#082725006-FW READY KITCHE"
type textarea "x"
type textarea "#082725006-FW READY KITCHEN"
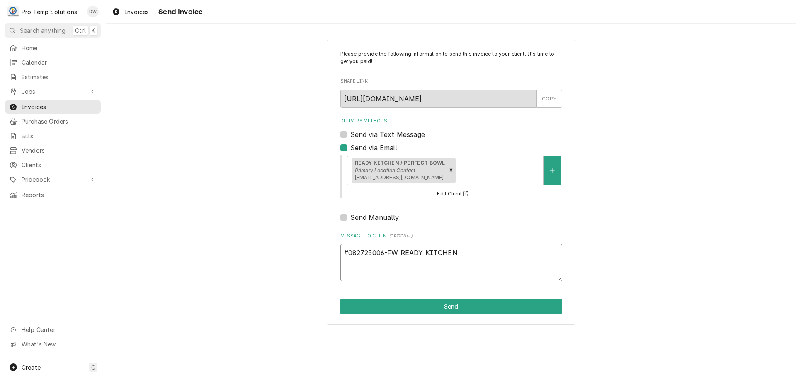
type textarea "x"
type textarea "#082725006-FW READY KITCHEN/"
type textarea "x"
type textarea "#082725006-FW READY KITCHEN/P"
type textarea "x"
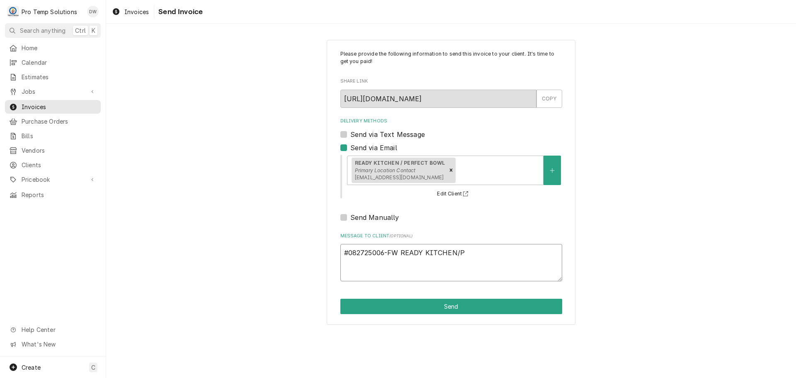
type textarea "#082725006-FW READY KITCHEN/PE"
type textarea "x"
type textarea "#082725006-FW READY KITCHEN/PER"
type textarea "x"
type textarea "#082725006-FW READY KITCHEN/PERF"
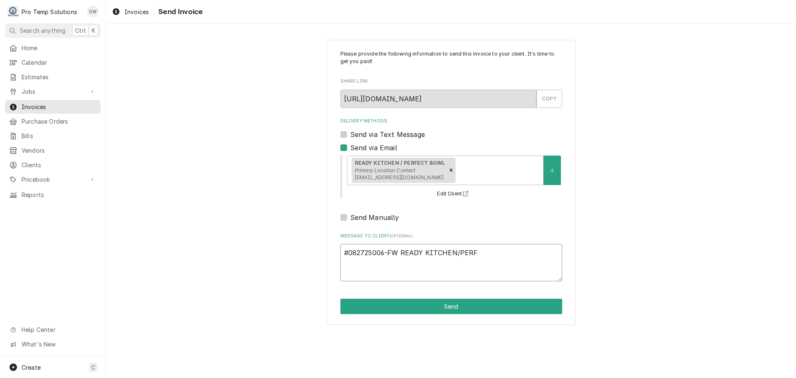
type textarea "x"
type textarea "#082725006-FW READY KITCHEN/PERFE"
type textarea "x"
type textarea "#082725006-FW READY KITCHEN/PERFEC"
type textarea "x"
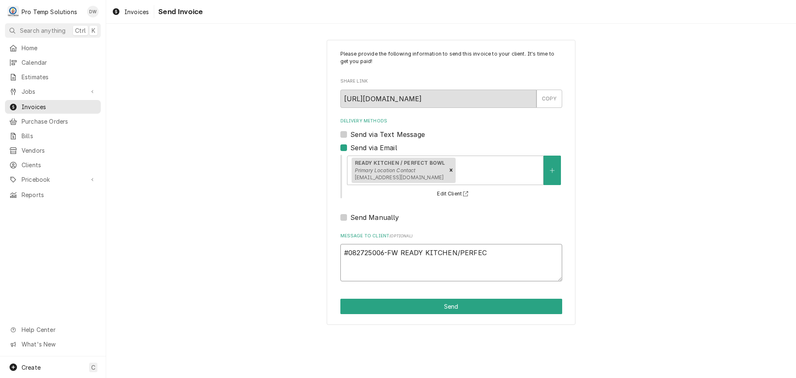
type textarea "#082725006-FW READY KITCHEN/PERFECT"
type textarea "x"
type textarea "#082725006-FW READY KITCHEN/PERFECT"
type textarea "x"
type textarea "#082725006-FW READY KITCHEN/PERFECT B"
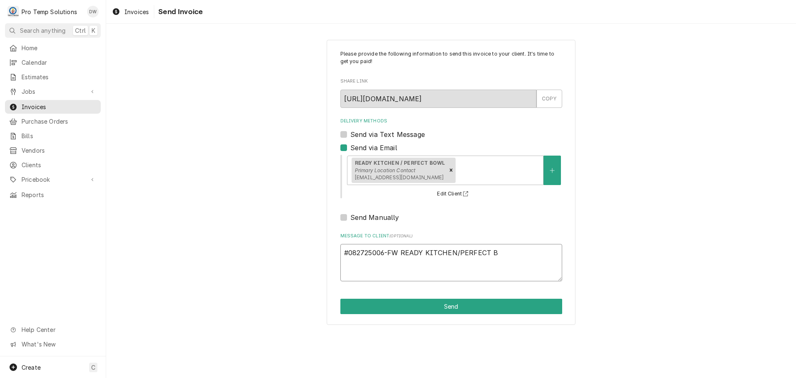
type textarea "x"
type textarea "#082725006-FW READY KITCHEN/PERFECT BO"
type textarea "x"
type textarea "#082725006-FW READY KITCHEN/PERFECT BOW"
type textarea "x"
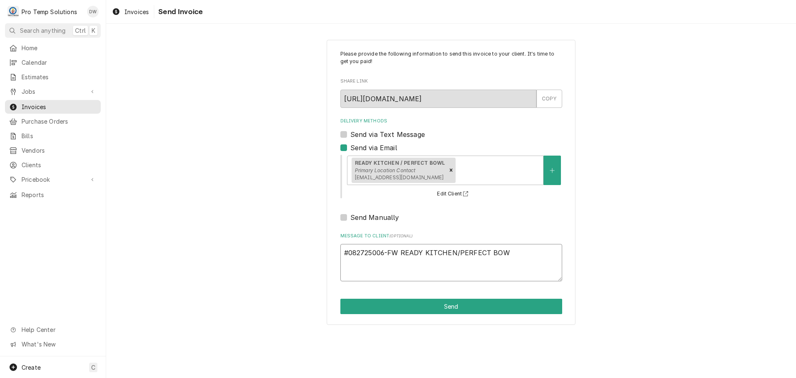
type textarea "#082725006-FW READY KITCHEN/PERFECT BOWL"
type textarea "x"
type textarea "#082725006-FW READY KITCHEN/PERFECT BOWL-"
type textarea "x"
type textarea "#082725006-FW READY KITCHEN/PERFECT BOWL-"
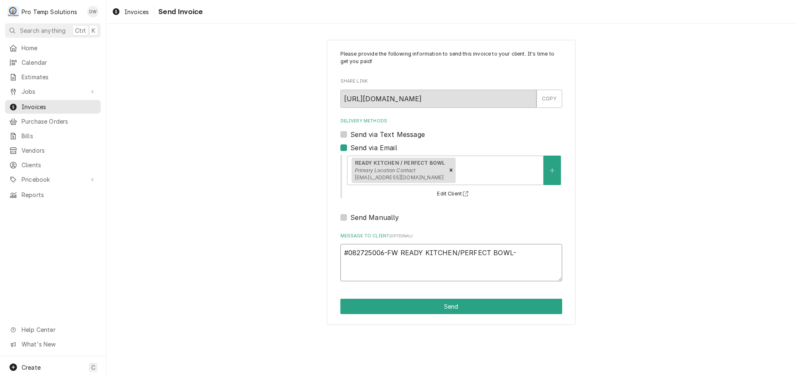
type textarea "x"
type textarea "#082725006-FW READY KITCHEN/PERFECT BOWL- R"
type textarea "x"
type textarea "#082725006-FW READY KITCHEN/PERFECT BOWL- RI"
type textarea "x"
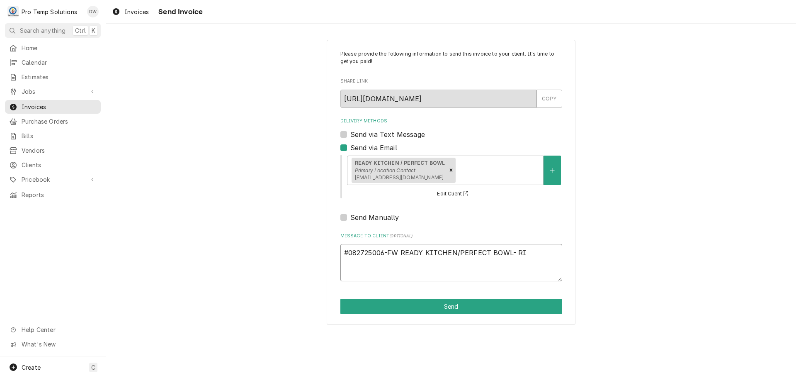
type textarea "#082725006-FW READY KITCHEN/PERFECT BOWL- RIC"
type textarea "x"
type textarea "#082725006-FW READY KITCHEN/PERFECT BOWL- RIC"
type textarea "x"
type textarea "#082725006-FW READY KITCHEN/PERFECT BOWL- RIC R"
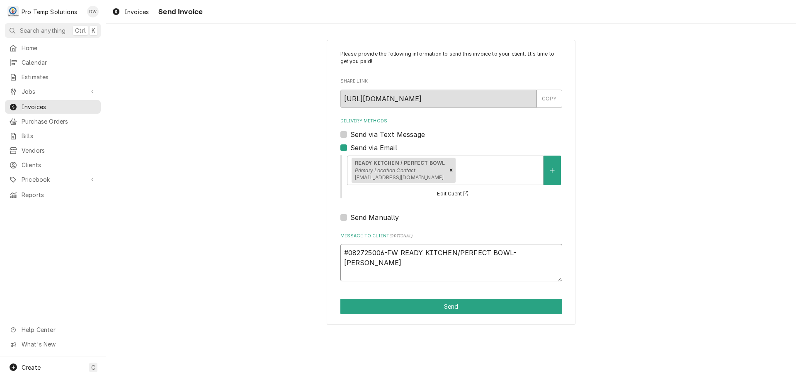
type textarea "x"
type textarea "#082725006-FW READY KITCHEN/PERFECT BOWL- RIC RE"
type textarea "x"
type textarea "#082725006-FW READY KITCHEN/PERFECT BOWL- RIC REA"
type textarea "x"
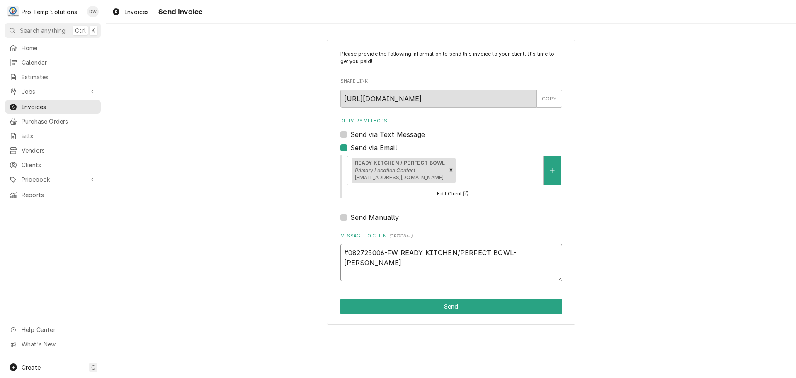
type textarea "#082725006-FW READY KITCHEN/PERFECT BOWL- RIC READ"
type textarea "x"
type textarea "#082725006-FW READY KITCHEN/PERFECT BOWL- RIC READY"
type textarea "x"
type textarea "#082725006-FW READY KITCHEN/PERFECT BOWL- RIC READY"
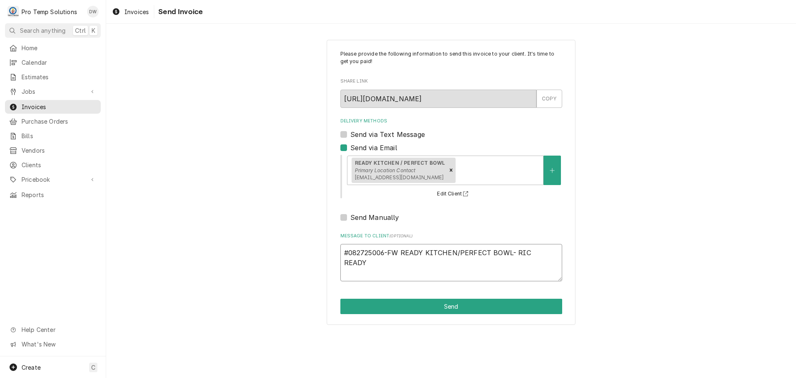
type textarea "x"
type textarea "#082725006-FW READY KITCHEN/PERFECT BOWL- RIC READY K"
type textarea "x"
type textarea "#082725006-FW READY KITCHEN/PERFECT BOWL- RIC READY KI"
type textarea "x"
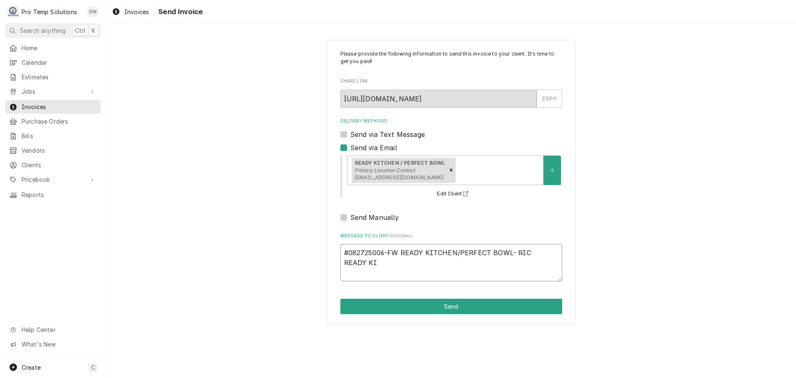
type textarea "#082725006-FW READY KITCHEN/PERFECT BOWL- RIC READY KIT"
type textarea "x"
type textarea "#082725006-FW READY KITCHEN/PERFECT BOWL- RIC READY KITC"
type textarea "x"
type textarea "#082725006-FW READY KITCHEN/PERFECT BOWL- RIC READY KITCH"
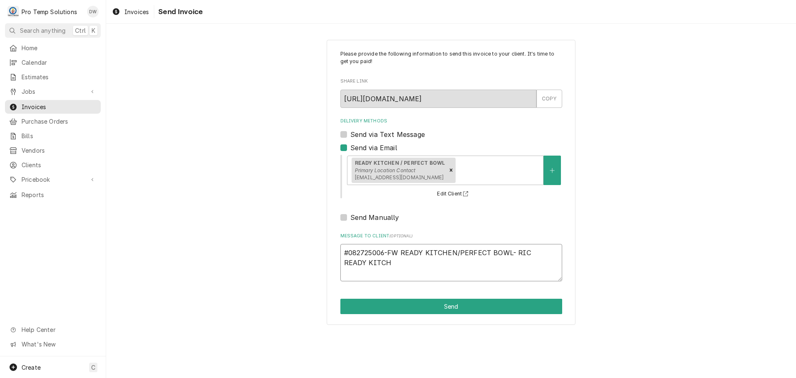
type textarea "x"
type textarea "#082725006-FW READY KITCHEN/PERFECT BOWL- RIC READY KITCHE"
type textarea "x"
type textarea "#082725006-FW READY KITCHEN/PERFECT BOWL- RIC READY KITCHEN"
type textarea "x"
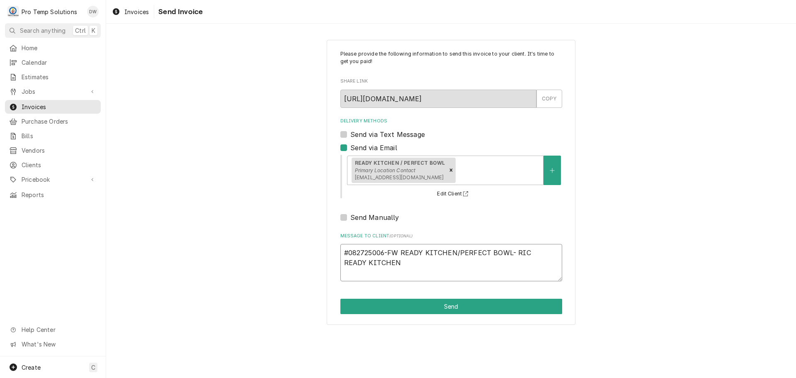
type textarea "#082725006-FW READY KITCHEN/PERFECT BOWL- RIC READY KITCHEN"
type textarea "x"
type textarea "#082725006-FW READY KITCHEN/PERFECT BOWL- RIC READY KITCHEN W"
type textarea "x"
type textarea "#082725006-FW READY KITCHEN/PERFECT BOWL- RIC READY KITCHEN WO"
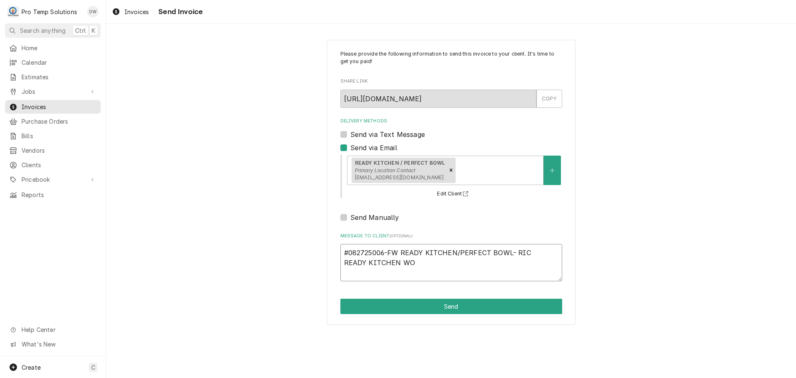
type textarea "x"
type textarea "#082725006-FW READY KITCHEN/PERFECT BOWL- RIC READY KITCHEN WO#"
type textarea "x"
type textarea "#082725006-FW READY KITCHEN/PERFECT BOWL- RIC READY KITCHEN WO#8"
type textarea "x"
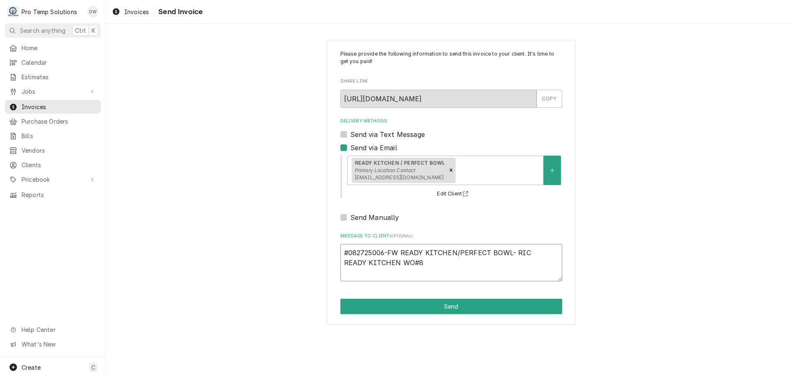
type textarea "#082725006-FW READY KITCHEN/PERFECT BOWL- RIC READY KITCHEN WO#84"
type textarea "x"
type textarea "#082725006-FW READY KITCHEN/PERFECT BOWL- RIC READY KITCHEN WO#843"
type textarea "x"
type textarea "#082725006-FW READY KITCHEN/PERFECT BOWL- RIC READY KITCHEN WO#8434"
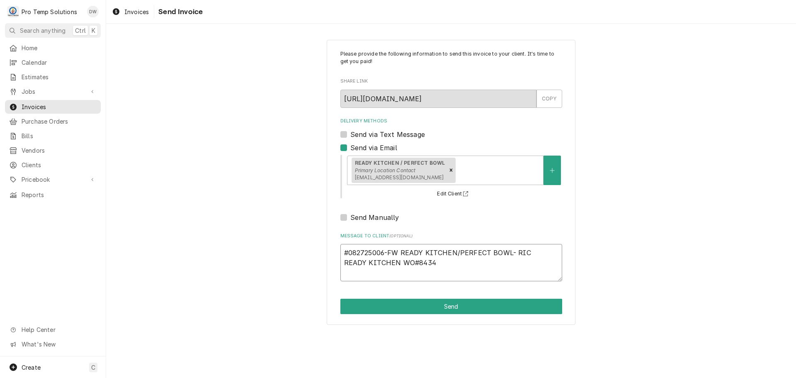
type textarea "x"
type textarea "#082725006-FW READY KITCHEN/PERFECT BOWL- RIC READY KITCHEN WO#84347"
click at [452, 307] on button "Send" at bounding box center [452, 306] width 222 height 15
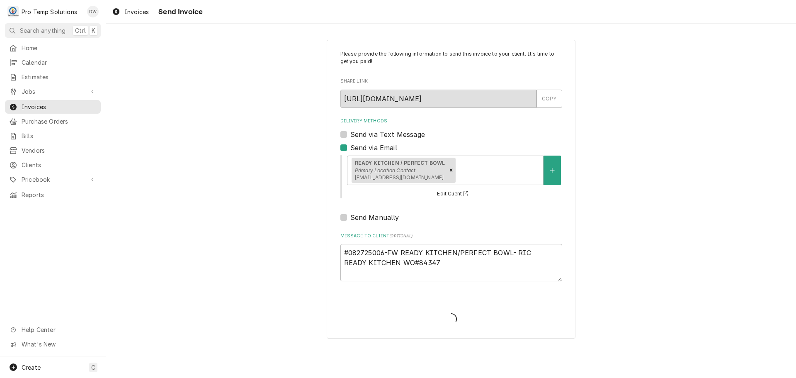
type textarea "x"
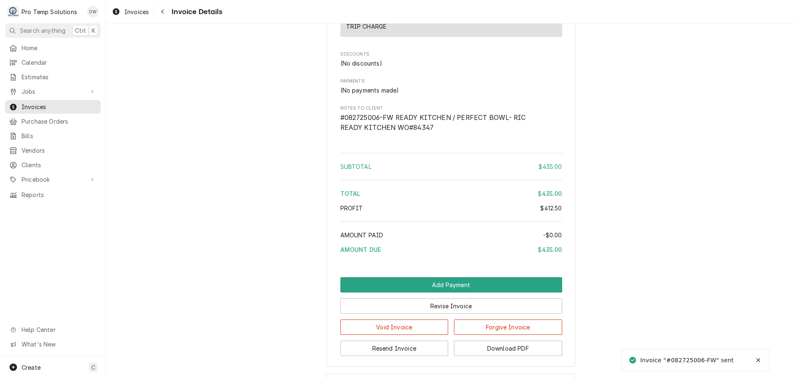
scroll to position [1036, 0]
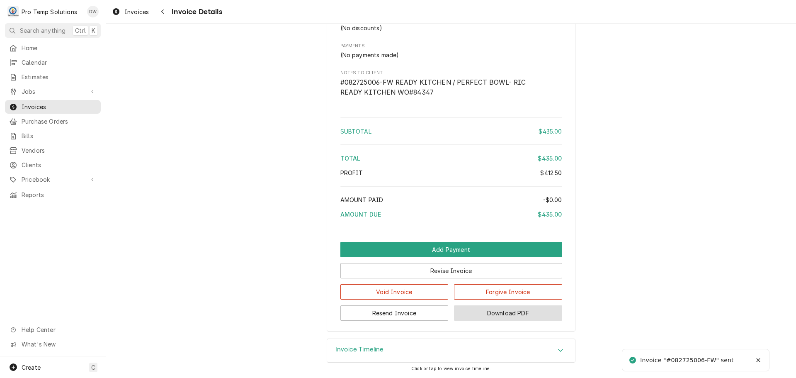
click at [509, 315] on button "Download PDF" at bounding box center [508, 312] width 108 height 15
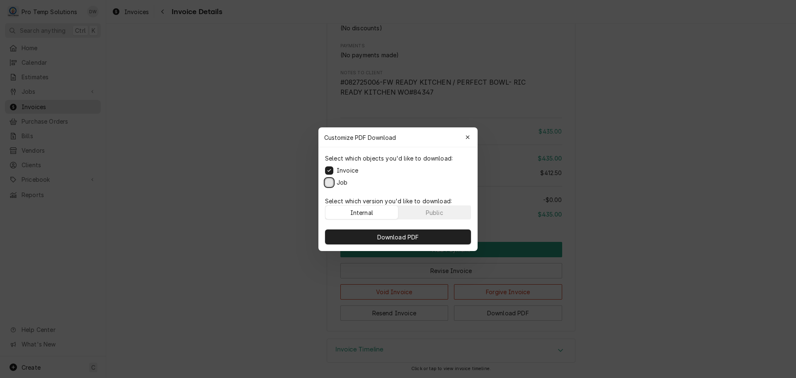
click at [332, 179] on button "Job" at bounding box center [329, 182] width 8 height 8
click at [399, 234] on span "Download PDF" at bounding box center [398, 236] width 45 height 9
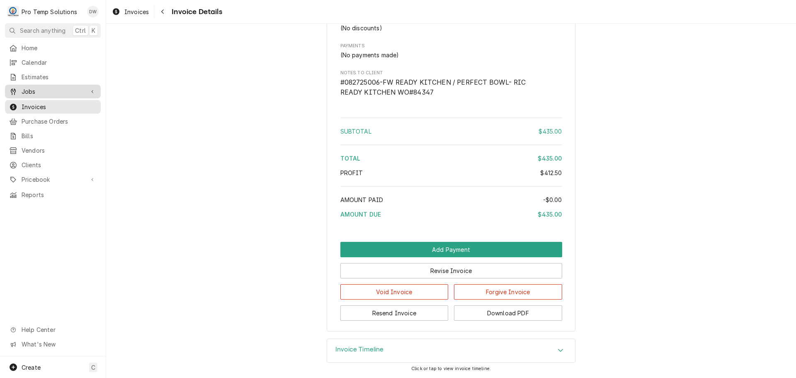
click at [41, 90] on span "Jobs" at bounding box center [53, 91] width 63 height 9
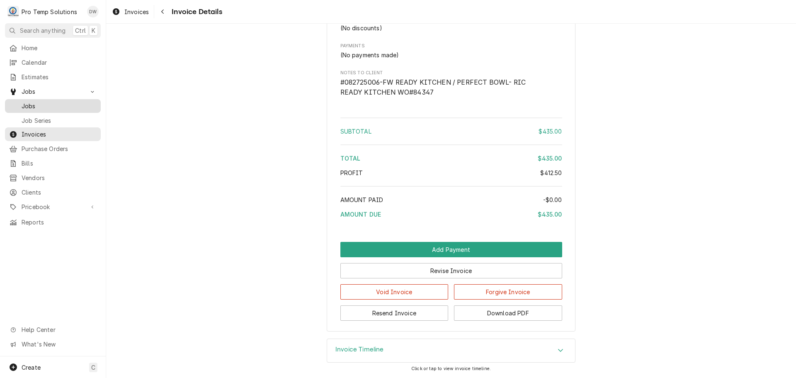
click at [34, 104] on span "Jobs" at bounding box center [59, 106] width 75 height 9
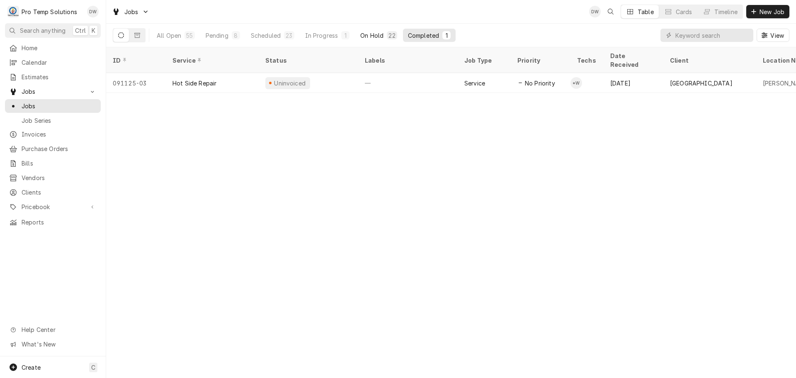
click at [364, 34] on div "On Hold" at bounding box center [371, 35] width 23 height 9
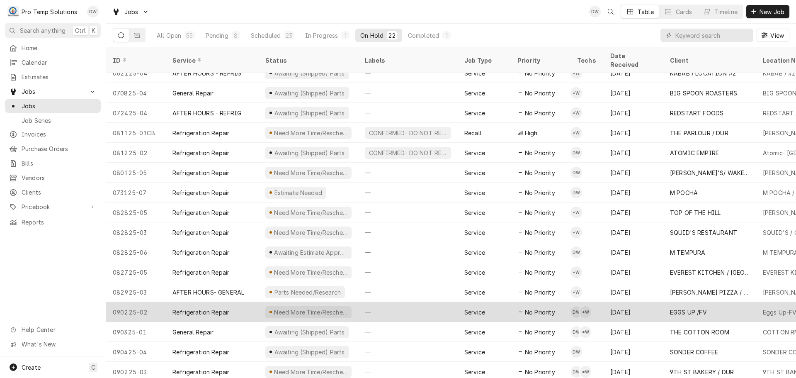
scroll to position [129, 0]
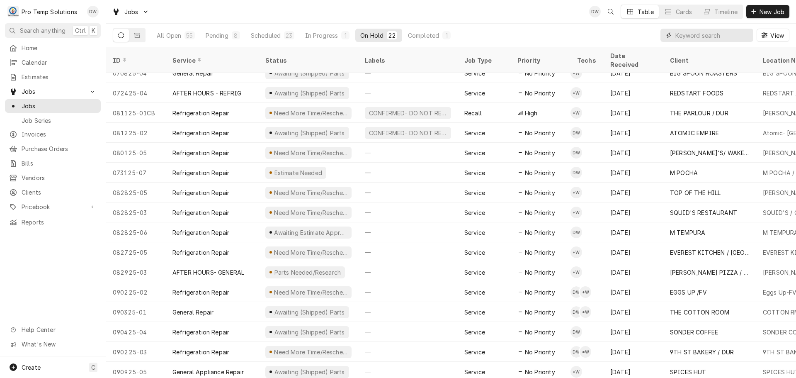
click at [728, 32] on input "Dynamic Content Wrapper" at bounding box center [713, 35] width 74 height 13
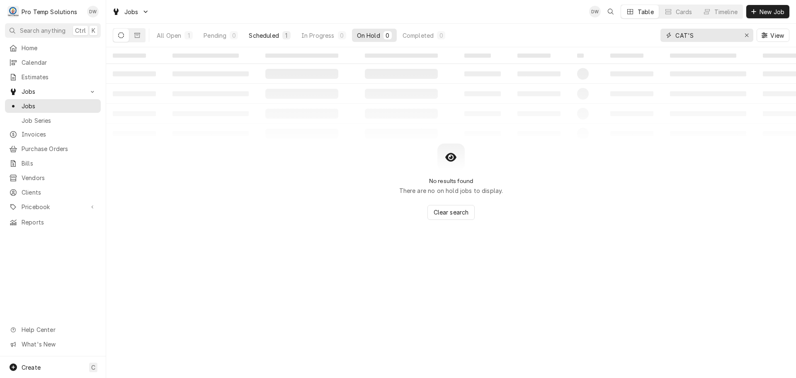
type input "CAT'S"
click at [268, 33] on div "Scheduled" at bounding box center [264, 35] width 30 height 9
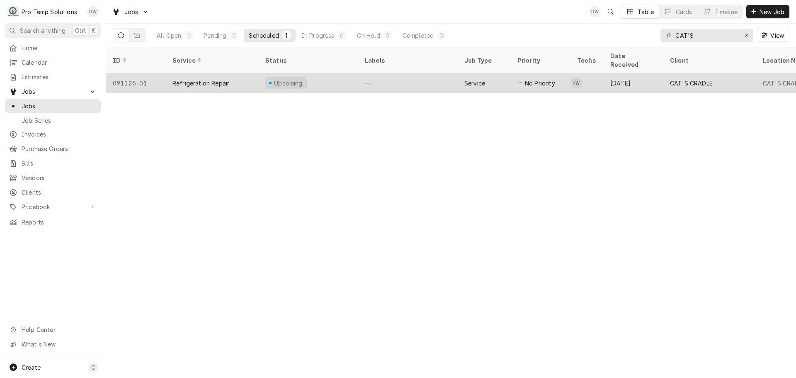
click at [430, 75] on div "—" at bounding box center [408, 83] width 100 height 20
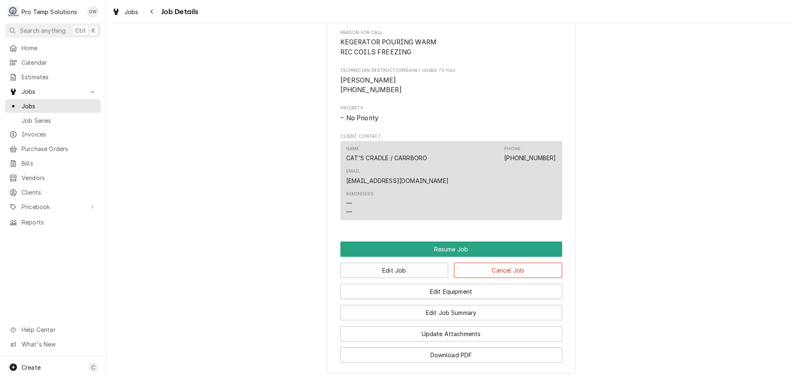
scroll to position [705, 0]
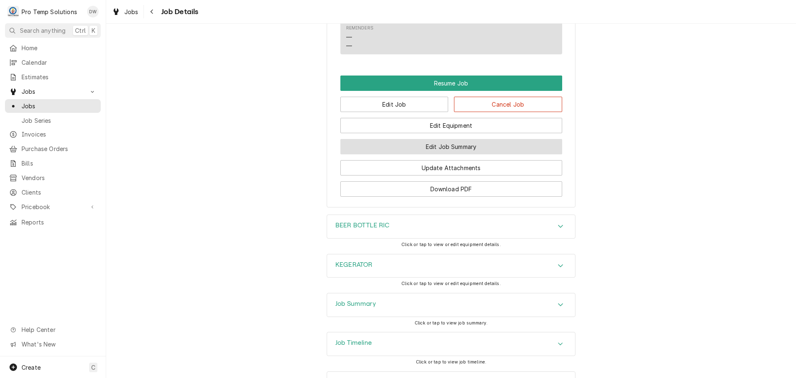
click at [445, 139] on button "Edit Job Summary" at bounding box center [452, 146] width 222 height 15
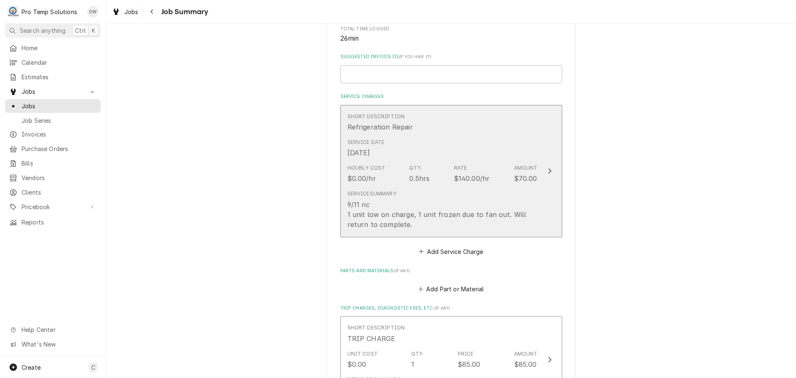
scroll to position [207, 0]
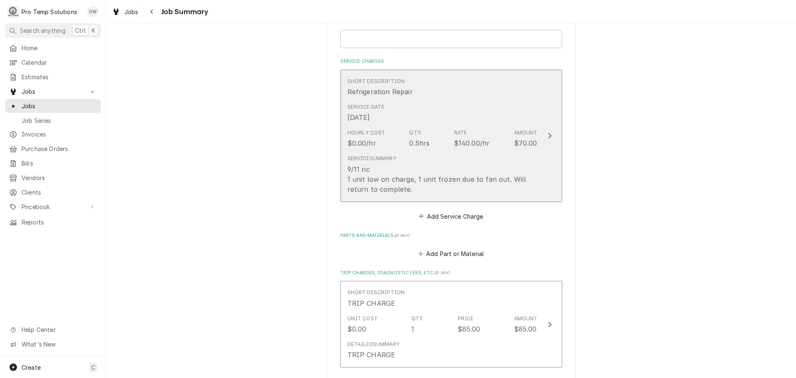
click at [548, 135] on icon "Update Line Item" at bounding box center [550, 135] width 4 height 7
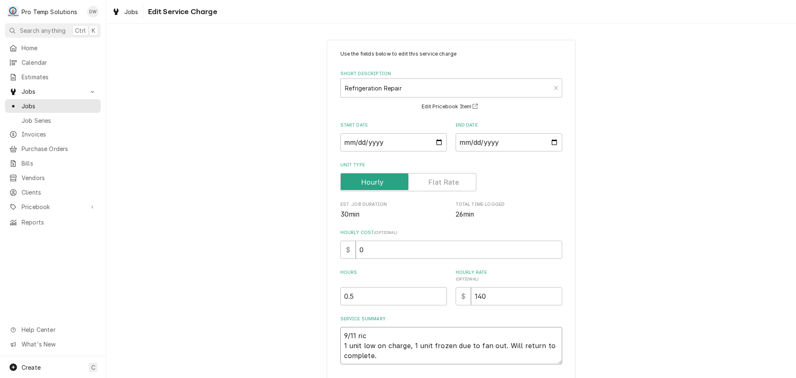
click at [368, 335] on textarea "9/11 ric 1 unit low on charge, 1 unit frozen due to fan out. Will return to com…" at bounding box center [452, 345] width 222 height 37
type textarea "x"
type textarea "9/11 ri 1 unit low on charge, 1 unit frozen due to fan out. Will return to comp…"
type textarea "x"
type textarea "9/11 r 1 unit low on charge, 1 unit frozen due to fan out. Will return to compl…"
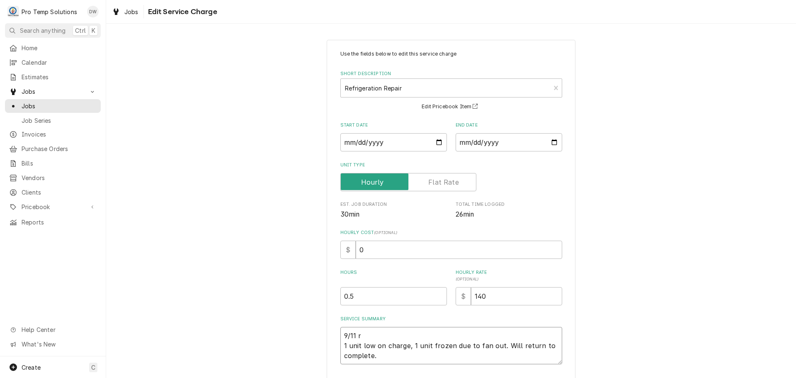
type textarea "x"
type textarea "9/11 1 unit low on charge, 1 unit frozen due to fan out. Will return to complet…"
type textarea "x"
type textarea "9/11 B 1 unit low on charge, 1 unit frozen due to fan out. Will return to compl…"
type textarea "x"
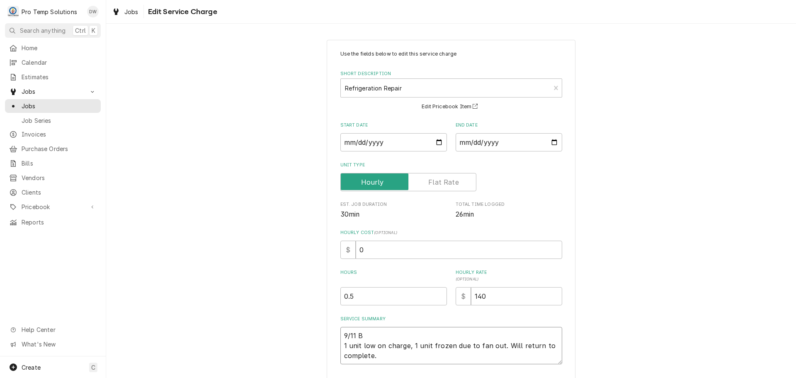
type textarea "9/11 BE 1 unit low on charge, 1 unit frozen due to fan out. Will return to comp…"
type textarea "x"
type textarea "9/11 BEE 1 unit low on charge, 1 unit frozen due to fan out. Will return to com…"
type textarea "x"
type textarea "9/11 BEER 1 unit low on charge, 1 unit frozen due to fan out. Will return to co…"
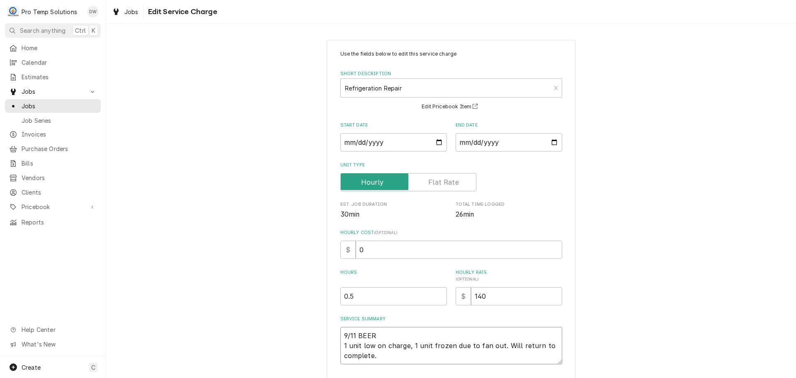
type textarea "x"
type textarea "9/11 BEER 1 unit low on charge, 1 unit frozen due to fan out. Will return to co…"
type textarea "x"
type textarea "9/11 BEER R 1 unit low on charge, 1 unit frozen due to fan out. Will return to …"
type textarea "x"
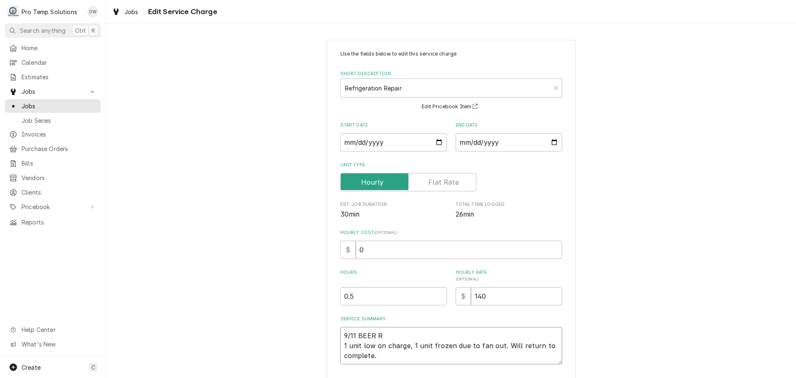
type textarea "9/11 BEER RI 1 unit low on charge, 1 unit frozen due to fan out. Will return to…"
type textarea "x"
type textarea "9/11 BEER RIC 1 unit low on charge, 1 unit frozen due to fan out. Will return t…"
type textarea "x"
type textarea "9/11 BEER RIC 1 unit low on charge, 1 unit frozen due to fan out. Will return t…"
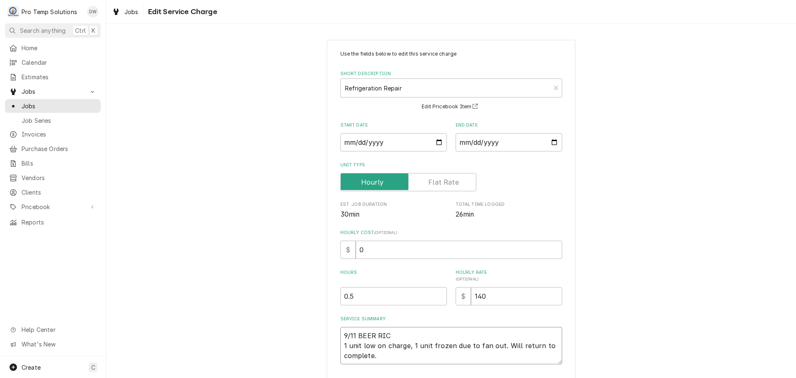
type textarea "x"
type textarea "9/11 BEER RIC / 1 unit low on charge, 1 unit frozen due to fan out. Will return…"
type textarea "x"
type textarea "9/11 BEER RIC / 1 unit low on charge, 1 unit frozen due to fan out. Will return…"
type textarea "x"
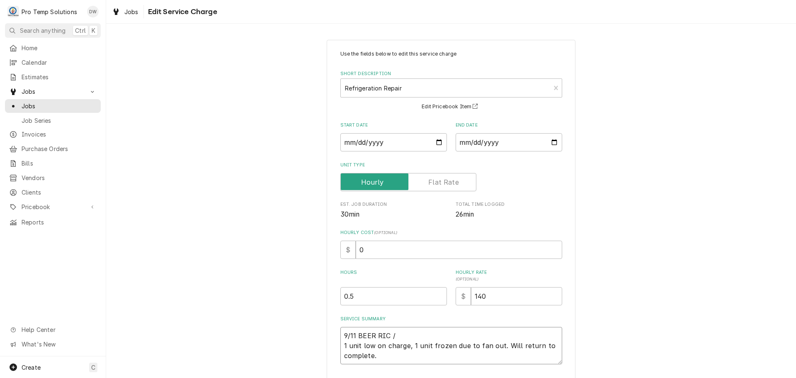
type textarea "9/11 BEER RIC / K 1 unit low on charge, 1 unit frozen due to fan out. Will retu…"
type textarea "x"
type textarea "9/11 BEER RIC / KE 1 unit low on charge, 1 unit frozen due to fan out. Will ret…"
type textarea "x"
type textarea "9/11 BEER RIC / KEG 1 unit low on charge, 1 unit frozen due to fan out. Will re…"
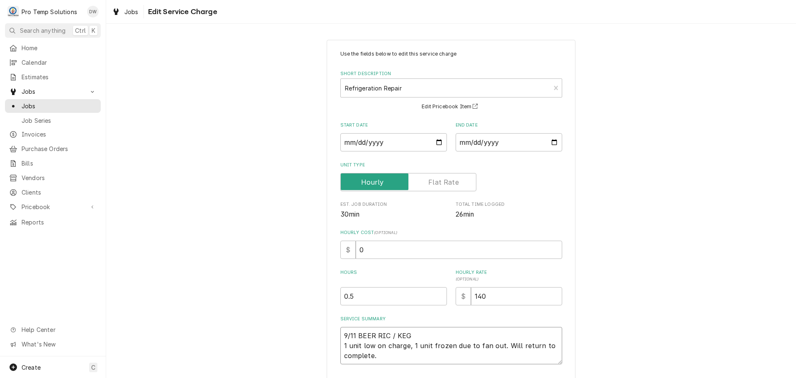
type textarea "x"
type textarea "9/11 BEER RIC / KEGE 1 unit low on charge, 1 unit frozen due to fan out. Will r…"
type textarea "x"
type textarea "9/11 BEER RIC / KEGER 1 unit low on charge, 1 unit frozen due to fan out. Will …"
type textarea "x"
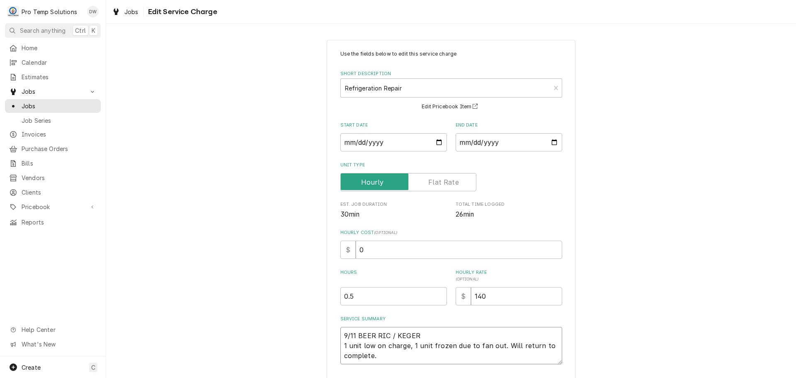
type textarea "9/11 BEER RIC / KEGERA 1 unit low on charge, 1 unit frozen due to fan out. Will…"
type textarea "x"
type textarea "9/11 BEER RIC / KEGERAT 1 unit low on charge, 1 unit frozen due to fan out. Wil…"
type textarea "x"
type textarea "9/11 BEER RIC / KEGERATO 1 unit low on charge, 1 unit frozen due to fan out. Wi…"
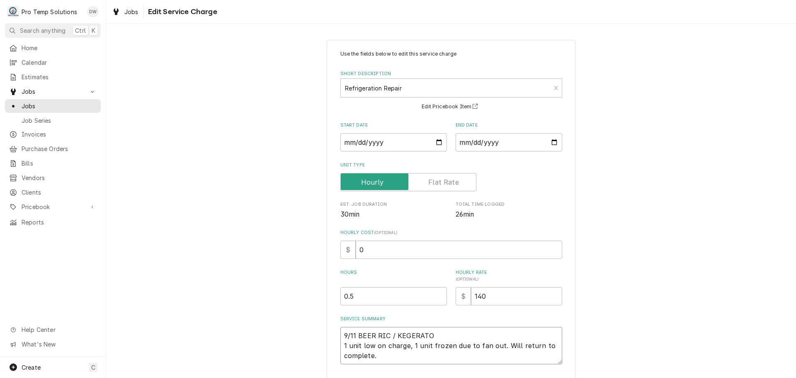
type textarea "x"
type textarea "9/11 BEER RIC / KEGERATOR 1 unit low on charge, 1 unit frozen due to fan out. W…"
type textarea "x"
type textarea "9/11 BEER RIC / KEGERATOR 1 unit low on charge, 1 unit frozen due to fan out. W…"
type textarea "x"
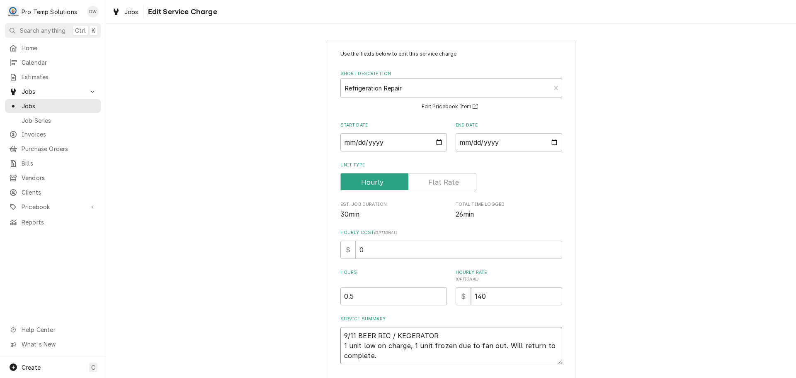
type textarea "9/11 BEER RIC / KEGERATOR 8 1 unit low on charge, 1 unit frozen due to fan out.…"
type textarea "x"
type textarea "9/11 BEER RIC / KEGERATOR 84 1 unit low on charge, 1 unit frozen due to fan out…"
type textarea "x"
type textarea "9/11 BEER RIC / KEGERATOR 840 1 unit low on charge, 1 unit frozen due to fan ou…"
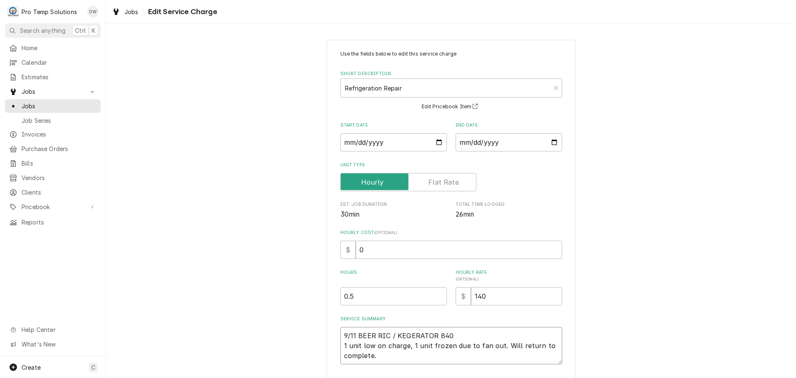
type textarea "x"
type textarea "9/11 BEER RIC / KEGERATOR 840- 1 unit low on charge, 1 unit frozen due to fan o…"
type textarea "x"
type textarea "9/11 BEER RIC / KEGERATOR 840-9 1 unit low on charge, 1 unit frozen due to fan …"
type textarea "x"
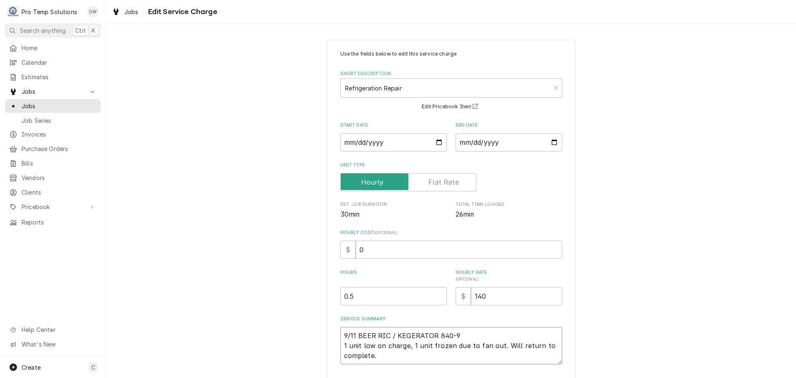
type textarea "9/11 BEER RIC / KEGERATOR 840-91 1 unit low on charge, 1 unit frozen due to fan…"
type textarea "x"
type textarea "9/11 BEER RIC / KEGERATOR 840-910 1 unit low on charge, 1 unit frozen due to fa…"
type textarea "x"
type textarea "9/11 BEER RIC / KEGERATOR 840-910 1 unit low on charge, 1 unit frozen due to fa…"
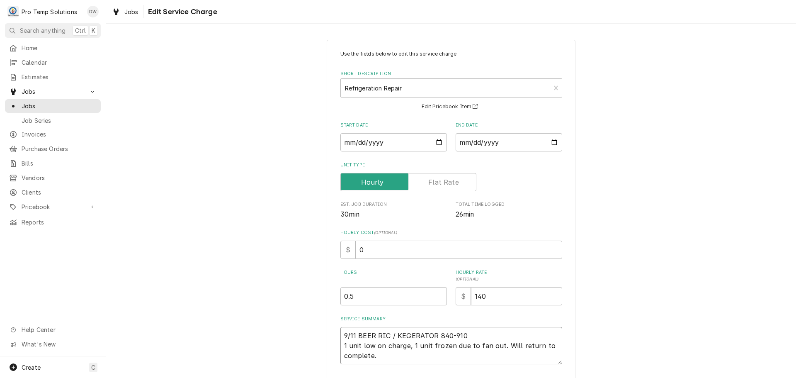
type textarea "x"
type textarea "9/11 BEER RIC / KEGERATOR 840-910 K 1 unit low on charge, 1 unit frozen due to …"
type textarea "x"
type textarea "9/11 BEER RIC / KEGERATOR 840-910 KE 1 unit low on charge, 1 unit frozen due to…"
type textarea "x"
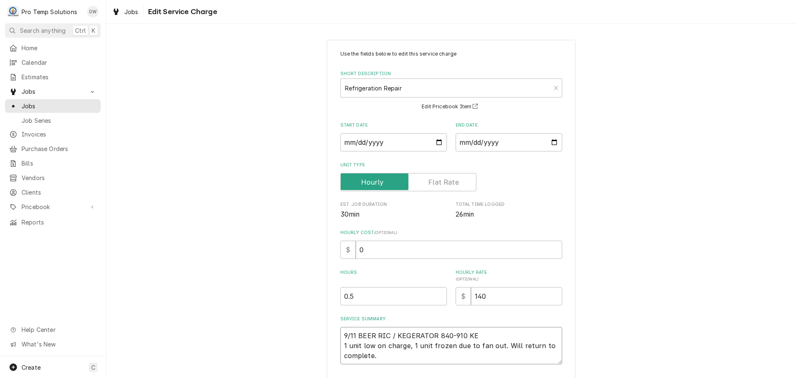
type textarea "9/11 BEER RIC / KEGERATOR 840-910 KEV 1 unit low on charge, 1 unit frozen due t…"
type textarea "x"
type textarea "9/11 BEER RIC / KEGERATOR 840-910 KEVI 1 unit low on charge, 1 unit frozen due …"
type textarea "x"
type textarea "9/11 BEER RIC / KEGERATOR 840-910 KEVIN 1 unit low on charge, 1 unit frozen due…"
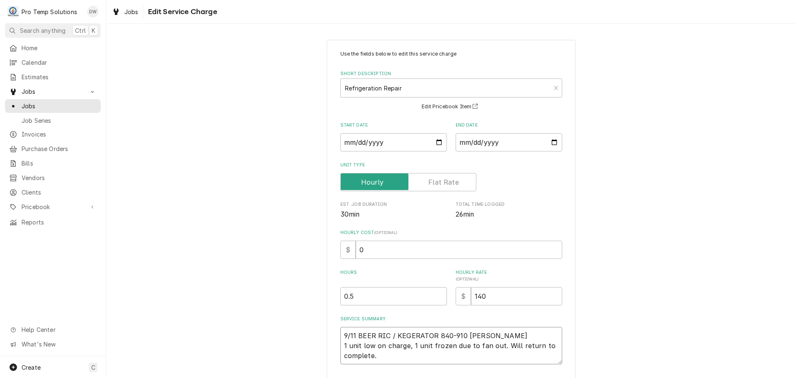
type textarea "x"
type textarea "9/11 BEER RIC / KEGERATOR 840-910 KEVIN 1 unit low on charge, 1 unit frozen due…"
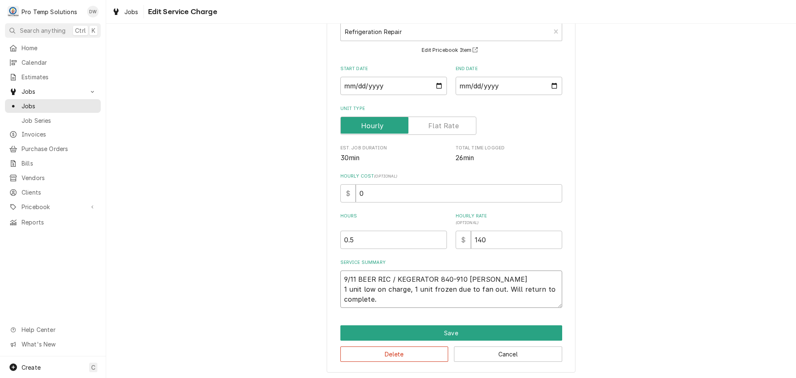
scroll to position [58, 0]
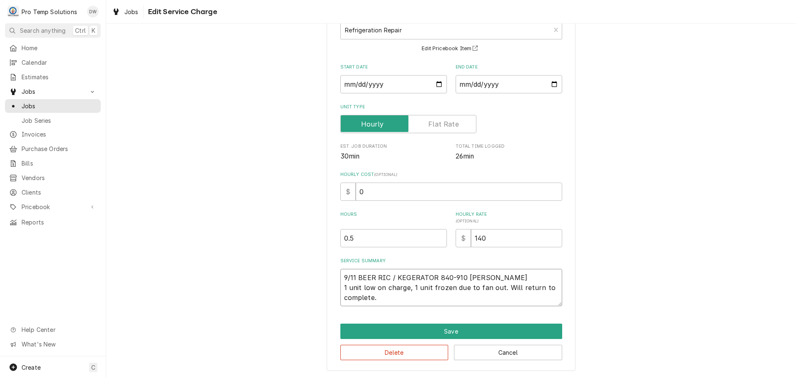
click at [406, 287] on textarea "9/11 BEER RIC / KEGERATOR 840-910 KEVIN 1 unit low on charge, 1 unit frozen due…" at bounding box center [452, 287] width 222 height 37
type textarea "x"
type textarea "9/11 BEER RIC / KEGERATOR 840-910 KEVIN 1 unit low on charge 1 unit frozen due …"
click at [406, 287] on textarea "9/11 BEER RIC / KEGERATOR 840-910 KEVIN 1 unit low on charge 1 unit frozen due …" at bounding box center [452, 287] width 222 height 37
type textarea "x"
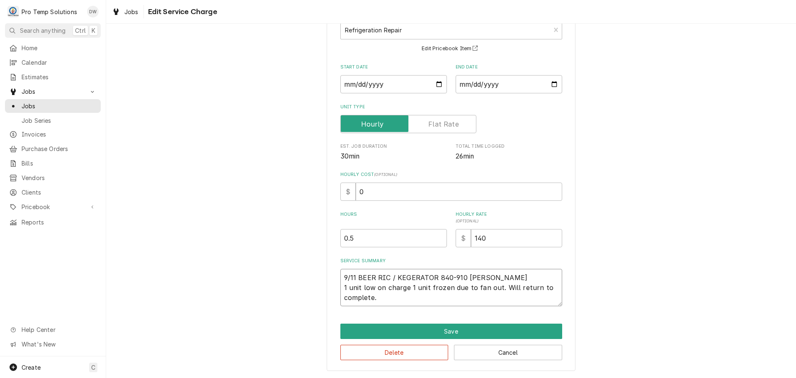
type textarea "9/11 BEER RIC / KEGERATOR 840-910 KEVIN 1 unit low on charge 1 unit frozen due …"
click at [428, 296] on textarea "9/11 BEER RIC / KEGERATOR 840-910 KEVIN 1 unit low on charge 1 unit frozen due …" at bounding box center [452, 287] width 222 height 37
type textarea "x"
type textarea "9/11 BEER RIC / KEGERATOR 840-910 KEVIN 1 unit low on charge 1 unit frozen due …"
type textarea "x"
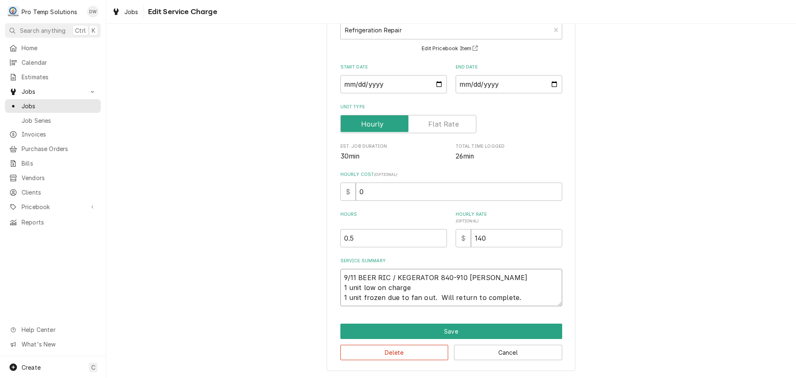
type textarea "9/11 BEER RIC / KEGERATOR 840-910 KEVIN 1 unit low on charge 1 unit frozen due …"
type textarea "x"
type textarea "9/11 BEER RIC / KEGERATOR 840-910 KEVIN 1 unit low on charge 1 unit frozen due …"
type textarea "x"
type textarea "9/11 BEER RIC / KEGERATOR 840-910 KEVIN 1 unit low on charge 1 unit frozen due …"
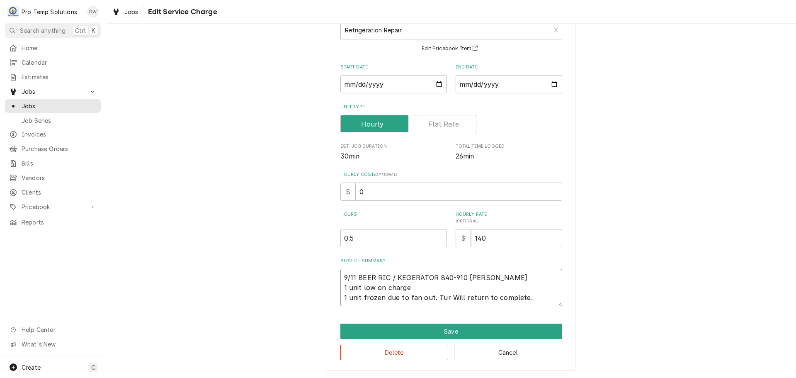
type textarea "x"
type textarea "9/11 BEER RIC / KEGERATOR 840-910 KEVIN 1 unit low on charge 1 unit frozen due …"
type textarea "x"
type textarea "9/11 BEER RIC / KEGERATOR 840-910 KEVIN 1 unit low on charge 1 unit frozen due …"
type textarea "x"
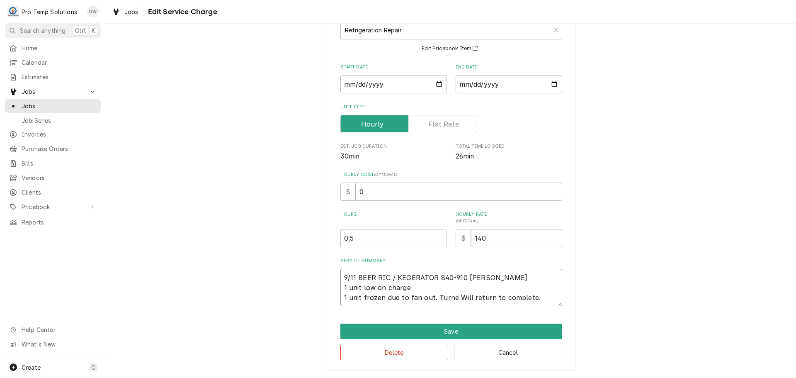
type textarea "9/11 BEER RIC / KEGERATOR 840-910 KEVIN 1 unit low on charge 1 unit frozen due …"
type textarea "x"
type textarea "9/11 BEER RIC / KEGERATOR 840-910 KEVIN 1 unit low on charge 1 unit frozen due …"
type textarea "x"
type textarea "9/11 BEER RIC / KEGERATOR 840-910 KEVIN 1 unit low on charge 1 unit frozen due …"
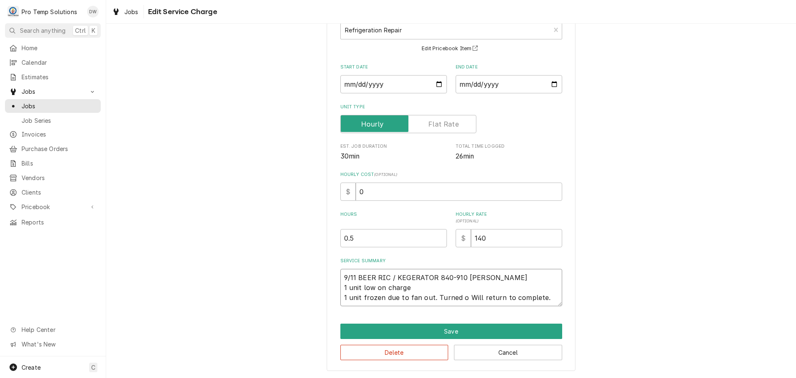
type textarea "x"
type textarea "9/11 BEER RIC / KEGERATOR 840-910 KEVIN 1 unit low on charge 1 unit frozen due …"
type textarea "x"
type textarea "9/11 BEER RIC / KEGERATOR 840-910 KEVIN 1 unit low on charge 1 unit frozen due …"
type textarea "x"
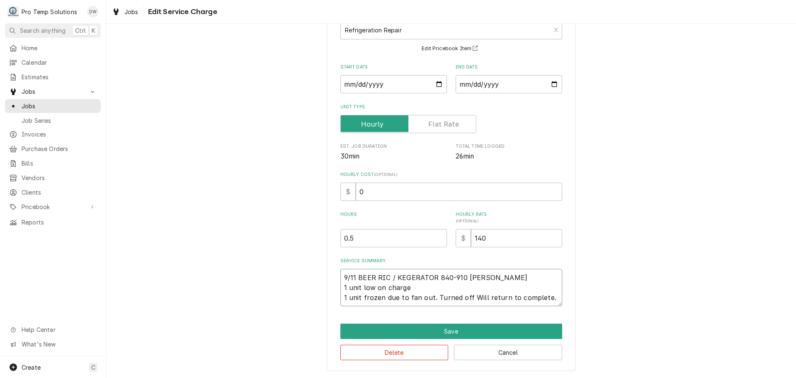
type textarea "9/11 BEER RIC / KEGERATOR 840-910 KEVIN 1 unit low on charge 1 unit frozen due …"
type textarea "x"
type textarea "9/11 BEER RIC / KEGERATOR 840-910 KEVIN 1 unit low on charge 1 unit frozen due …"
type textarea "x"
type textarea "9/11 BEER RIC / KEGERATOR 840-910 KEVIN 1 unit low on charge 1 unit frozen due …"
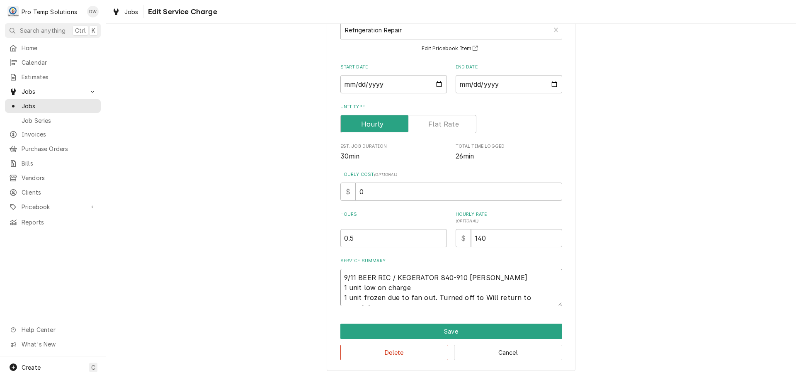
type textarea "x"
type textarea "9/11 BEER RIC / KEGERATOR 840-910 KEVIN 1 unit low on charge 1 unit frozen due …"
type textarea "x"
type textarea "9/11 BEER RIC / KEGERATOR 840-910 KEVIN 1 unit low on charge 1 unit frozen due …"
type textarea "x"
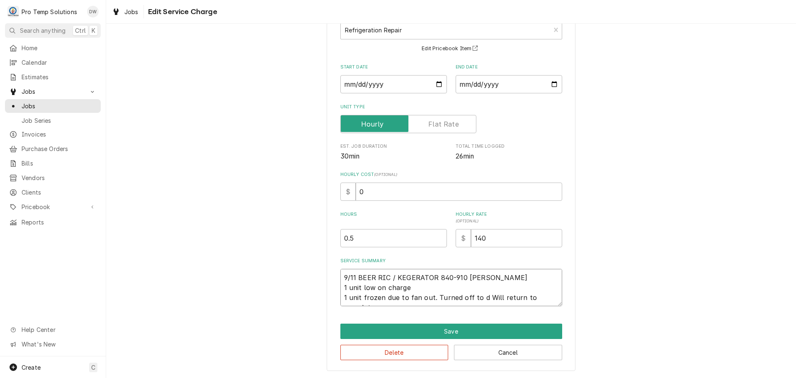
type textarea "9/11 BEER RIC / KEGERATOR 840-910 KEVIN 1 unit low on charge 1 unit frozen due …"
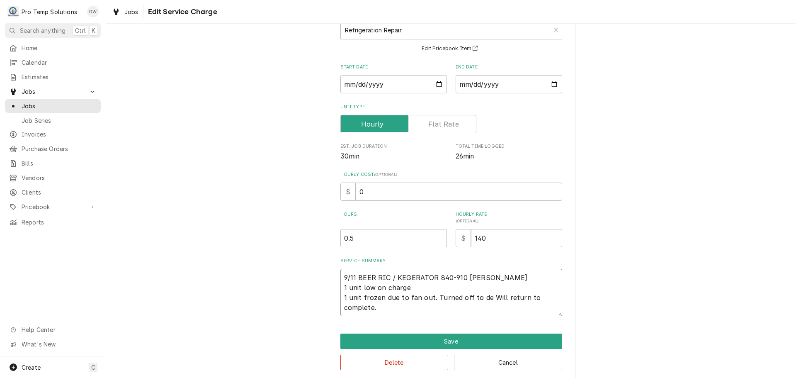
type textarea "x"
type textarea "9/11 BEER RIC / KEGERATOR 840-910 KEVIN 1 unit low on charge 1 unit frozen due …"
type textarea "x"
type textarea "9/11 BEER RIC / KEGERATOR 840-910 KEVIN 1 unit low on charge 1 unit frozen due …"
type textarea "x"
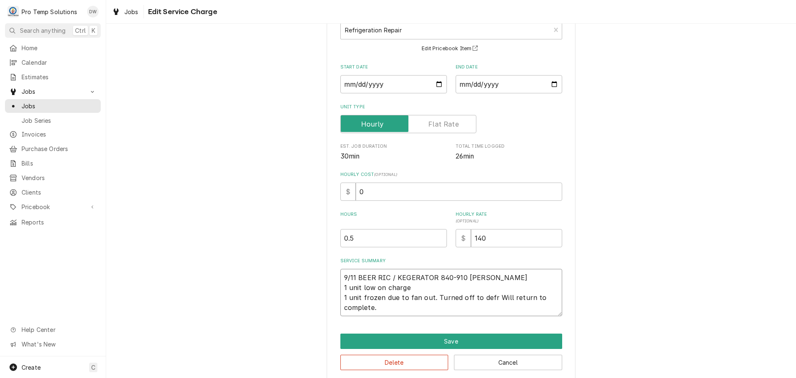
type textarea "9/11 BEER RIC / KEGERATOR 840-910 KEVIN 1 unit low on charge 1 unit frozen due …"
type textarea "x"
type textarea "9/11 BEER RIC / KEGERATOR 840-910 KEVIN 1 unit low on charge 1 unit frozen due …"
type textarea "x"
type textarea "9/11 BEER RIC / KEGERATOR 840-910 KEVIN 1 unit low on charge 1 unit frozen due …"
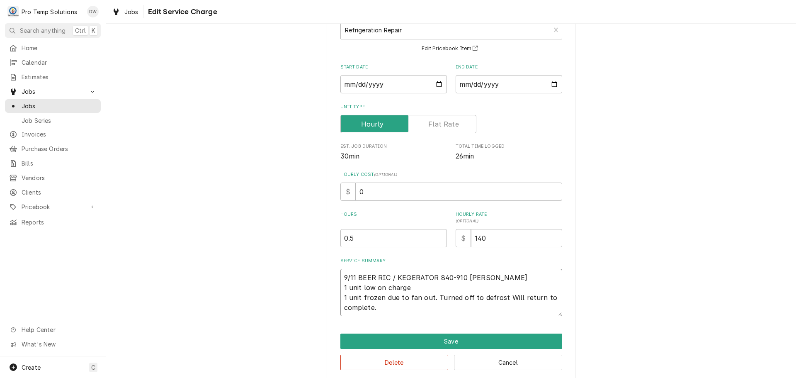
type textarea "x"
type textarea "9/11 BEER RIC / KEGERATOR 840-910 KEVIN 1 unit low on charge 1 unit frozen due …"
click at [343, 307] on textarea "9/11 BEER RIC / KEGERATOR 840-910 KEVIN 1 unit low on charge 1 unit frozen due …" at bounding box center [452, 292] width 222 height 47
type textarea "x"
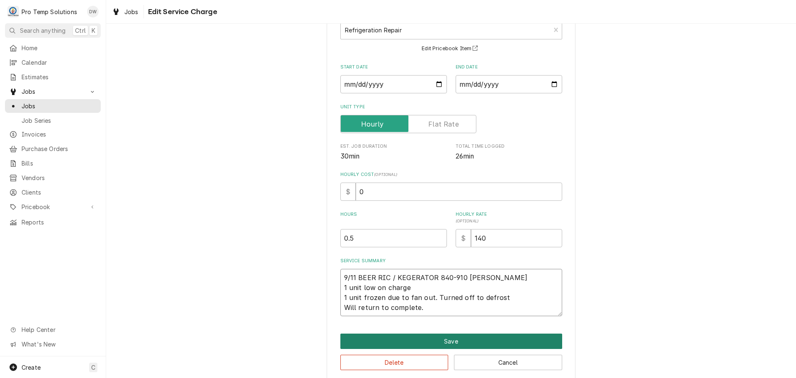
type textarea "9/11 BEER RIC / KEGERATOR 840-910 KEVIN 1 unit low on charge 1 unit frozen due …"
click at [448, 341] on button "Save" at bounding box center [452, 340] width 222 height 15
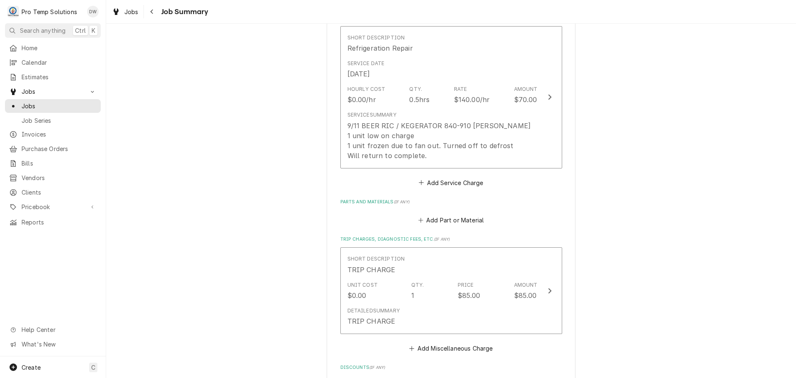
scroll to position [456, 0]
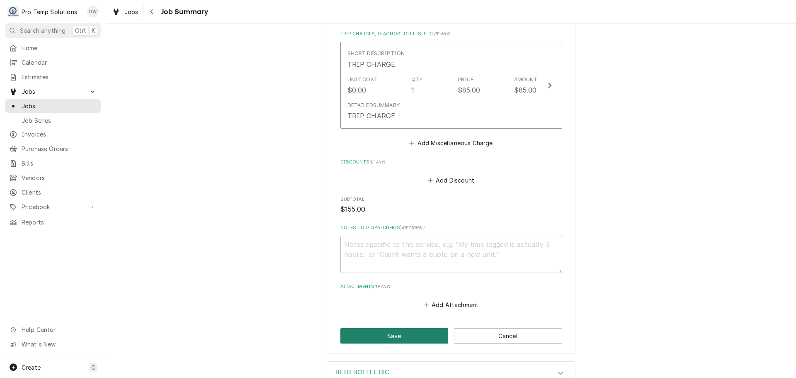
click at [389, 333] on button "Save" at bounding box center [395, 335] width 108 height 15
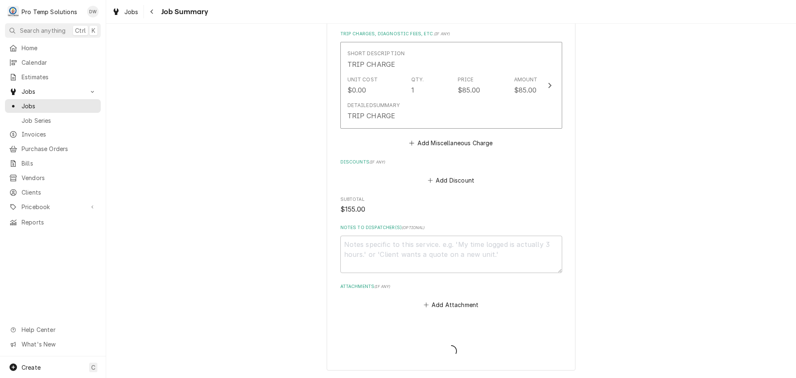
type textarea "x"
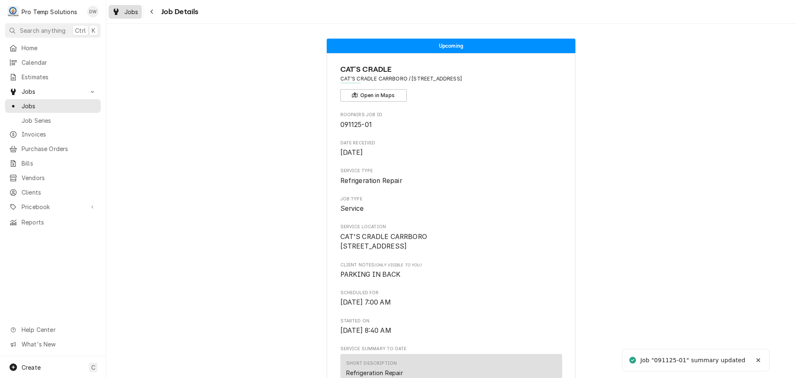
click at [132, 12] on span "Jobs" at bounding box center [131, 11] width 14 height 9
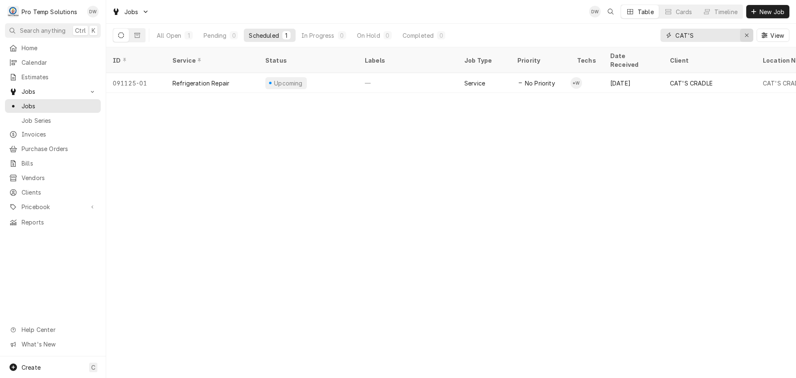
click at [747, 35] on icon "Erase input" at bounding box center [747, 35] width 5 height 6
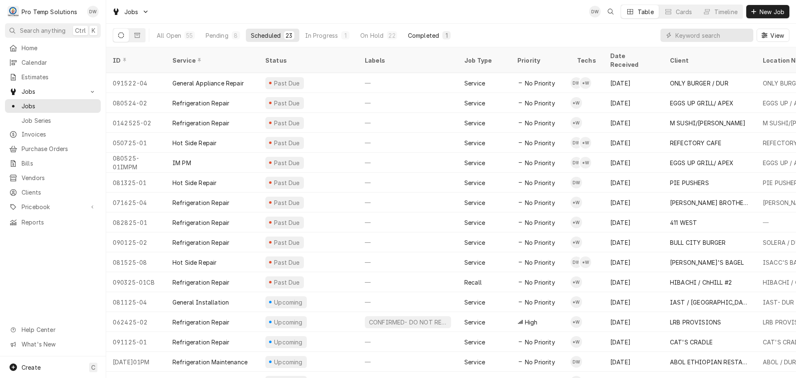
click at [419, 34] on div "Completed" at bounding box center [423, 35] width 31 height 9
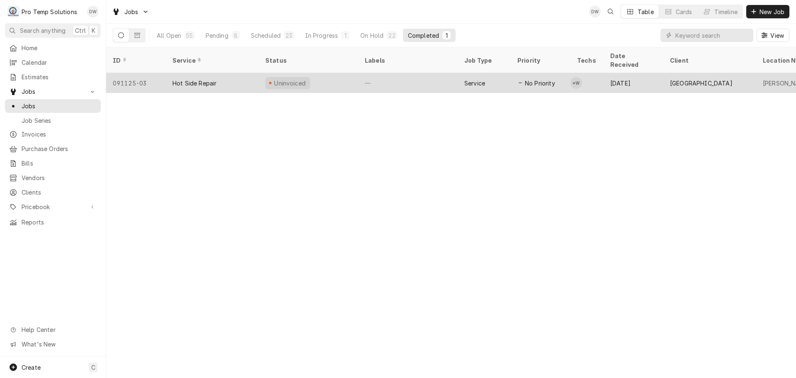
click at [425, 73] on div "—" at bounding box center [408, 83] width 100 height 20
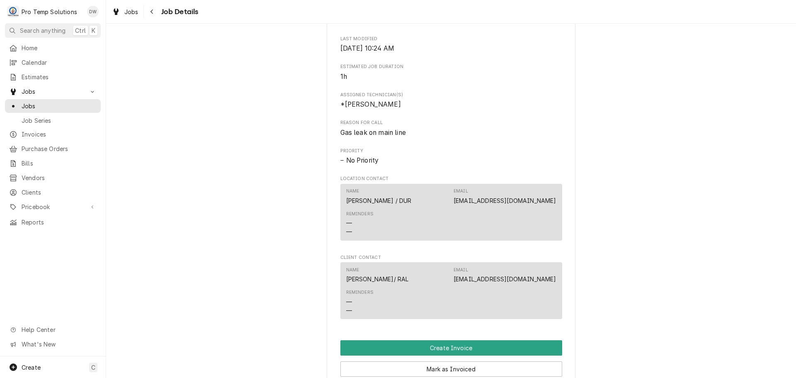
scroll to position [498, 0]
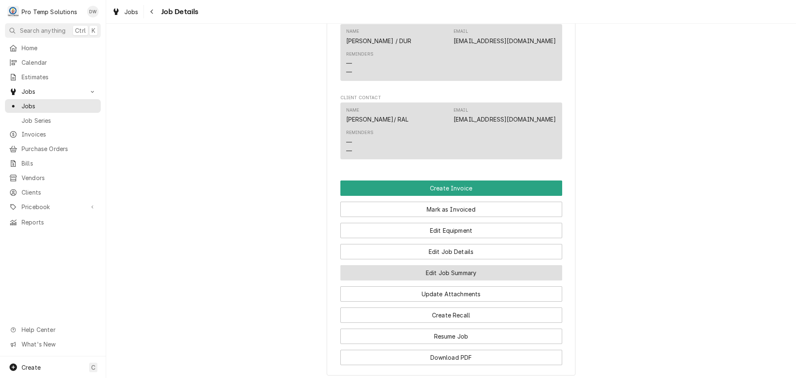
click at [446, 280] on button "Edit Job Summary" at bounding box center [452, 272] width 222 height 15
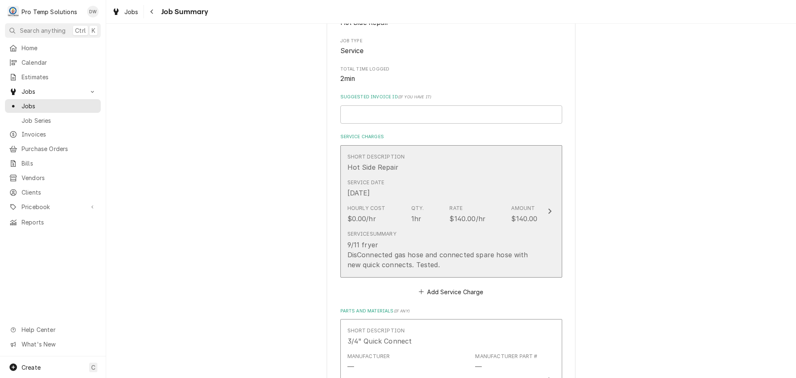
scroll to position [166, 0]
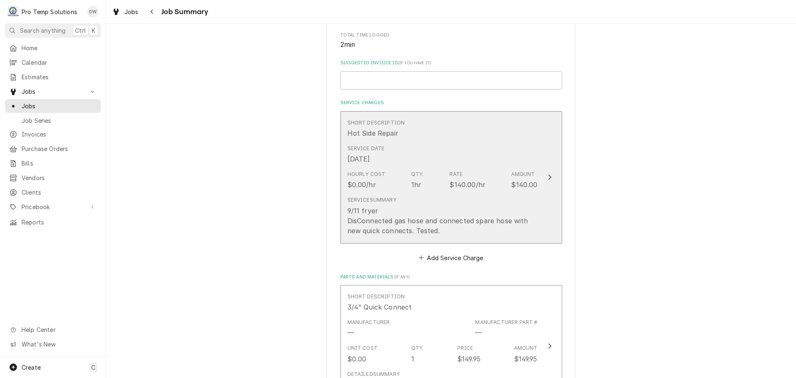
click at [548, 177] on icon "Update Line Item" at bounding box center [550, 177] width 4 height 7
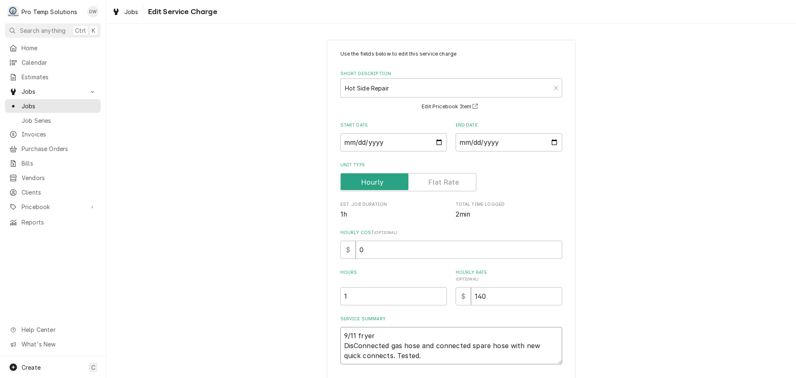
click at [374, 332] on textarea "9/11 fryer DisConnected gas hose and connected spare hose with new quick connec…" at bounding box center [452, 345] width 222 height 37
type textarea "x"
type textarea "9/11 [PERSON_NAME] DisConnected gas hose and connected spare hose with new quic…"
type textarea "x"
type textarea "9/11 fry DisConnected gas hose and connected spare hose with new quick connects…"
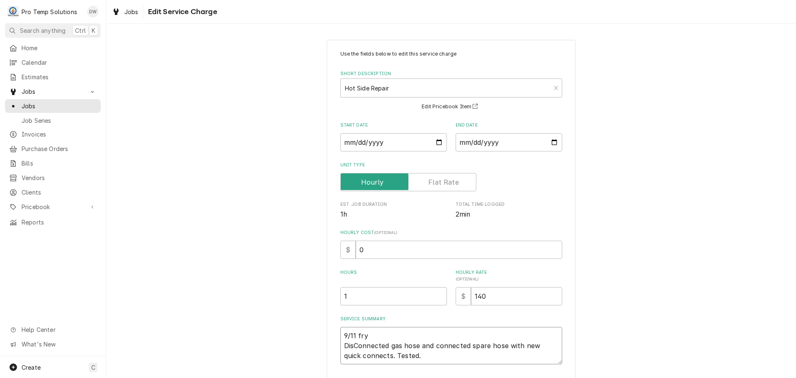
type textarea "x"
type textarea "[DATE] DisConnected gas hose and connected spare hose with new quick connects. …"
type textarea "x"
type textarea "9/11 f DisConnected gas hose and connected spare hose with new quick connects. …"
type textarea "x"
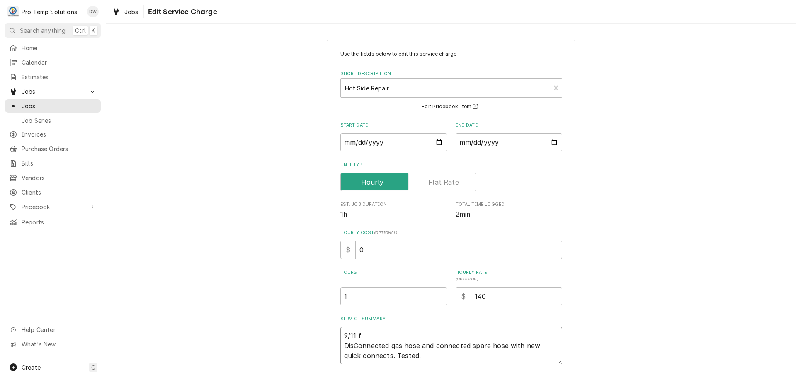
type textarea "9/11 DisConnected gas hose and connected spare hose with new quick connects. Te…"
type textarea "x"
type textarea "9/11 F DisConnected gas hose and connected spare hose with new quick connects. …"
type textarea "x"
type textarea "9/11 FRY DisConnected gas hose and connected spare hose with new quick connects…"
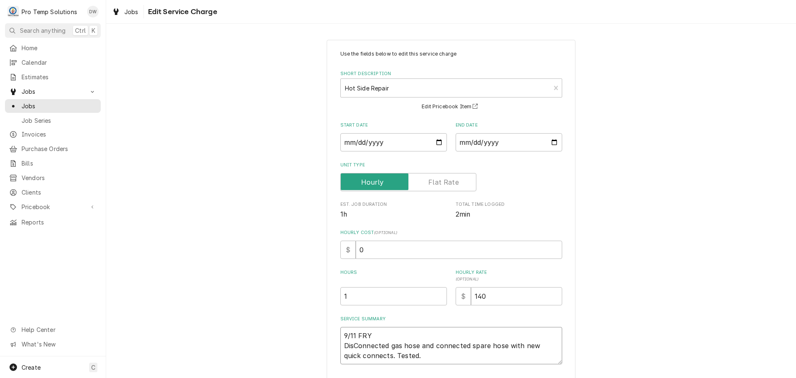
type textarea "x"
type textarea "9/11 [PERSON_NAME] DisConnected gas hose and connected spare hose with new quic…"
type textarea "x"
type textarea "9/11 FRYER DisConnected gas hose and connected spare hose with new quick connec…"
type textarea "x"
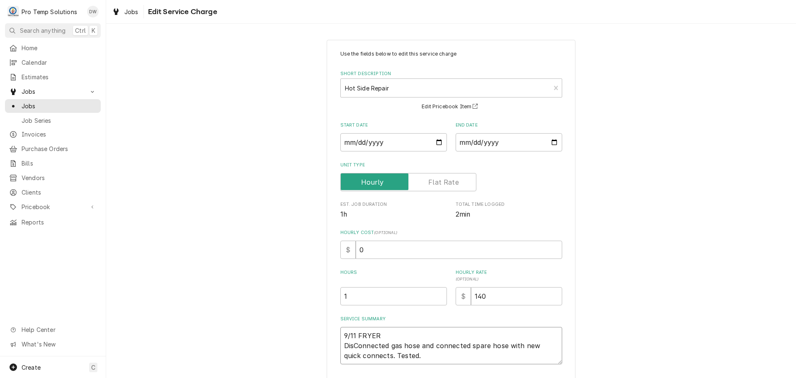
type textarea "9/11 FRYER DisConnected gas hose and connected spare hose with new quick connec…"
type textarea "x"
type textarea "9/11 FRYER 9 DisConnected gas hose and connected spare hose with new quick conn…"
type textarea "x"
type textarea "9/11 FRYER 94 DisConnected gas hose and connected spare hose with new quick con…"
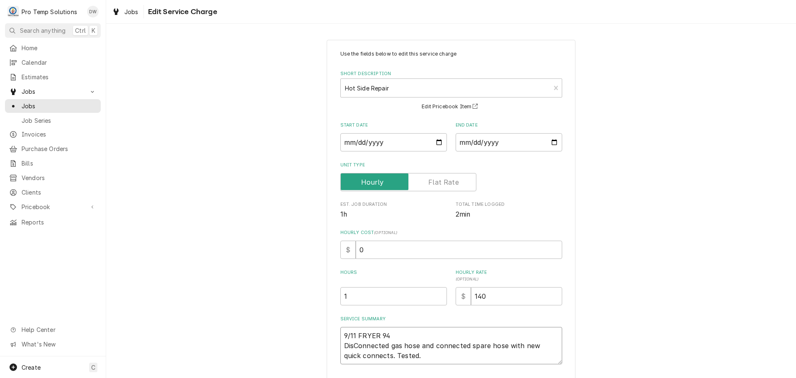
type textarea "x"
type textarea "9/11 FRYER 940 DisConnected gas hose and connected spare hose with new quick co…"
type textarea "x"
type textarea "9/11 FRYER 940- DisConnected gas hose and connected spare hose with new quick c…"
type textarea "x"
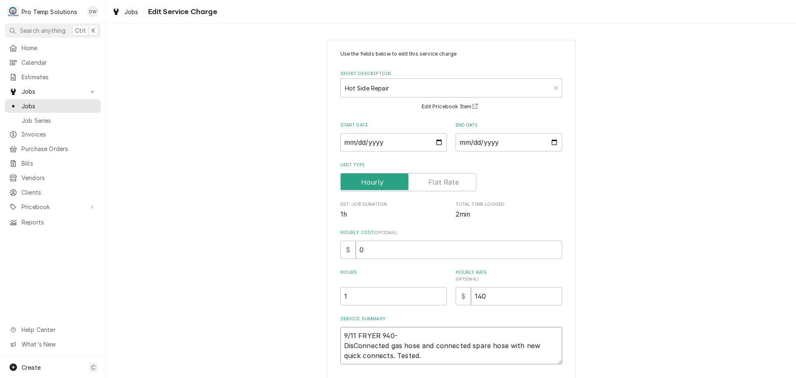
type textarea "9/11 FRYER 940-1 DisConnected gas hose and connected spare hose with new quick …"
type textarea "x"
type textarea "9/11 FRYER 940-10 DisConnected gas hose and connected spare hose with new quick…"
type textarea "x"
type textarea "9/11 FRYER 940-103 DisConnected gas hose and connected spare hose with new quic…"
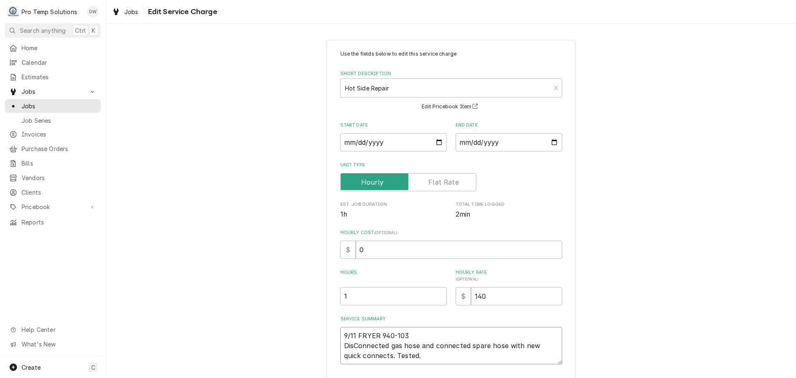
type textarea "x"
type textarea "9/11 FRYER 940-1030 DisConnected gas hose and connected spare hose with new qui…"
type textarea "x"
type textarea "9/11 FRYER 940-1030 DisConnected gas hose and connected spare hose with new qui…"
type textarea "x"
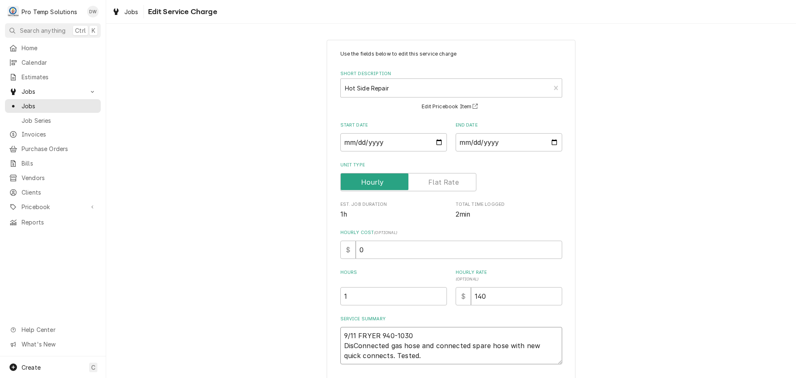
type textarea "9/11 FRYER 940-1030 K DisConnected gas hose and connected spare hose with new q…"
type textarea "x"
type textarea "9/11 FRYER 940-1030 KE DisConnected gas hose and connected spare hose with new …"
type textarea "x"
type textarea "9/11 FRYER 940-1030 KEV DisConnected gas hose and connected spare hose with new…"
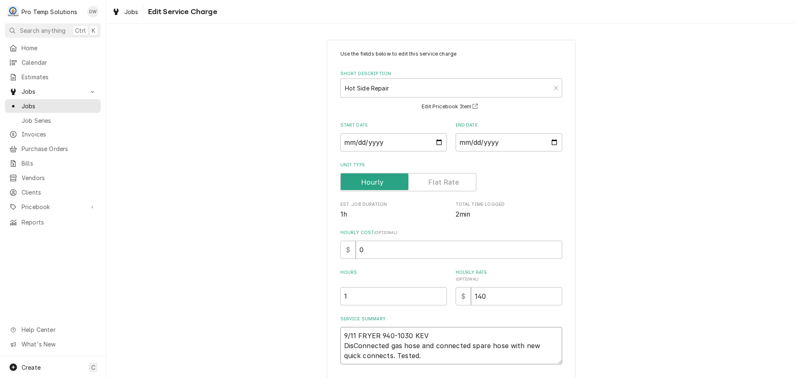
type textarea "x"
type textarea "9/11 FRYER 940-1030 KEVI DisConnected gas hose and connected spare hose with ne…"
type textarea "x"
type textarea "9/11 FRYER 940-1030 [PERSON_NAME] gas hose and connected spare hose with new qu…"
type textarea "x"
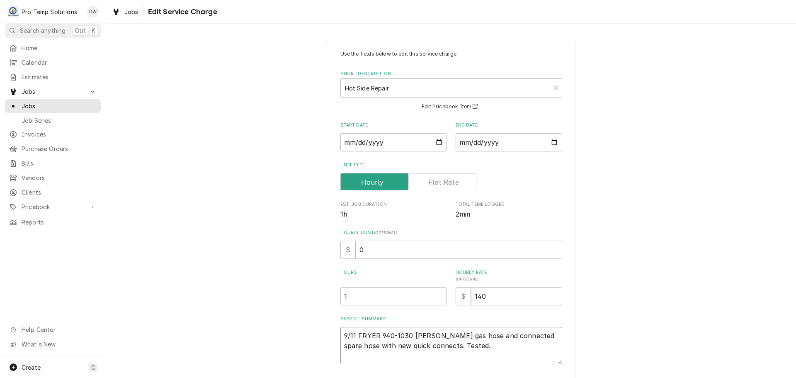
type textarea "9/11 FRYER 940-1030 [PERSON_NAME] gas hose and connected spare hose with new qu…"
click at [356, 344] on textarea "9/11 FRYER 940-1030 [PERSON_NAME] gas hose and connected spare hose with new qu…" at bounding box center [452, 345] width 222 height 37
type textarea "x"
type textarea "9/11 FRYER 940-1030 [PERSON_NAME] gas hose and connected spare hose with new qu…"
type textarea "x"
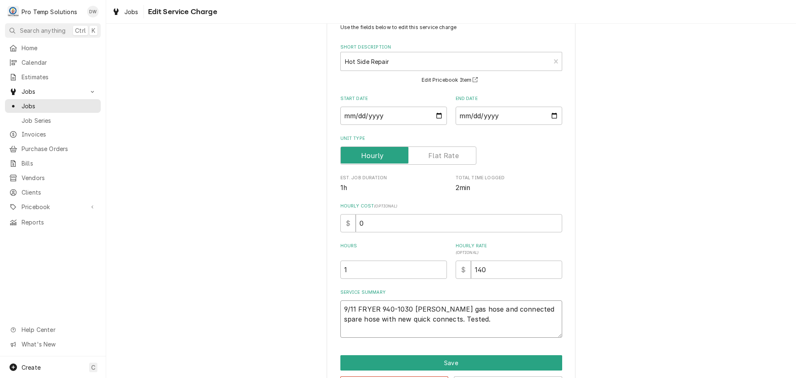
scroll to position [58, 0]
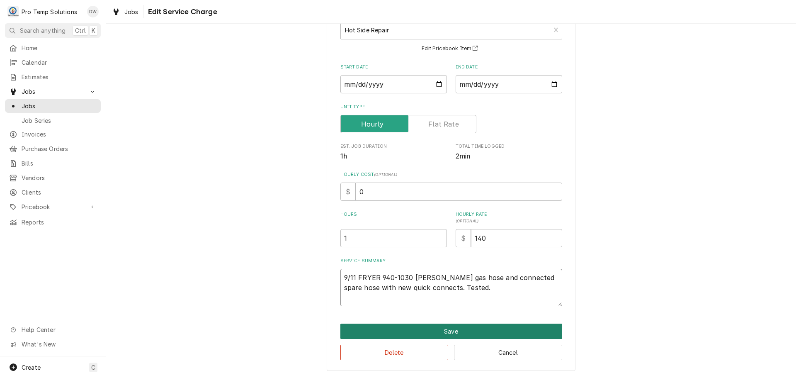
type textarea "9/11 FRYER 940-1030 [PERSON_NAME] gas hose and connected spare hose with new qu…"
click at [448, 331] on button "Save" at bounding box center [452, 331] width 222 height 15
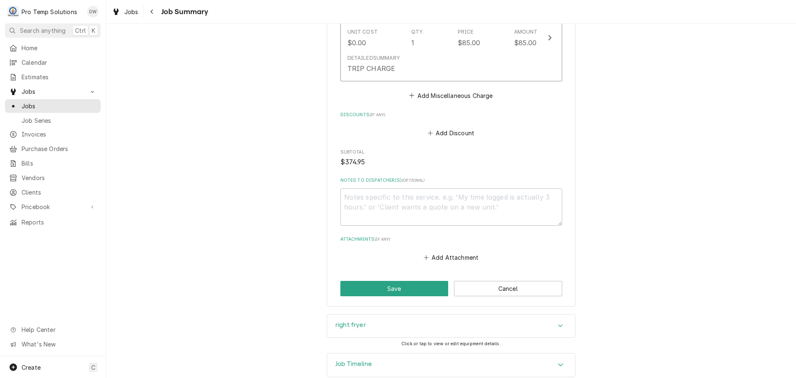
scroll to position [634, 0]
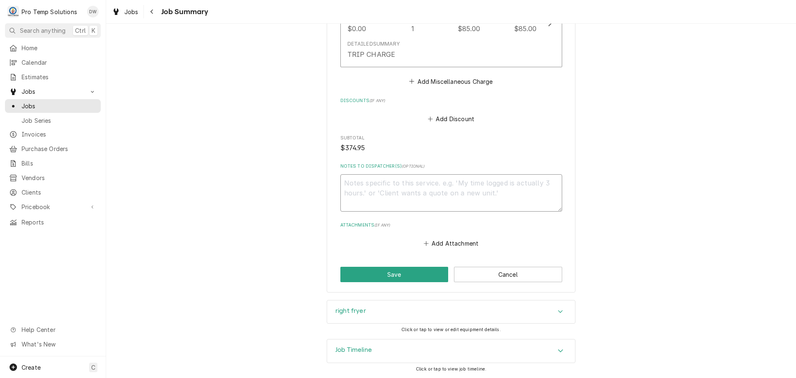
click at [392, 187] on textarea "Notes to Dispatcher(s) ( optional )" at bounding box center [452, 192] width 222 height 37
type textarea "x"
type textarea "#"
type textarea "x"
type textarea "#0"
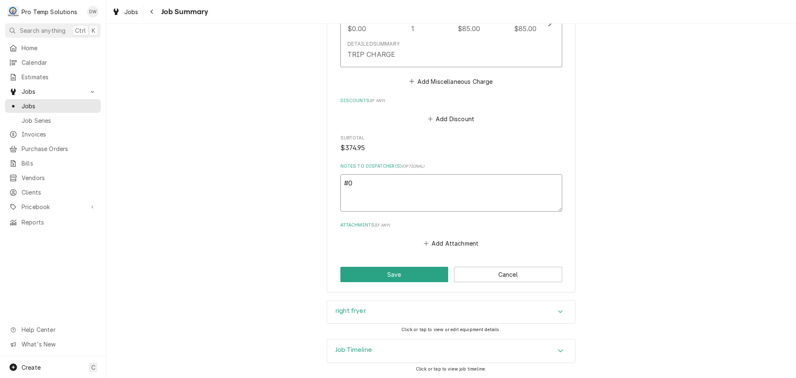
type textarea "x"
type textarea "#09"
type textarea "x"
type textarea "#091"
type textarea "x"
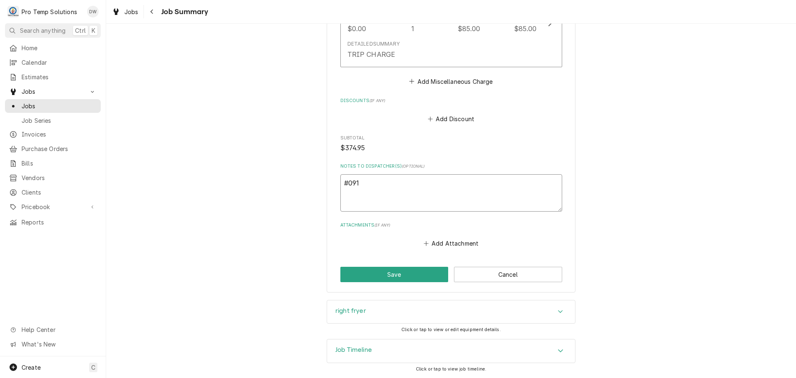
type textarea "#0911"
type textarea "x"
type textarea "#09112"
type textarea "x"
type textarea "#091125"
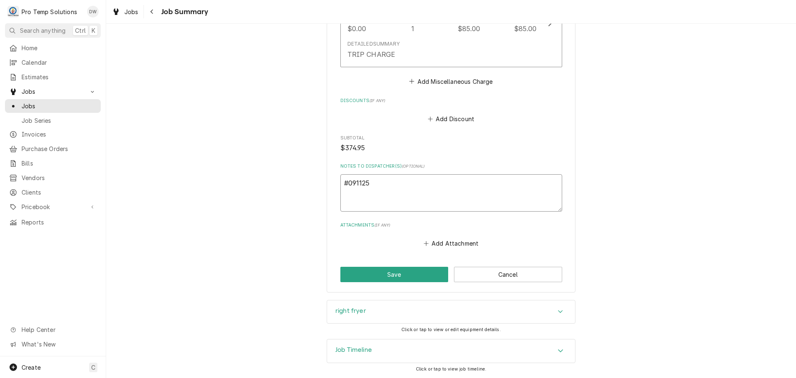
type textarea "x"
type textarea "#0911250"
type textarea "x"
type textarea "#09112500"
type textarea "x"
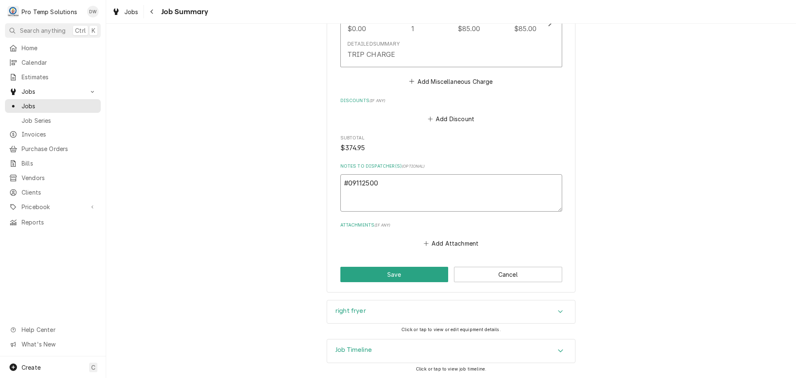
type textarea "#091125001"
type textarea "x"
type textarea "#091125001"
type textarea "x"
type textarea "#091125001 T"
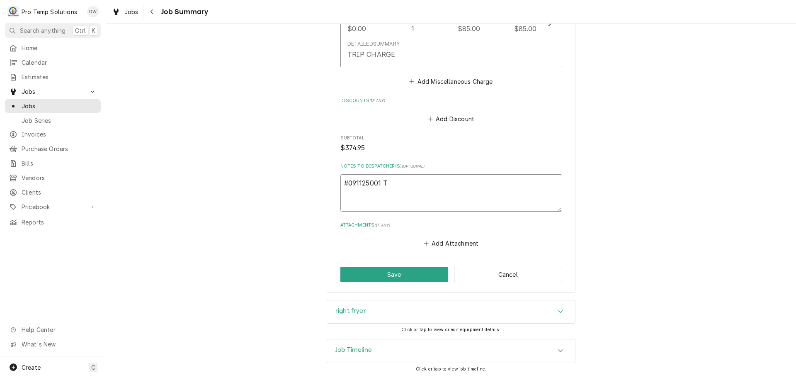
type textarea "x"
type textarea "#091125001 TO"
type textarea "x"
type textarea "#091125001 TOB"
type textarea "x"
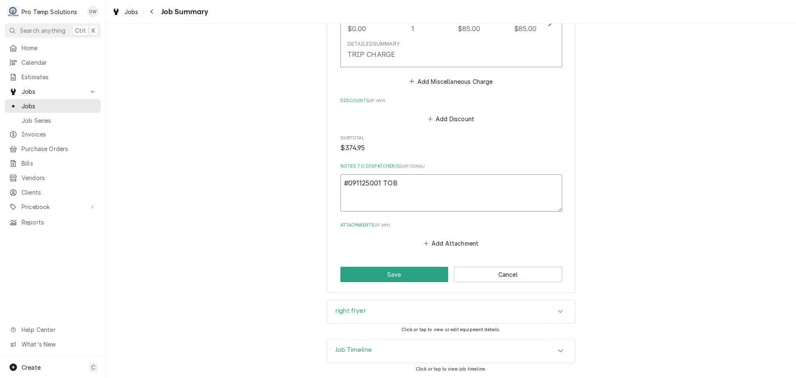
type textarea "#091125001 TOB"
type textarea "x"
type textarea "#091125001 TOB R"
type textarea "x"
type textarea "#091125001 TOB RD"
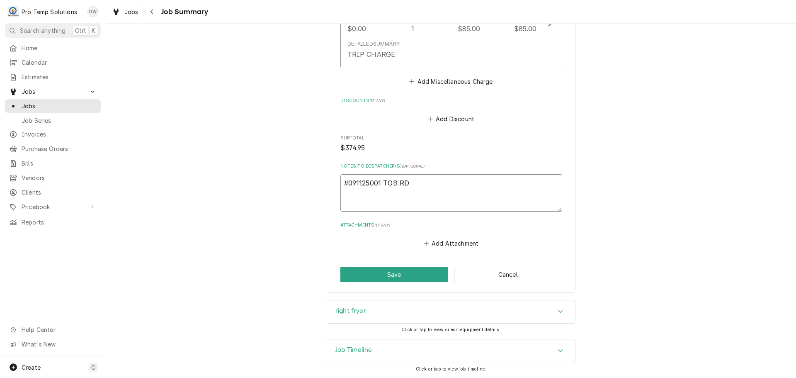
type textarea "x"
type textarea "#091125001 TOB RD"
type textarea "x"
type textarea "#091125001 TOB RD /"
type textarea "x"
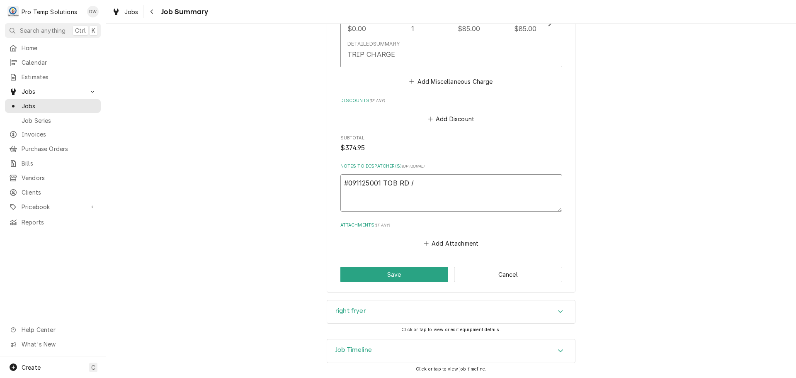
type textarea "#091125001 TOB RD /"
type textarea "x"
type textarea "#091125001 TOB RD / D"
type textarea "x"
type textarea "#091125001 TOB RD / DU"
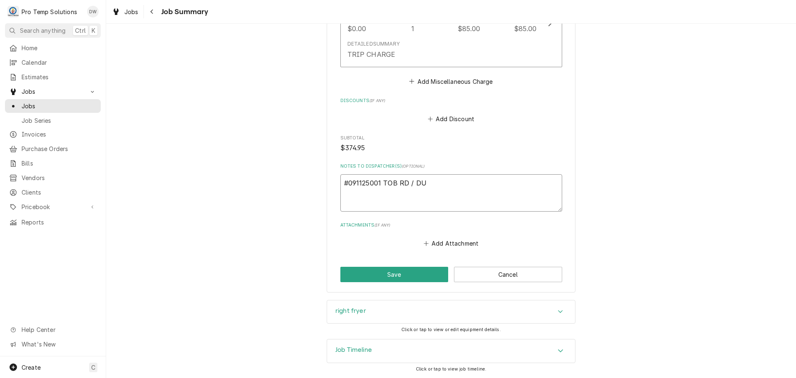
type textarea "x"
type textarea "#091125001 TOB RD / DUR"
type textarea "x"
type textarea "#091125001 TOB RD / DUR-"
type textarea "x"
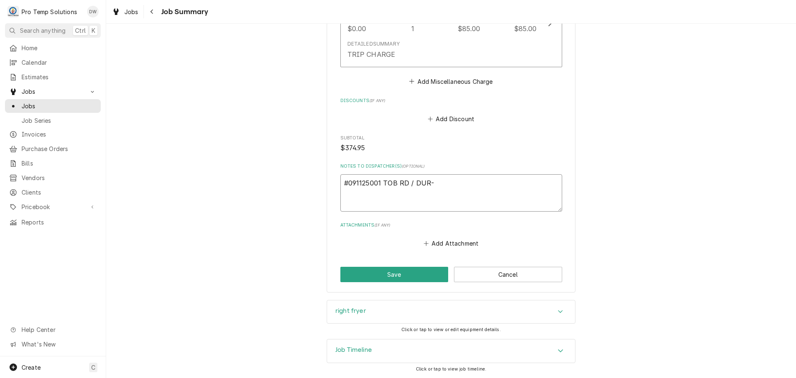
type textarea "#091125001 TOB RD / DUR-"
type textarea "x"
type textarea "#091125001 TOB RD / DUR- F"
type textarea "x"
type textarea "#091125001 TOB RD / DUR- FR"
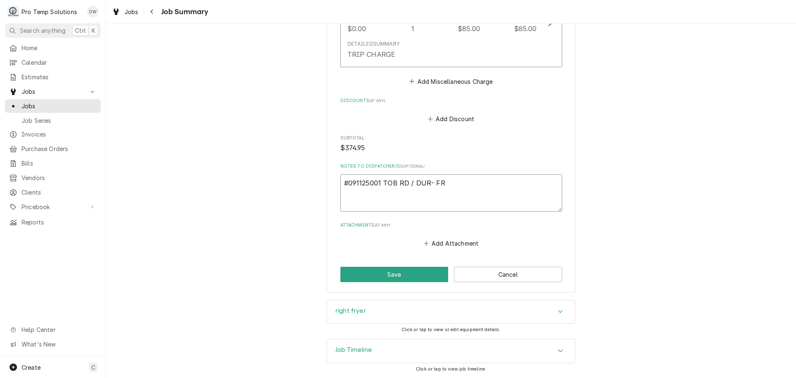
type textarea "x"
type textarea "#091125001 TOB RD / DUR- FRY"
type textarea "x"
type textarea "#091125001 TOB RD / DUR- FRYE"
type textarea "x"
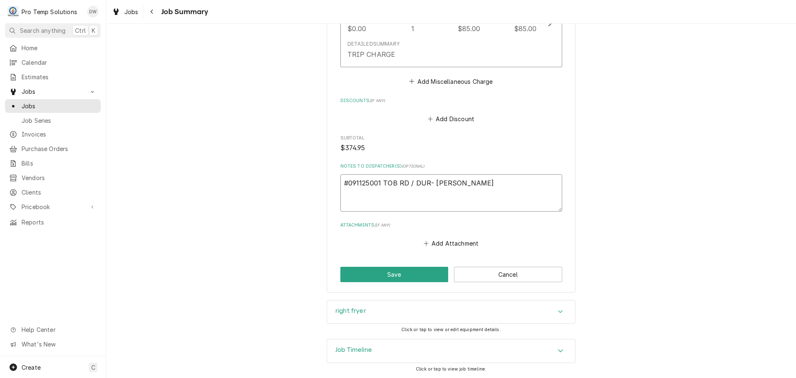
type textarea "#091125001 TOB RD / DUR- FRYER"
type textarea "x"
type textarea "#091125001 TOB RD / DUR- FRYER"
click at [433, 183] on textarea "#091125001 TOB RD / DUR- FRYER" at bounding box center [452, 192] width 222 height 37
type textarea "x"
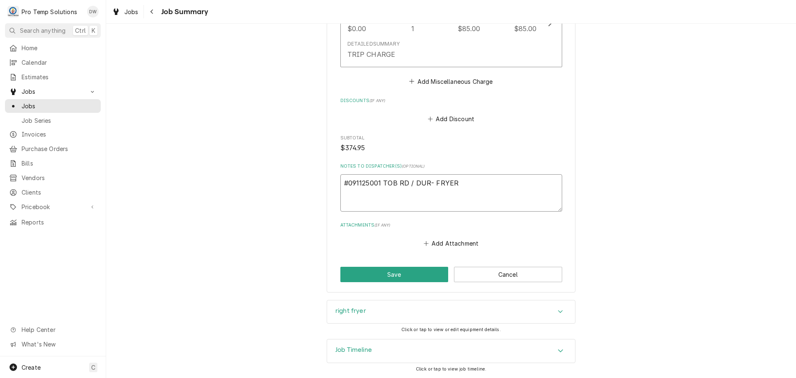
type textarea "#091125001 TOB RD / DUR- RFRYER"
type textarea "x"
type textarea "#091125001 TOB RD / DUR- R/FRYER"
click at [394, 276] on button "Save" at bounding box center [395, 274] width 108 height 15
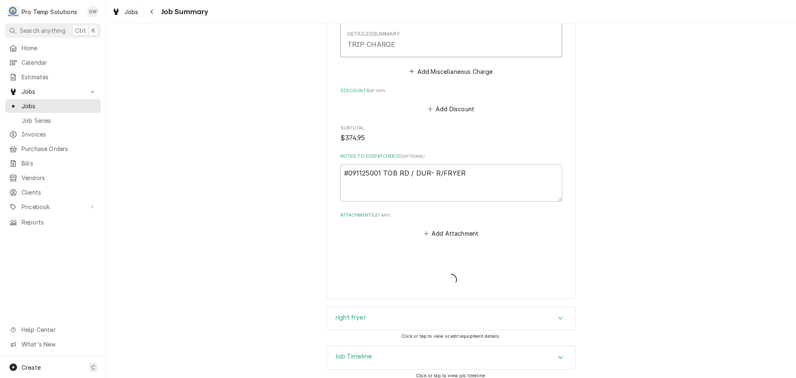
type textarea "x"
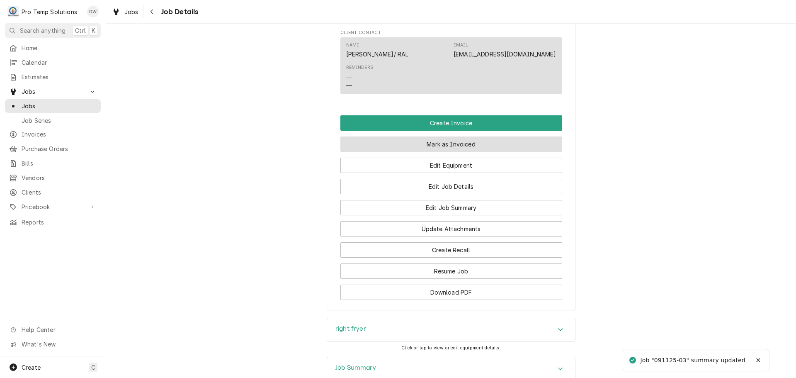
scroll to position [581, 0]
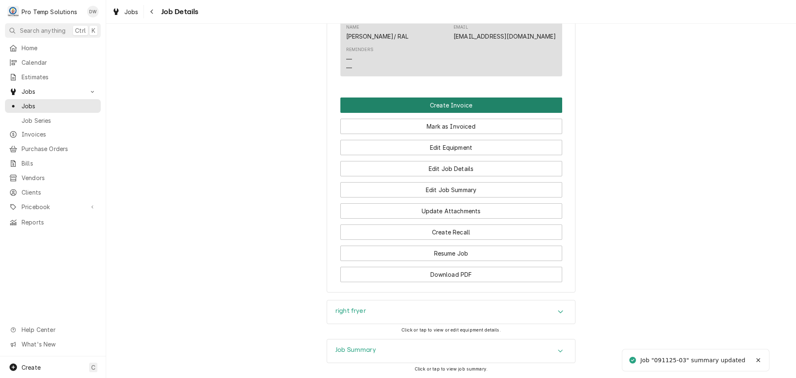
click at [439, 113] on button "Create Invoice" at bounding box center [452, 104] width 222 height 15
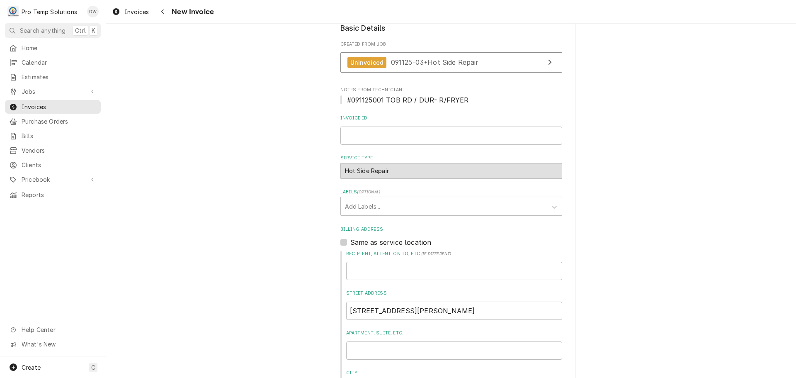
scroll to position [207, 0]
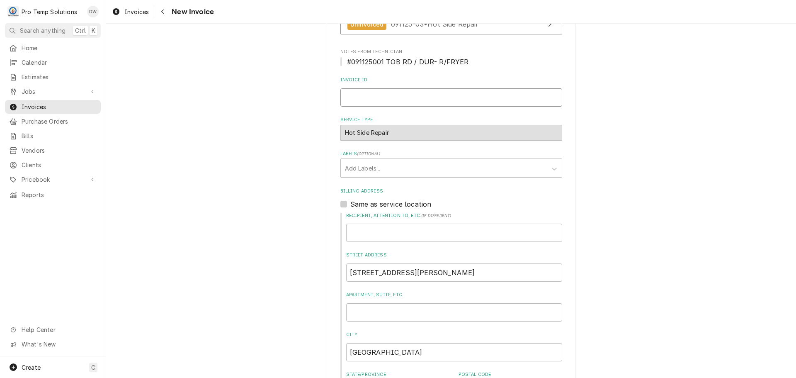
click at [438, 98] on input "Invoice ID" at bounding box center [452, 97] width 222 height 18
type input "#091125001"
click at [351, 203] on label "Same as service location" at bounding box center [391, 204] width 81 height 10
click at [351, 203] on input "Same as service location" at bounding box center [462, 208] width 222 height 18
checkbox input "true"
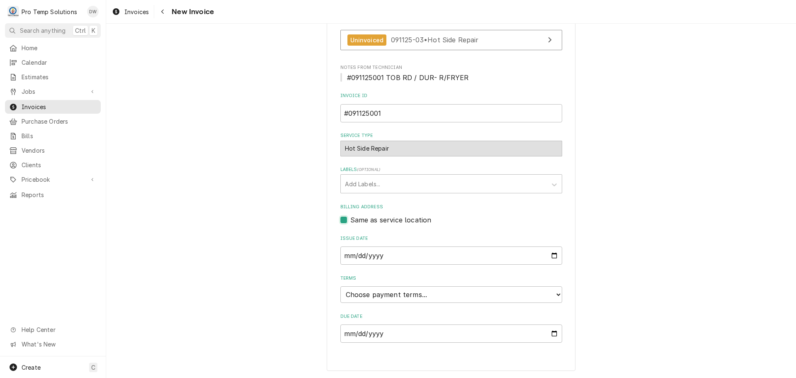
scroll to position [192, 0]
click at [381, 294] on select "Choose payment terms... Same Day Net 7 Net 14 Net 21 Net 30 Net 45 Net 60 Net 90" at bounding box center [452, 294] width 222 height 17
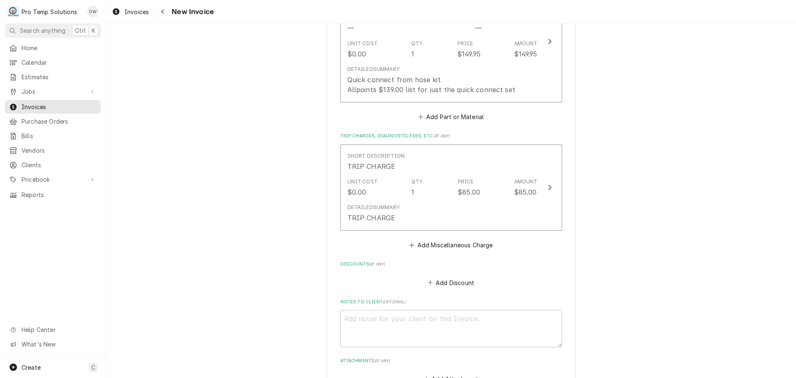
scroll to position [938, 0]
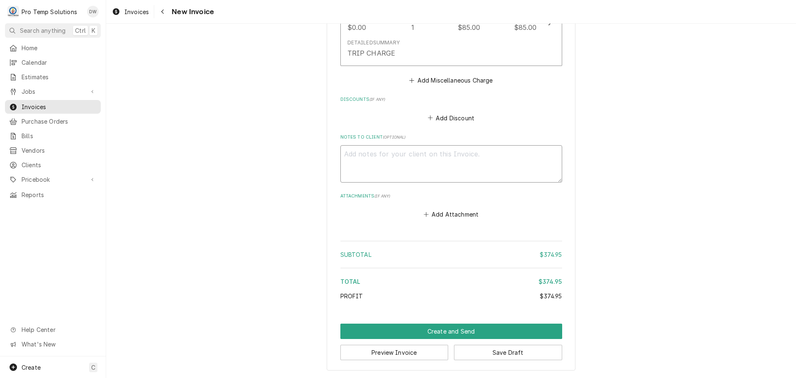
click at [360, 158] on textarea "Notes to Client ( optional )" at bounding box center [452, 163] width 222 height 37
type textarea "x"
type textarea "#"
type textarea "x"
type textarea "#0"
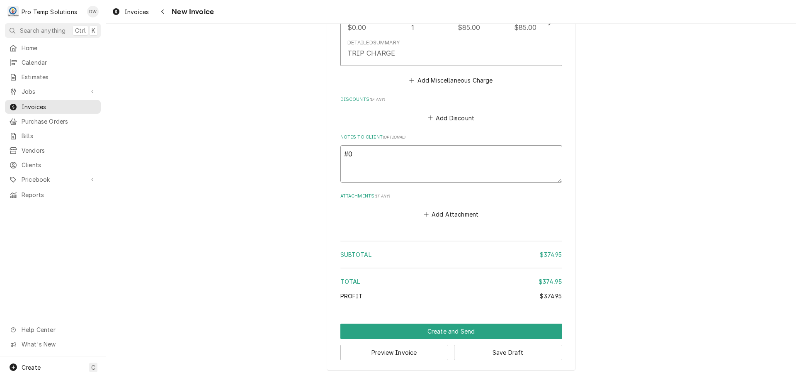
type textarea "x"
type textarea "#09"
type textarea "x"
type textarea "#091"
type textarea "x"
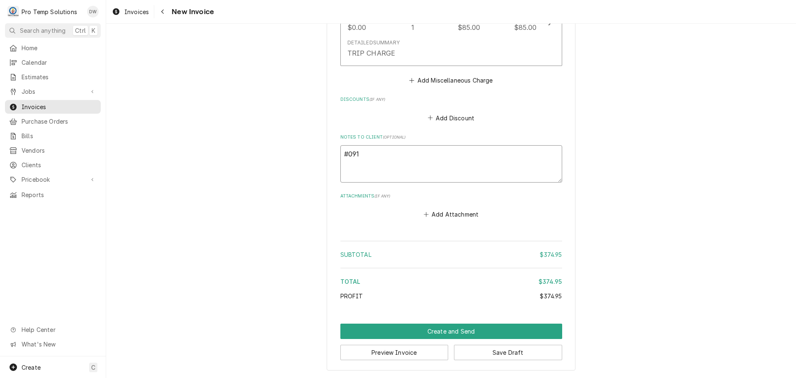
type textarea "#0911"
type textarea "x"
type textarea "#09112"
type textarea "x"
type textarea "#091125"
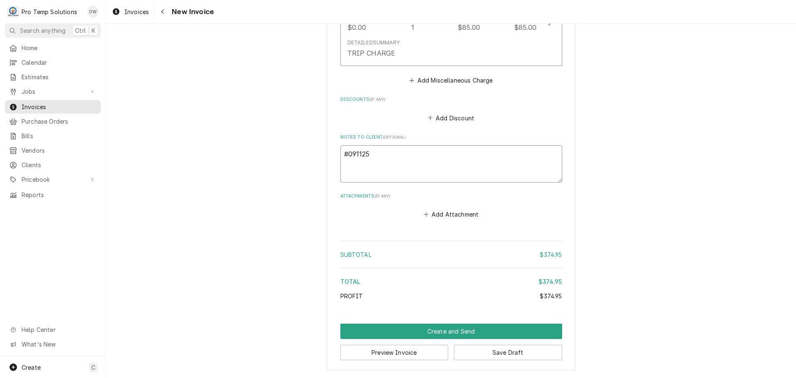
type textarea "x"
type textarea "#0911250"
type textarea "x"
type textarea "#09112500"
type textarea "x"
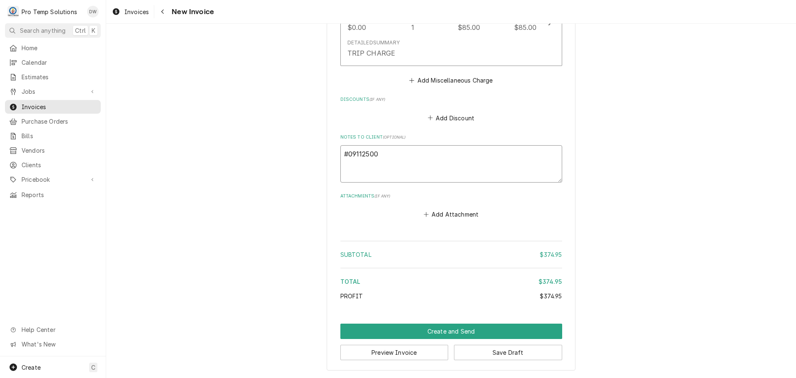
type textarea "#091125001"
type textarea "x"
type textarea "#091125001"
type textarea "x"
type textarea "#091125001 T"
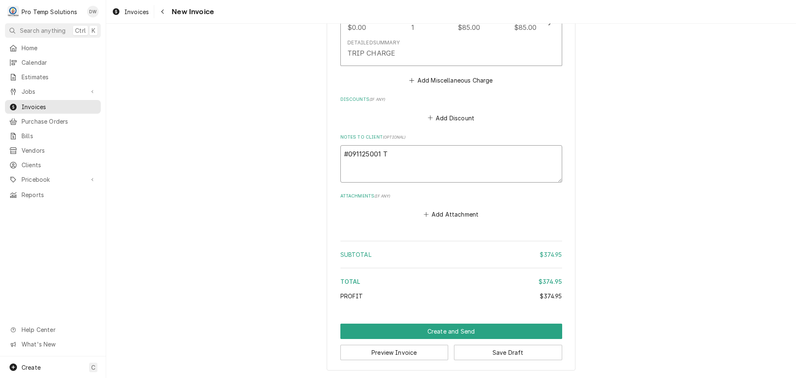
type textarea "x"
type textarea "#091125001 TO"
type textarea "x"
type textarea "#091125001 TOB"
type textarea "x"
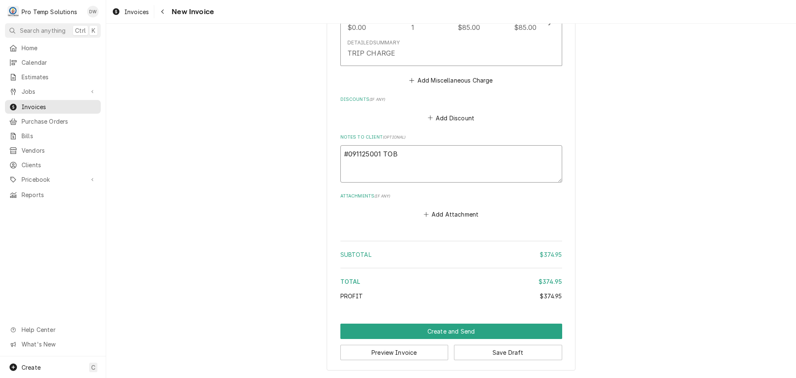
type textarea "#091125001 TOB"
type textarea "x"
type textarea "#091125001 TOB R"
type textarea "x"
type textarea "#091125001 TOB RD"
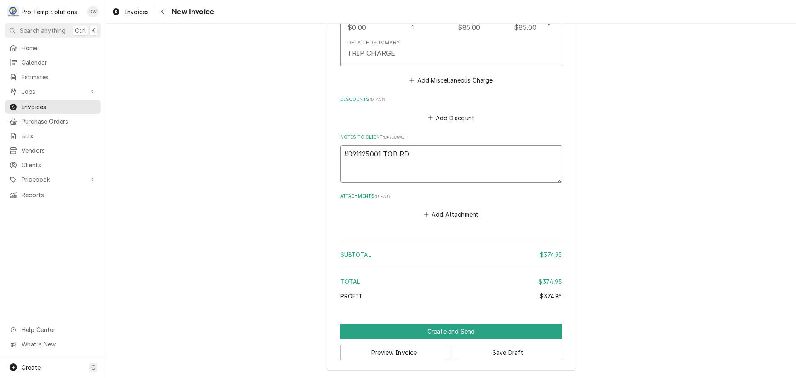
type textarea "x"
type textarea "#091125001 TOB RD"
type textarea "x"
type textarea "#091125001 TOB RD /"
type textarea "x"
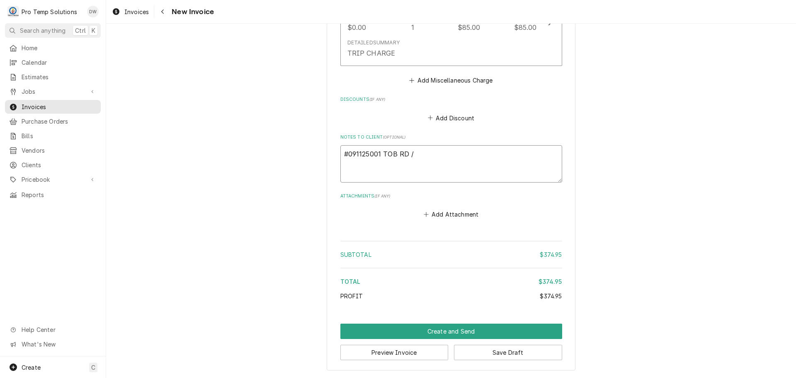
type textarea "#091125001 TOB RD /"
type textarea "x"
type textarea "#091125001 TOB RD / D"
type textarea "x"
type textarea "#091125001 TOB RD / DU"
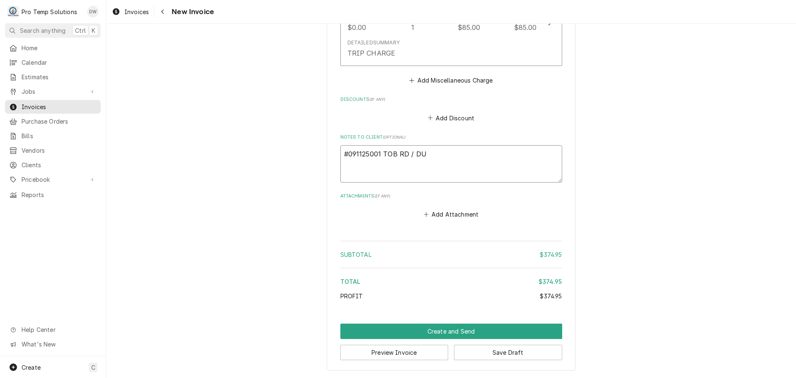
type textarea "x"
type textarea "#091125001 TOB RD / DUR"
type textarea "x"
type textarea "#091125001 TOB RD / DUR-"
type textarea "x"
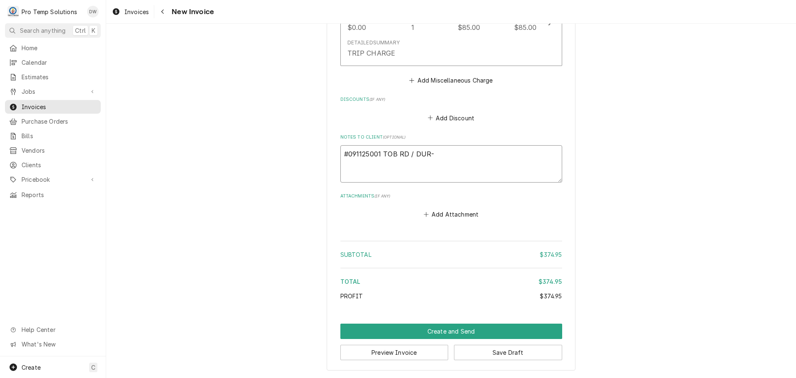
type textarea "#091125001 TOB RD / DUR-"
type textarea "x"
type textarea "#091125001 TOB RD / DUR- R"
type textarea "x"
type textarea "#091125001 TOB RD / DUR- R/"
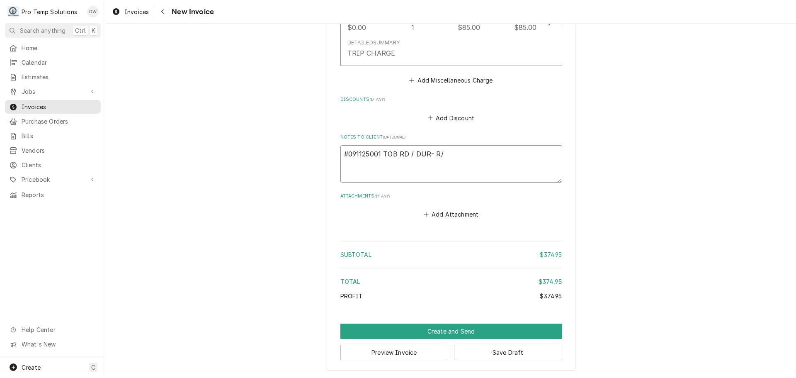
type textarea "x"
type textarea "#091125001 TOB RD / DUR- R/F"
type textarea "x"
type textarea "#091125001 TOB RD / DUR- R/FR"
type textarea "x"
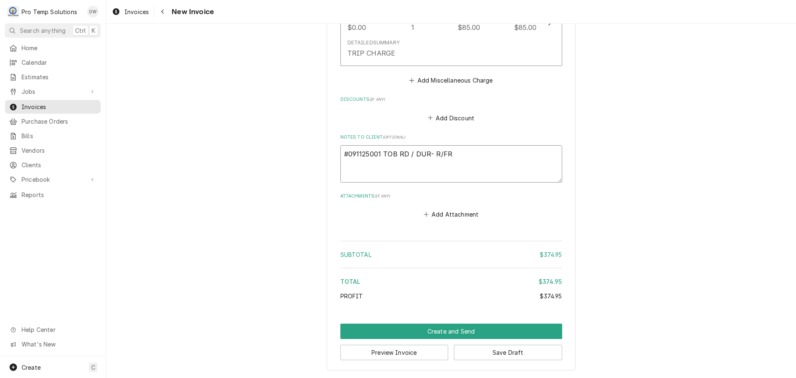
type textarea "#091125001 TOB RD / DUR- R/FRY"
type textarea "x"
type textarea "#091125001 TOB RD / DUR- R/FRYER"
type textarea "x"
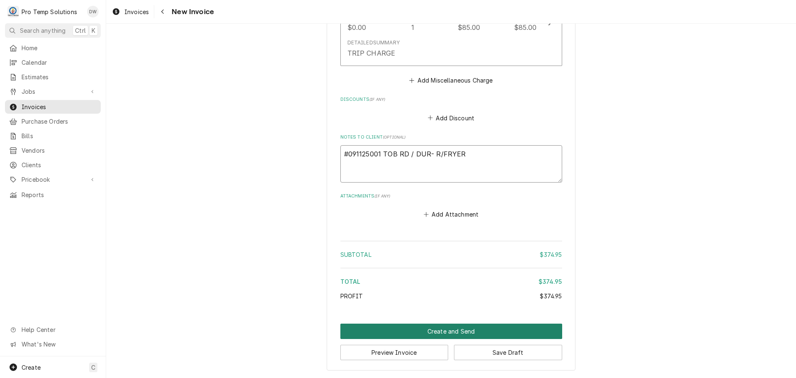
type textarea "#091125001 TOB RD / DUR- R/FRYER"
click at [448, 333] on button "Create and Send" at bounding box center [452, 331] width 222 height 15
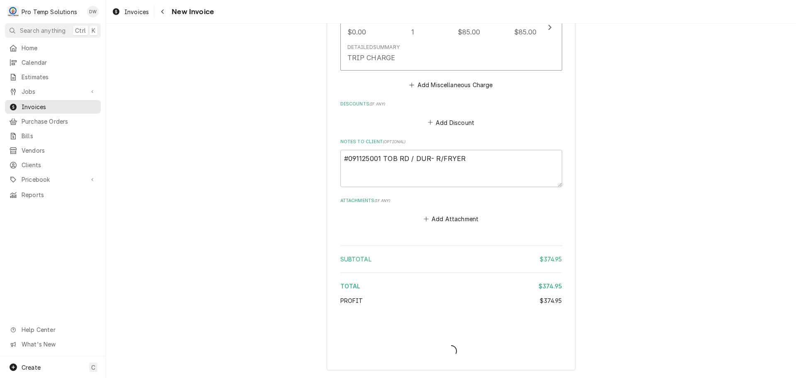
scroll to position [935, 0]
type textarea "x"
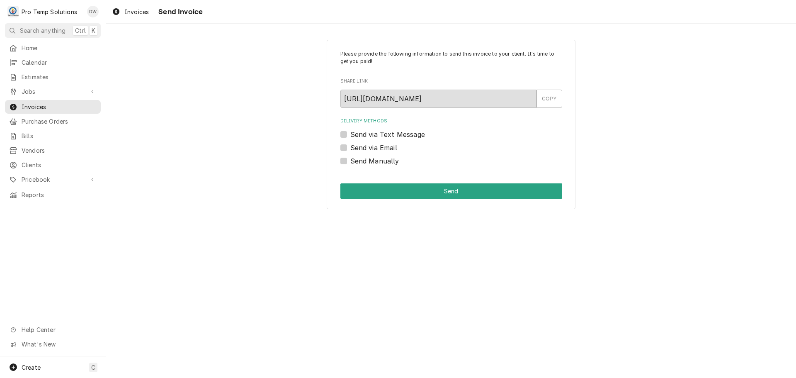
click at [351, 148] on label "Send via Email" at bounding box center [374, 148] width 47 height 10
click at [351, 148] on input "Send via Email" at bounding box center [462, 152] width 222 height 18
checkbox input "true"
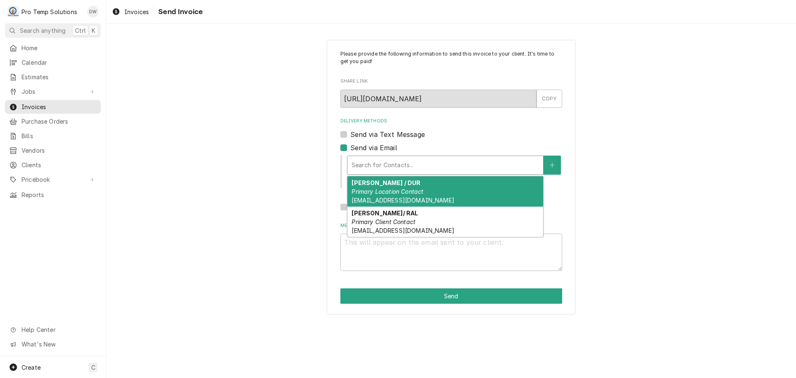
click at [407, 160] on div "Delivery Methods" at bounding box center [445, 165] width 187 height 15
click at [408, 184] on strong "[PERSON_NAME] / DUR" at bounding box center [386, 182] width 69 height 7
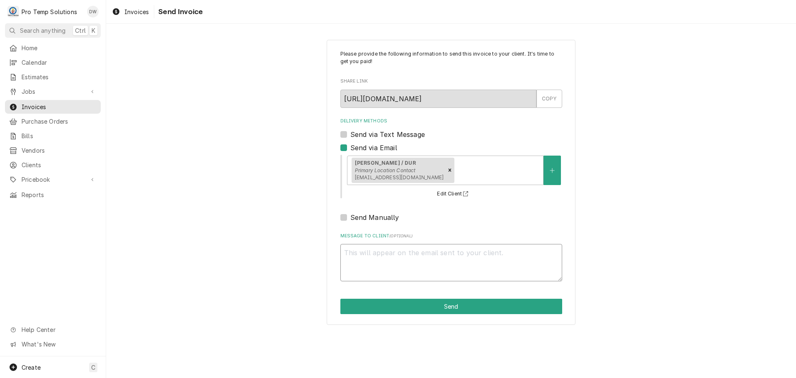
click at [368, 249] on textarea "Message to Client ( optional )" at bounding box center [452, 262] width 222 height 37
type textarea "x"
type textarea "#"
type textarea "x"
type textarea "#0"
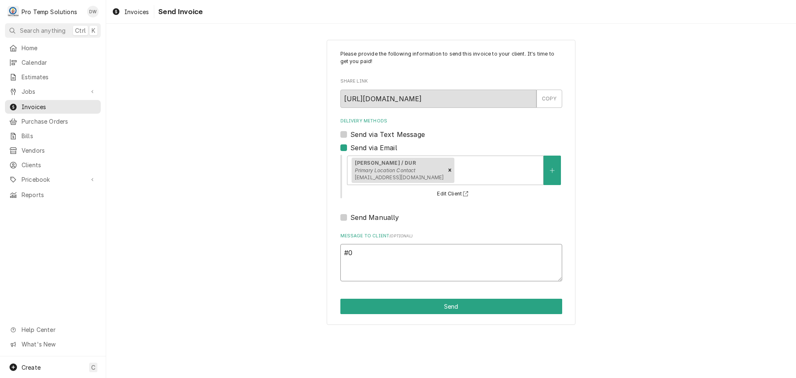
type textarea "x"
type textarea "#09"
type textarea "x"
type textarea "#091"
type textarea "x"
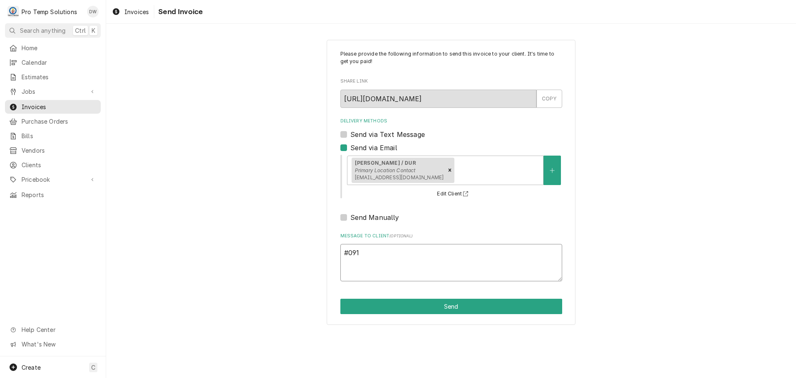
type textarea "#0911"
type textarea "x"
type textarea "#09112"
type textarea "x"
type textarea "#091125"
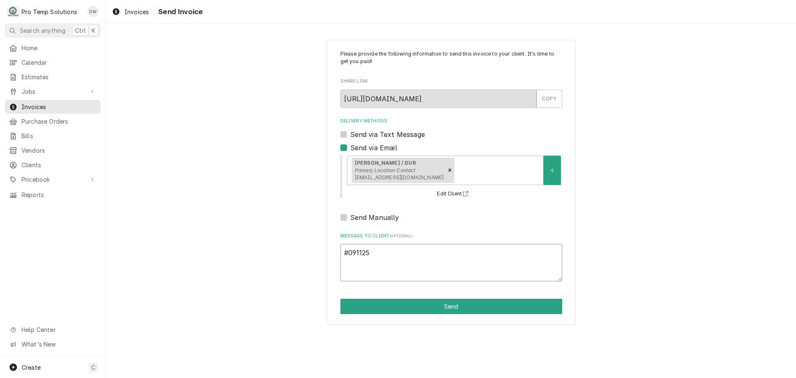
type textarea "x"
type textarea "#0911250"
type textarea "x"
type textarea "#09112500"
type textarea "x"
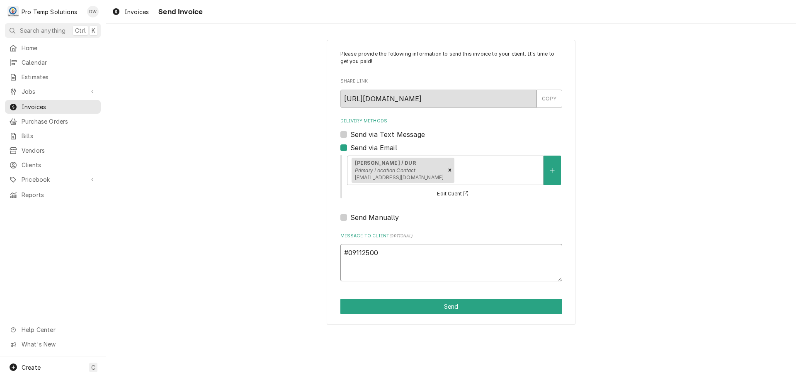
type textarea "#091125001"
type textarea "x"
type textarea "#091125001"
type textarea "x"
type textarea "#091125001 T"
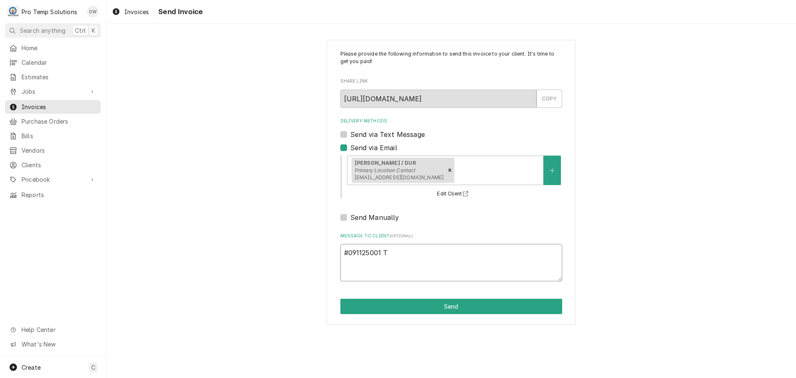
type textarea "x"
type textarea "#091125001 TO"
type textarea "x"
type textarea "#091125001 TOB"
type textarea "x"
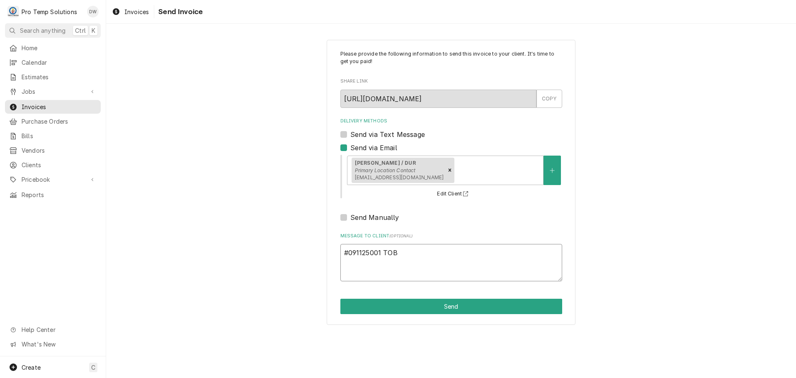
type textarea "#091125001 TOB"
type textarea "x"
type textarea "#091125001 TOB R"
type textarea "x"
type textarea "#091125001 TOB RD"
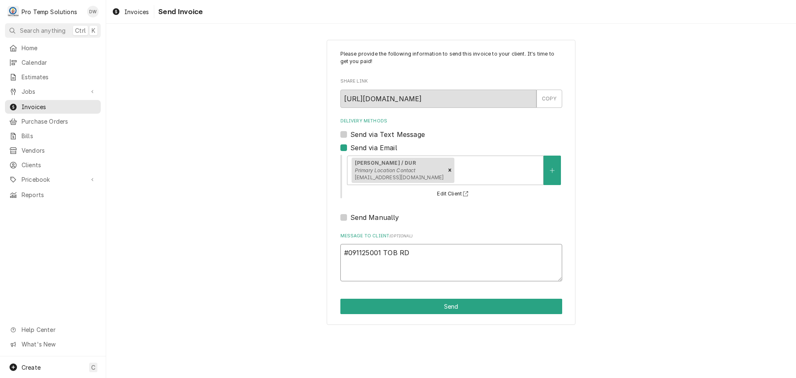
type textarea "x"
type textarea "#091125001 TOB RD"
type textarea "x"
type textarea "#091125001 TOB RD /"
type textarea "x"
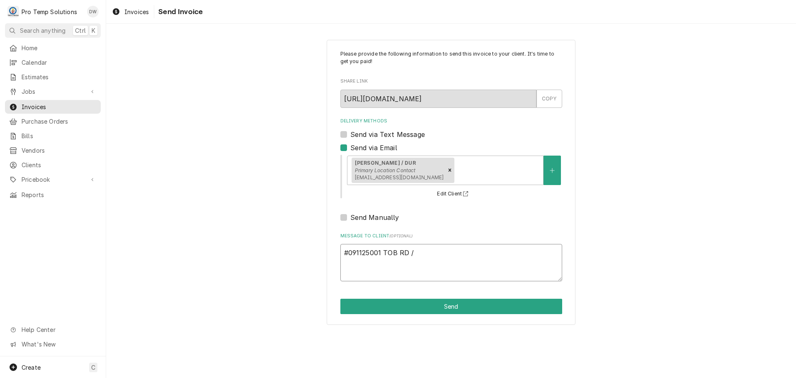
type textarea "#091125001 TOB RD /"
type textarea "x"
type textarea "#091125001 TOB RD / D"
type textarea "x"
type textarea "#091125001 TOB RD / DU"
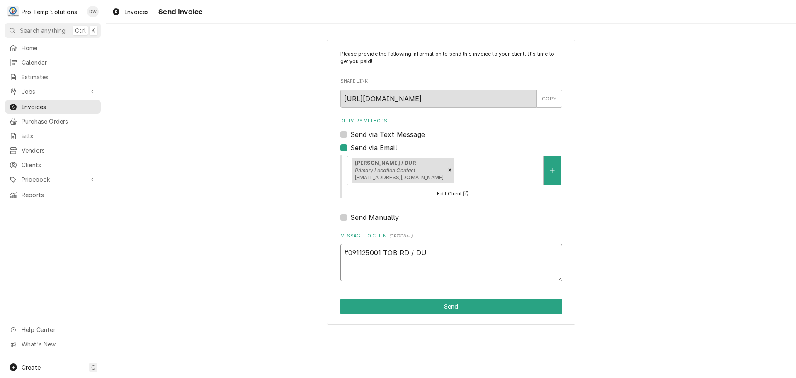
type textarea "x"
type textarea "#091125001 TOB RD / DUR"
type textarea "x"
type textarea "#091125001 TOB RD / DUR="
type textarea "x"
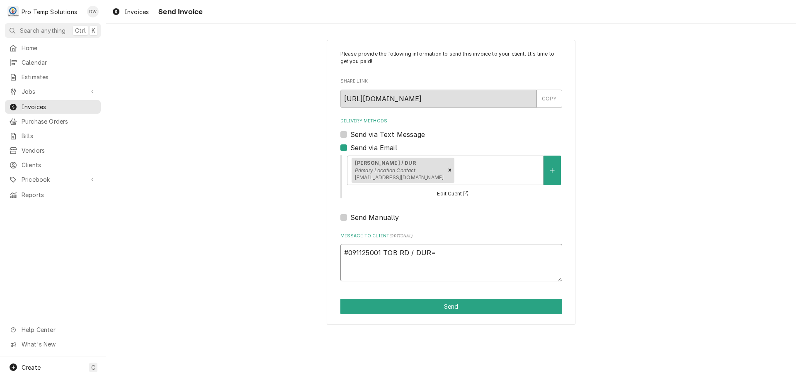
type textarea "#091125001 TOB RD / DUR"
type textarea "x"
type textarea "#091125001 TOB RD / DUR-"
type textarea "x"
type textarea "#091125001 TOB RD / DUR-"
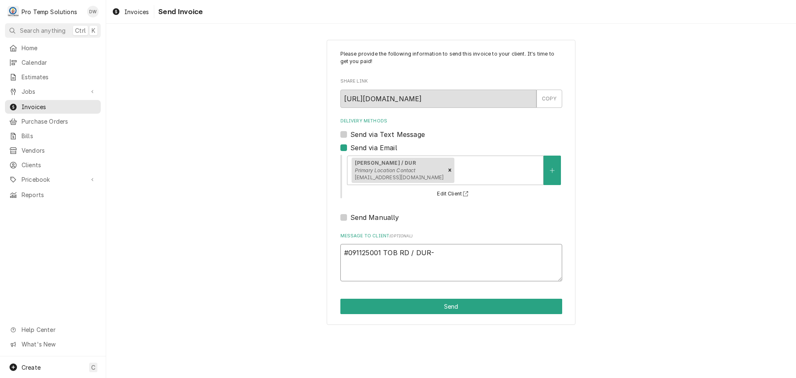
type textarea "x"
type textarea "#091125001 TOB RD / DUR- R"
type textarea "x"
type textarea "#091125001 TOB RD / DUR- R/"
type textarea "x"
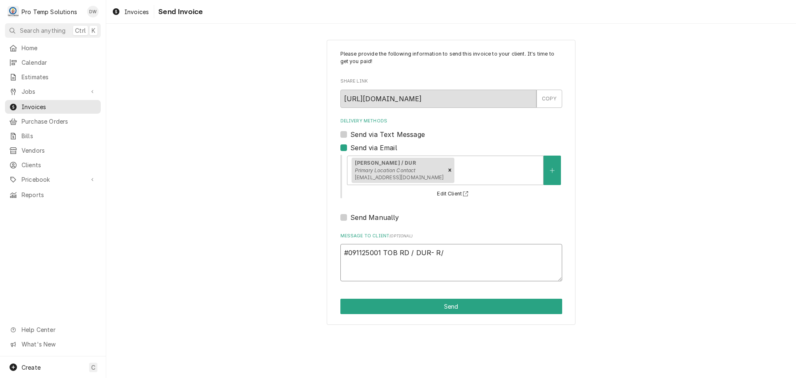
type textarea "#091125001 TOB RD / DUR- R/F"
type textarea "x"
type textarea "#091125001 TOB RD / DUR- R/FR"
type textarea "x"
type textarea "#091125001 TOB RD / DUR- R/FRY"
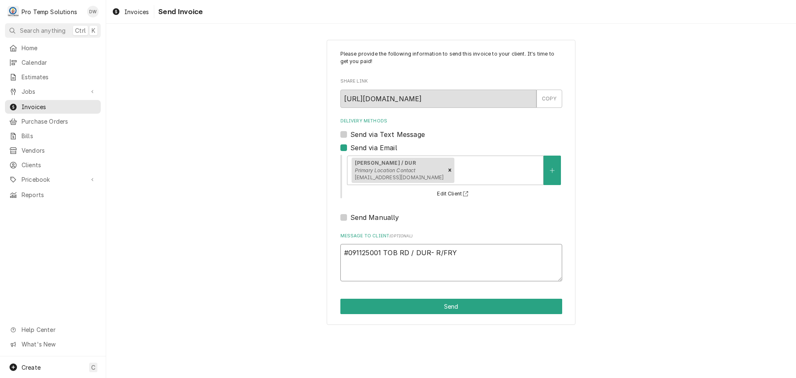
type textarea "x"
type textarea "#091125001 TOB RD / DUR- R/FRYE"
type textarea "x"
type textarea "#091125001 TOB RD / DUR- R/FRYER"
click at [449, 306] on button "Send" at bounding box center [452, 306] width 222 height 15
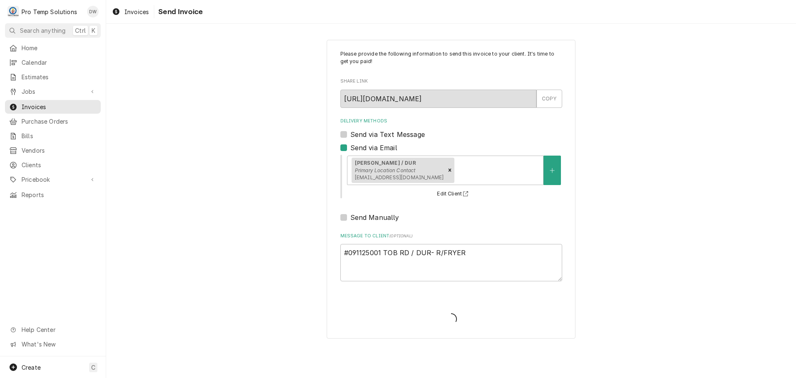
type textarea "x"
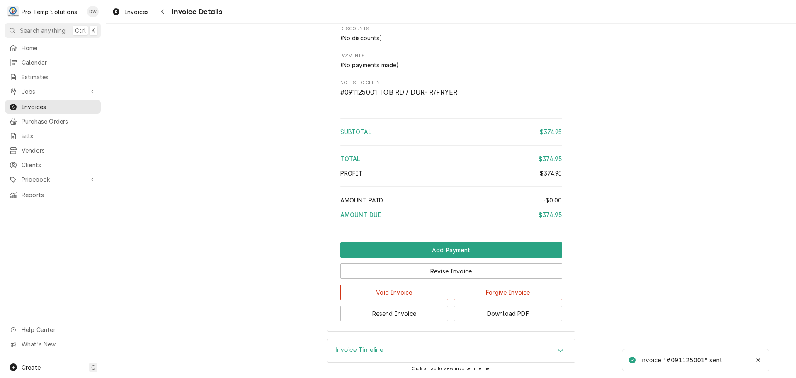
scroll to position [864, 0]
click at [492, 308] on button "Download PDF" at bounding box center [508, 313] width 108 height 15
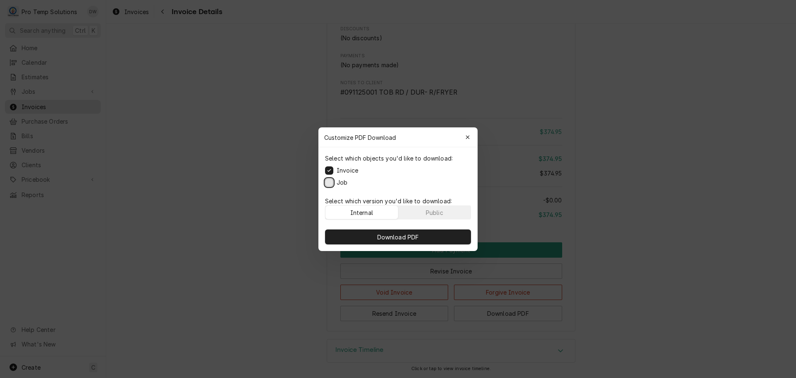
click at [327, 179] on button "Job" at bounding box center [329, 182] width 8 height 8
click at [396, 236] on span "Download PDF" at bounding box center [398, 236] width 45 height 9
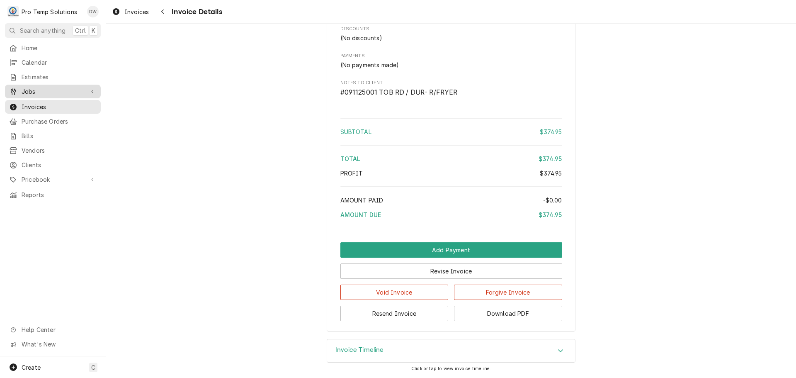
click at [33, 87] on span "Jobs" at bounding box center [53, 91] width 63 height 9
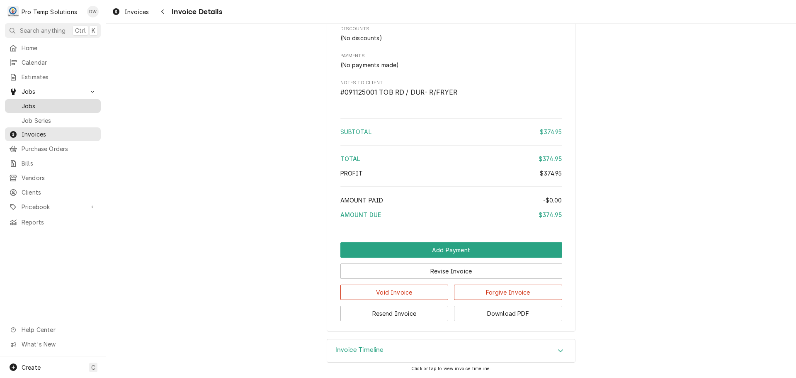
click at [27, 102] on span "Jobs" at bounding box center [59, 106] width 75 height 9
